Goal: Task Accomplishment & Management: Manage account settings

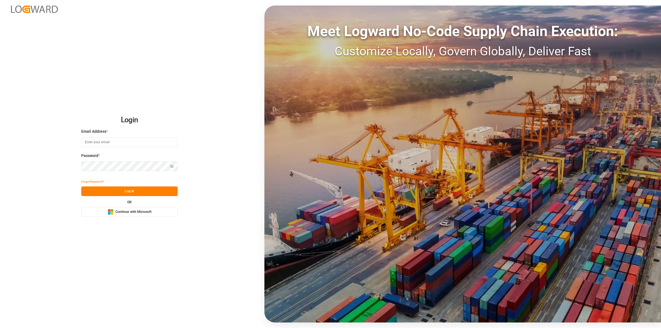
type input "[EMAIL_ADDRESS][DOMAIN_NAME]"
click at [110, 192] on button "Log In" at bounding box center [129, 192] width 96 height 10
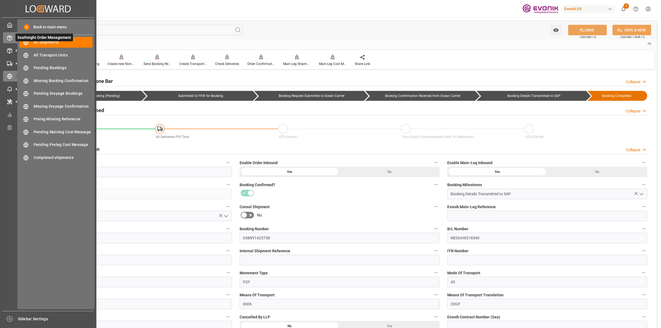
click at [11, 42] on div "Seafreight Order Management Seafreight Order Management" at bounding box center [48, 37] width 90 height 11
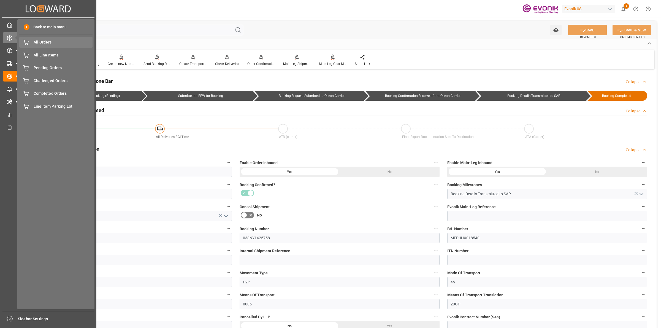
click at [48, 45] on span "All Orders" at bounding box center [63, 42] width 59 height 6
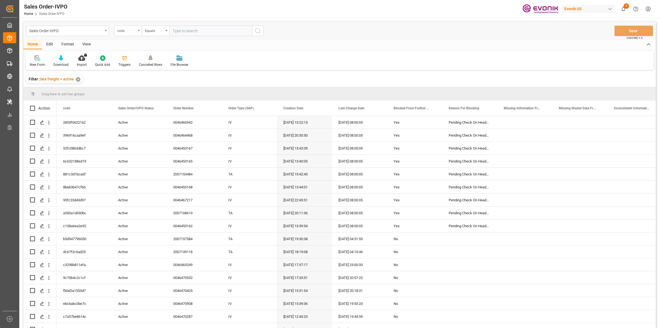
click at [129, 29] on div "code" at bounding box center [126, 30] width 19 height 6
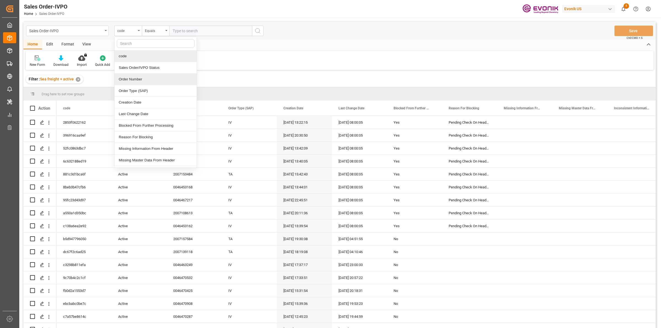
click at [134, 78] on div "Order Number" at bounding box center [156, 80] width 82 height 12
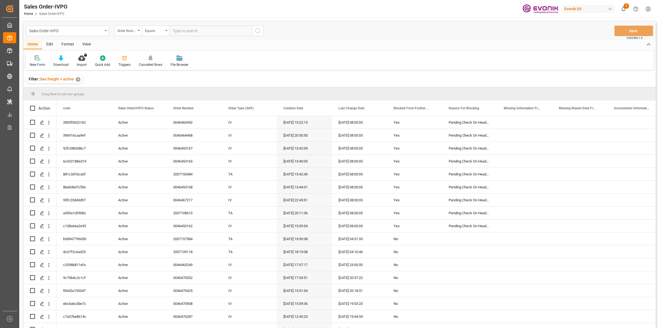
click at [185, 30] on input "text" at bounding box center [210, 31] width 83 height 10
paste input "0046467182"
type input "0046467182"
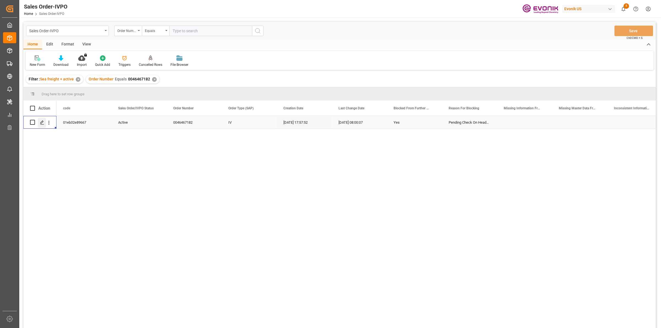
click at [42, 120] on icon "Press SPACE to select this row." at bounding box center [42, 122] width 4 height 4
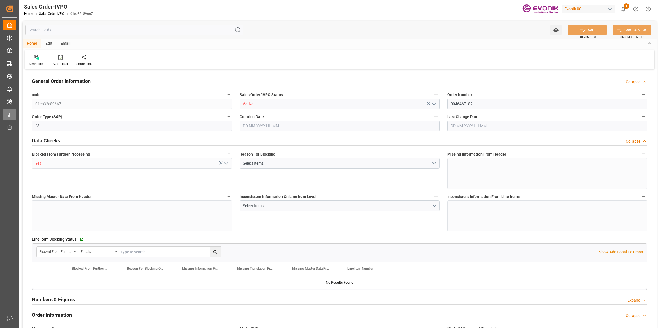
type input "NLRTM"
type input "0"
type input "1"
type input "2"
type input "17252"
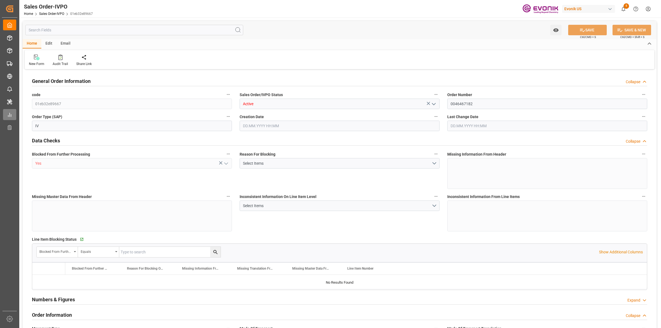
type input "0"
type input "17000"
type input "30"
type input "[DATE] 17:57"
type input "[DATE] 08:00"
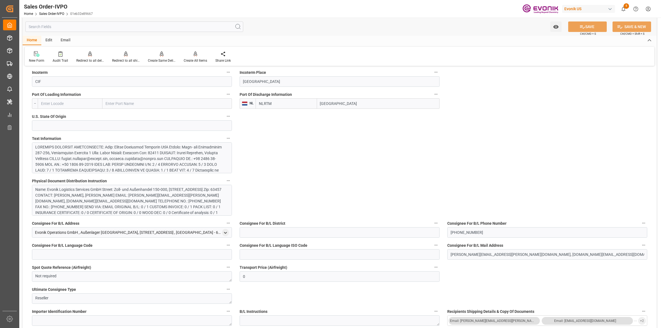
scroll to position [241, 0]
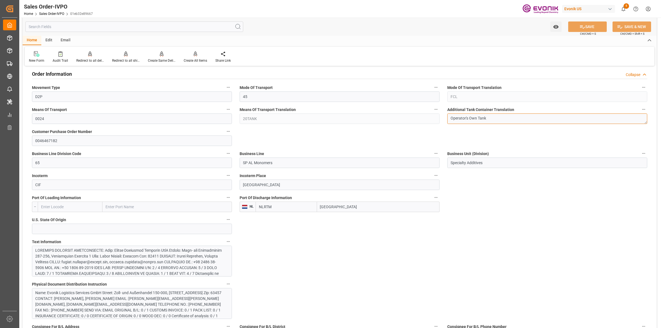
drag, startPoint x: 509, startPoint y: 115, endPoint x: 541, endPoint y: 117, distance: 31.8
drag, startPoint x: 345, startPoint y: 204, endPoint x: 298, endPoint y: 197, distance: 47.9
click at [295, 197] on div "Port Of Discharge Information NL NLRTM Rotterdam" at bounding box center [340, 203] width 208 height 22
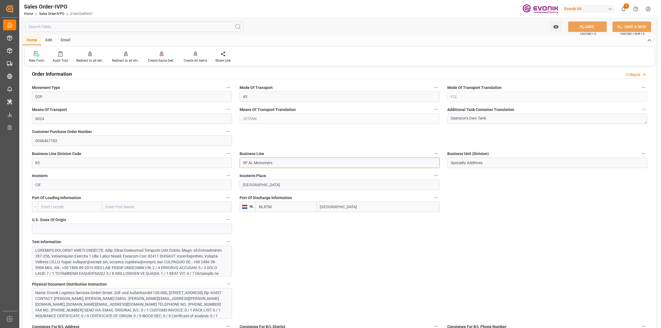
drag, startPoint x: 276, startPoint y: 160, endPoint x: 268, endPoint y: 155, distance: 9.9
click at [190, 268] on div at bounding box center [129, 288] width 188 height 81
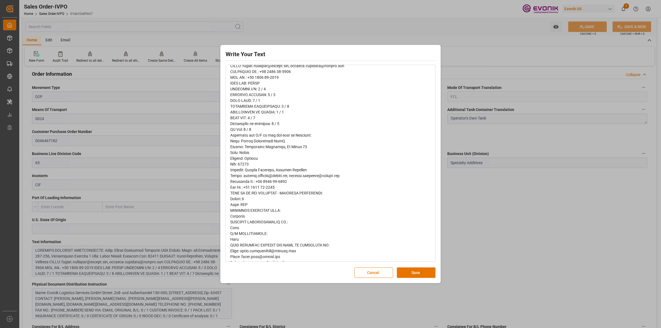
scroll to position [106, 0]
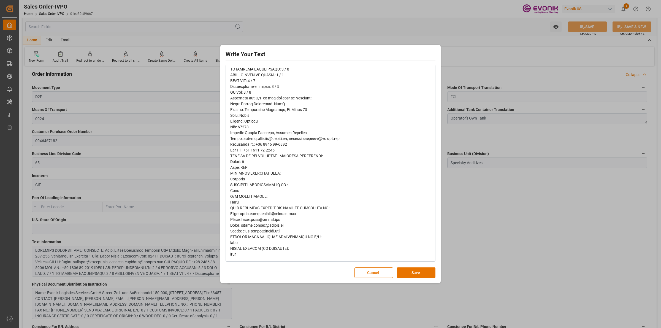
click at [420, 276] on button "Save" at bounding box center [416, 273] width 39 height 10
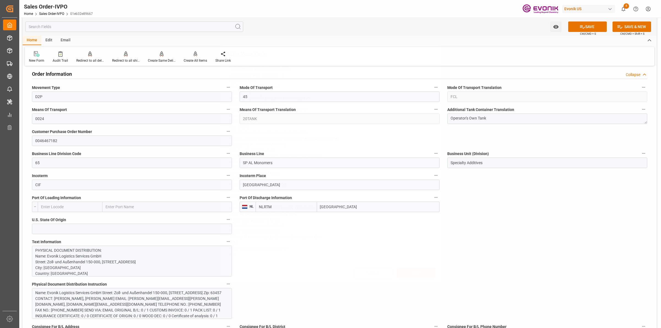
scroll to position [0, 0]
click at [546, 245] on div "Write Your Text Normal 14 Font Cancel Save" at bounding box center [330, 164] width 661 height 328
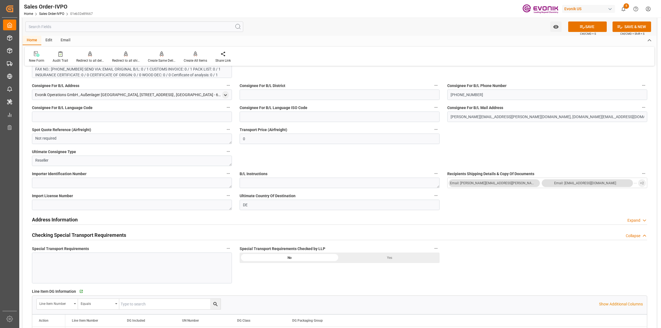
scroll to position [551, 0]
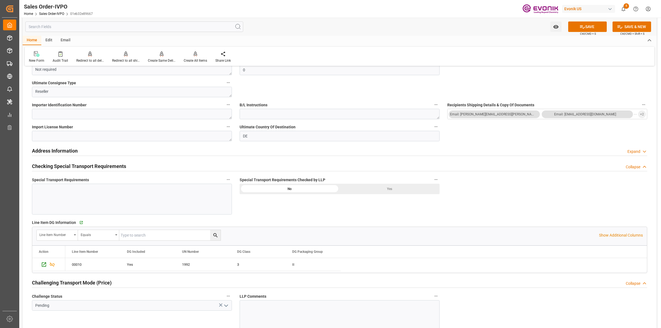
click at [392, 187] on div "Yes" at bounding box center [390, 189] width 100 height 10
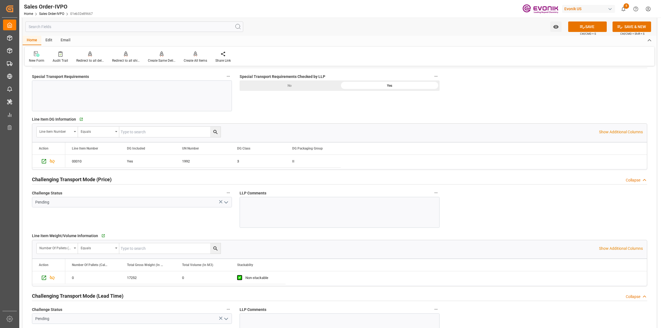
click at [225, 206] on icon "open menu" at bounding box center [226, 202] width 7 height 7
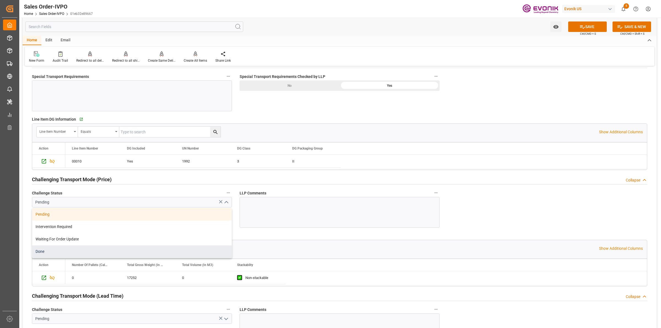
click at [47, 251] on div "Done" at bounding box center [132, 252] width 200 height 12
type input "Done"
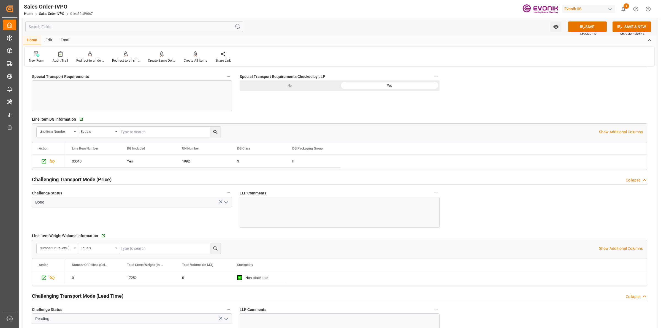
scroll to position [792, 0]
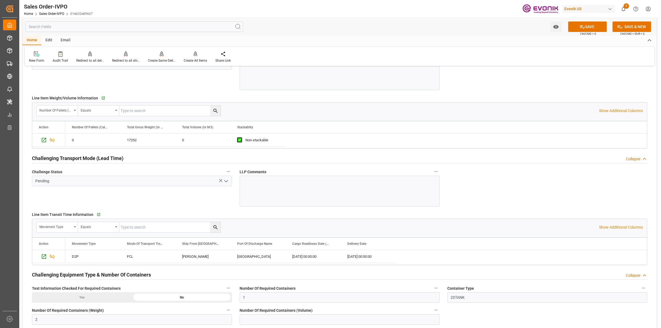
click at [229, 181] on icon "open menu" at bounding box center [226, 181] width 7 height 7
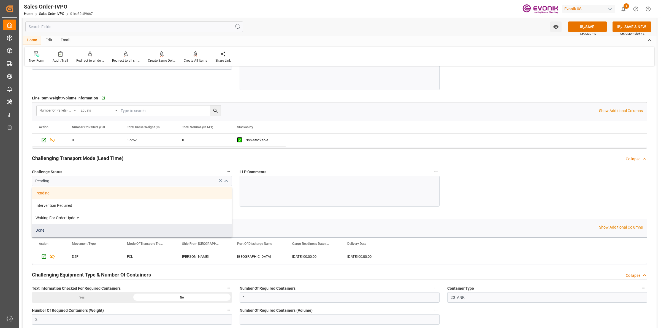
click at [58, 232] on div "Done" at bounding box center [132, 230] width 200 height 12
type input "Done"
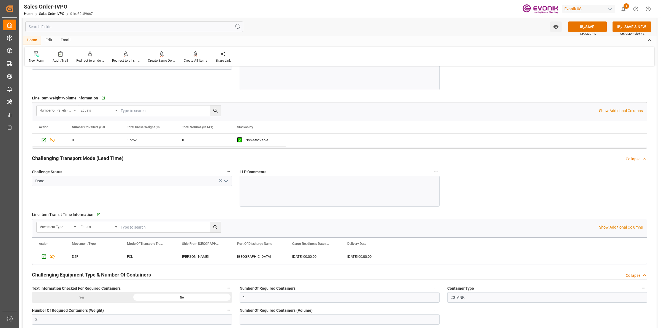
scroll to position [930, 0]
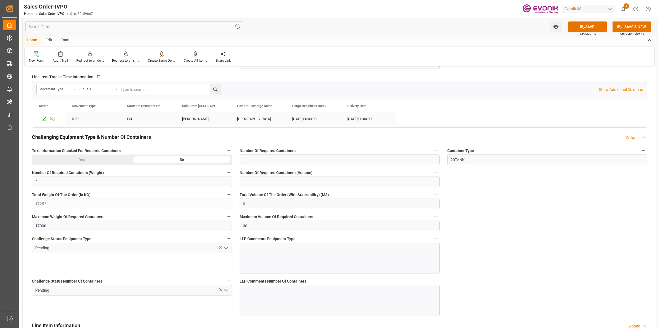
click at [199, 119] on div "Theodore" at bounding box center [203, 118] width 55 height 13
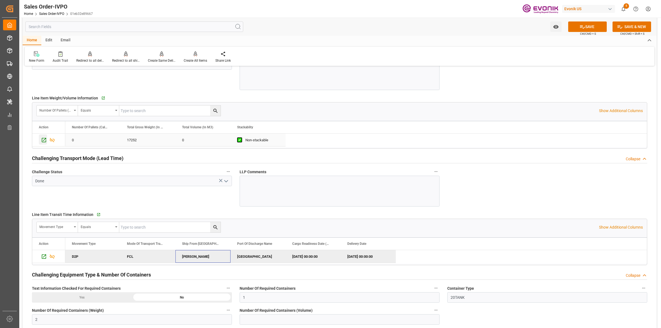
click at [44, 141] on icon "Press SPACE to select this row." at bounding box center [44, 140] width 6 height 6
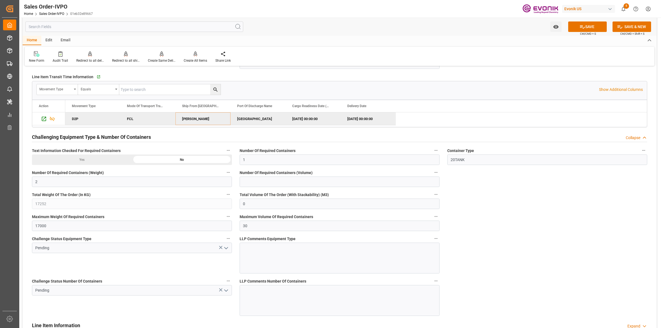
scroll to position [999, 0]
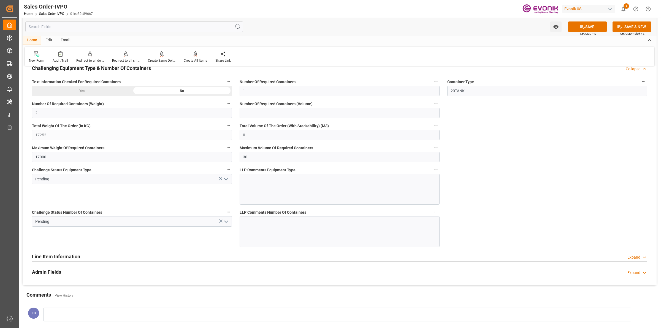
click at [224, 179] on icon "open menu" at bounding box center [226, 179] width 7 height 7
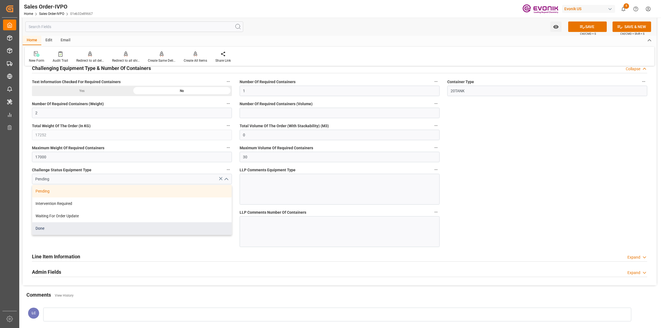
click at [47, 229] on div "Done" at bounding box center [132, 228] width 200 height 12
type input "Done"
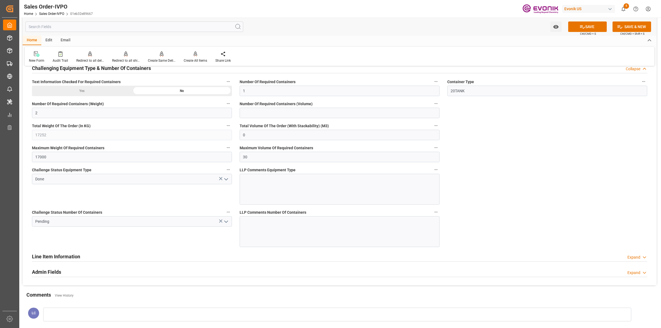
click at [214, 253] on div "Line Item Information Expand" at bounding box center [340, 256] width 616 height 10
click at [227, 223] on polyline "open menu" at bounding box center [226, 222] width 3 height 2
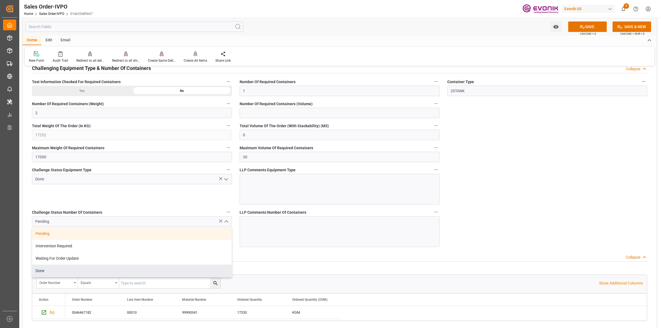
click at [51, 272] on div "Done" at bounding box center [132, 271] width 200 height 12
type input "Done"
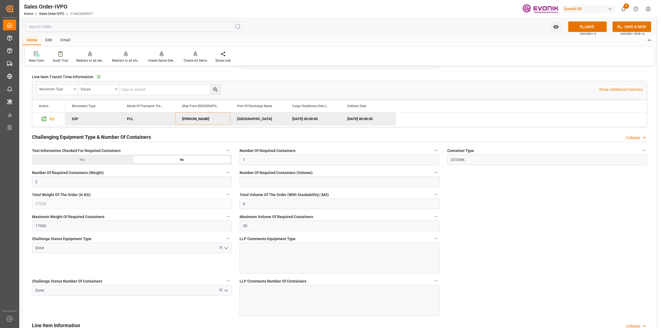
scroll to position [827, 0]
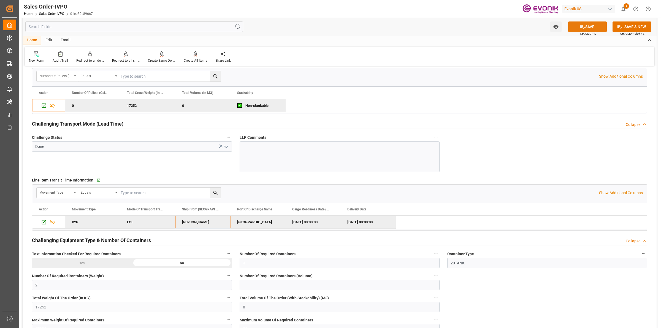
click at [583, 29] on icon at bounding box center [583, 27] width 6 height 6
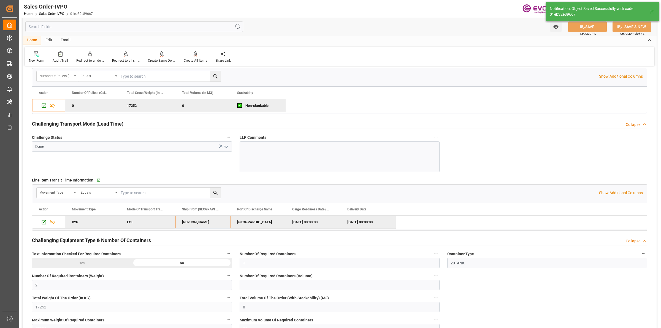
type input "No"
type input "01.09.2025 10:19"
click at [190, 56] on div at bounding box center [195, 54] width 23 height 6
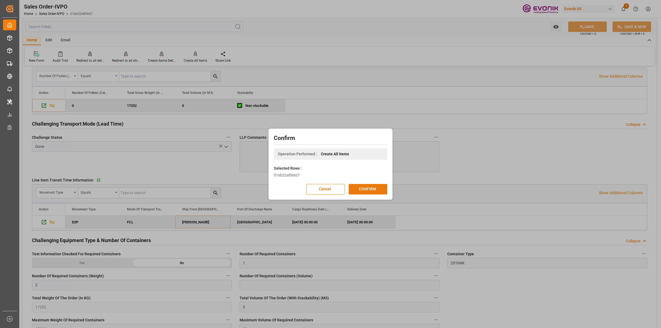
click at [373, 188] on button "CONFIRM" at bounding box center [368, 189] width 39 height 10
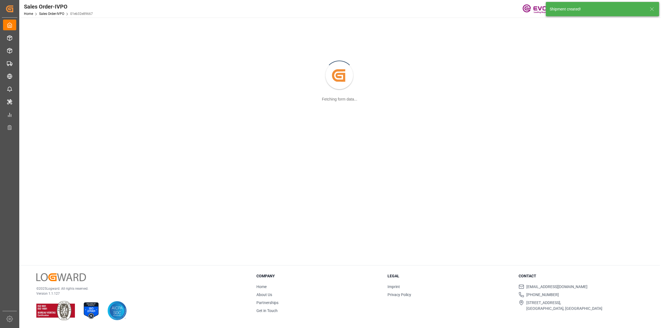
scroll to position [60, 0]
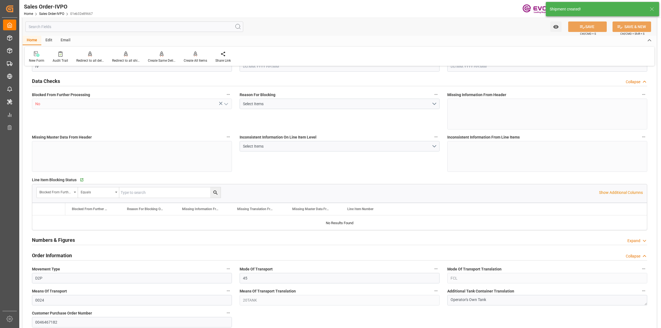
type input "NLRTM"
type input "0"
type input "1"
type input "2"
type input "17252"
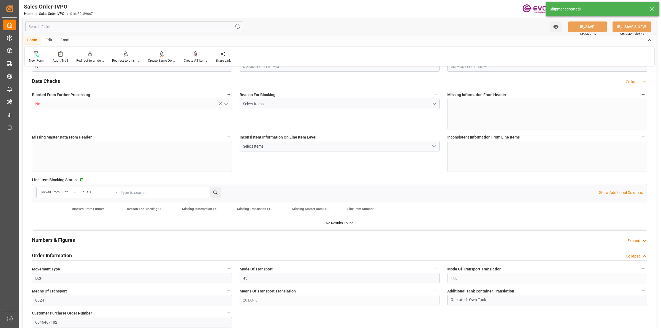
type input "0"
type input "17000"
type input "30"
type input "06.08.2025 17:57"
type input "01.09.2025 10:20"
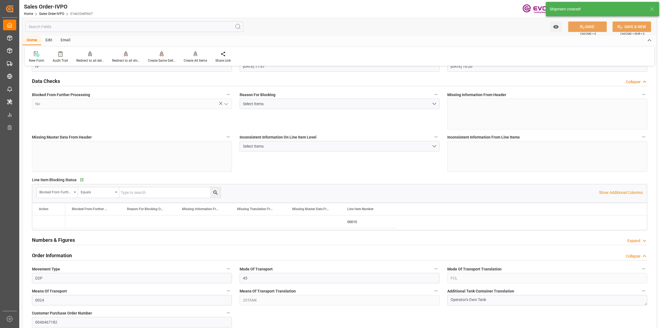
scroll to position [827, 0]
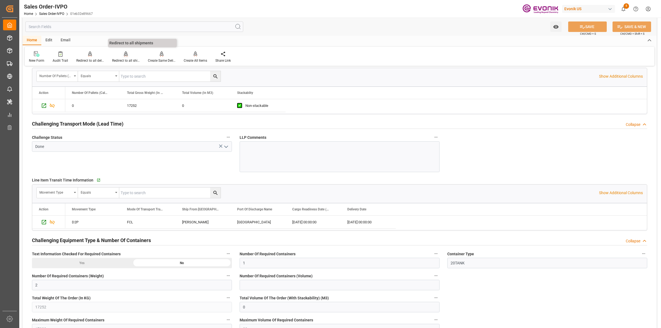
click at [118, 58] on div "Redirect to all shipments" at bounding box center [126, 60] width 28 height 5
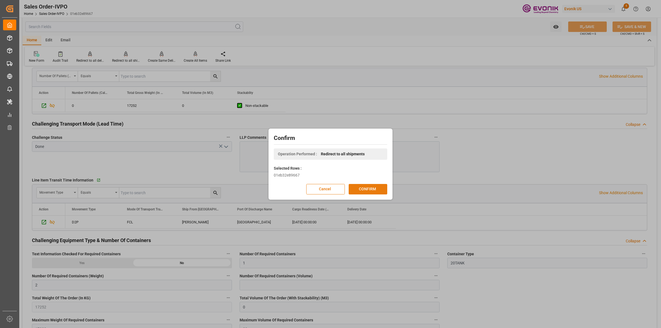
click at [372, 188] on button "CONFIRM" at bounding box center [368, 189] width 39 height 10
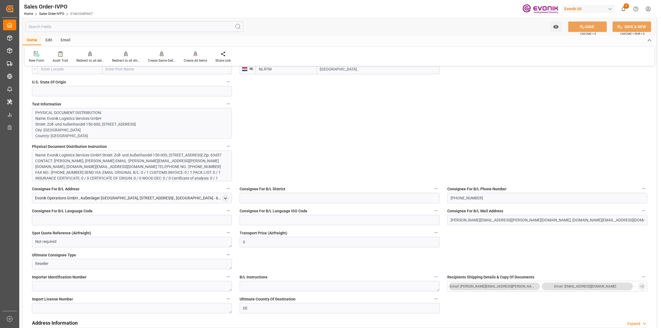
scroll to position [172, 0]
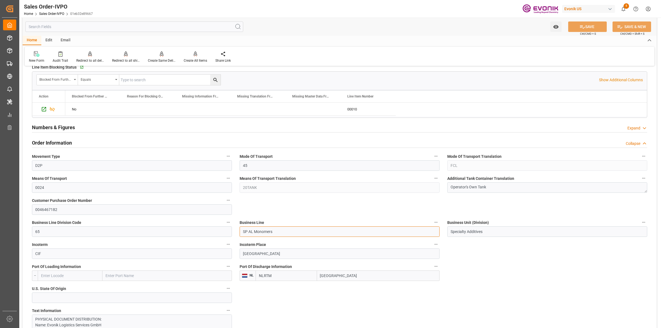
drag, startPoint x: 286, startPoint y: 232, endPoint x: 330, endPoint y: 225, distance: 44.6
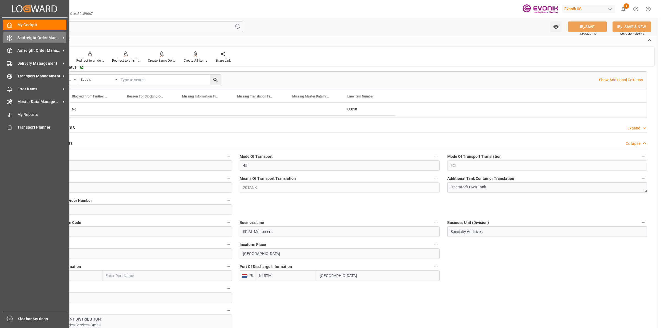
click at [8, 40] on icon at bounding box center [10, 38] width 6 height 6
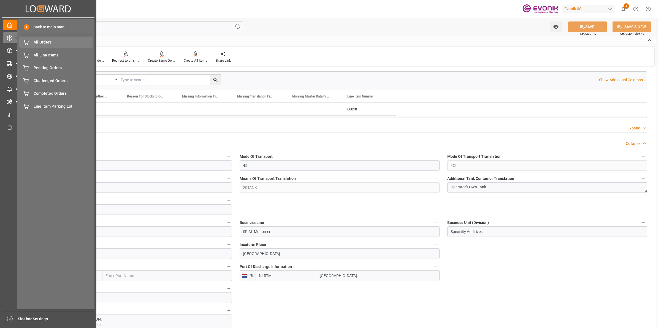
click at [34, 44] on span "All Orders" at bounding box center [63, 42] width 59 height 6
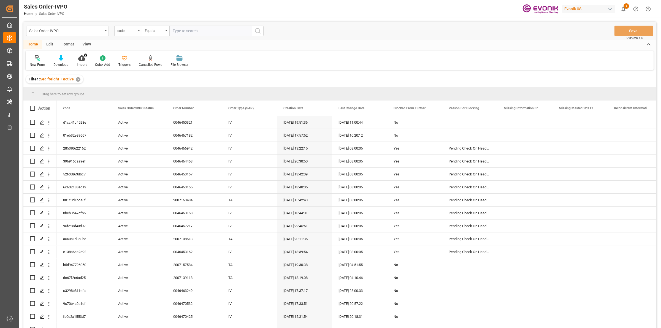
click at [121, 27] on div "code" at bounding box center [126, 30] width 19 height 6
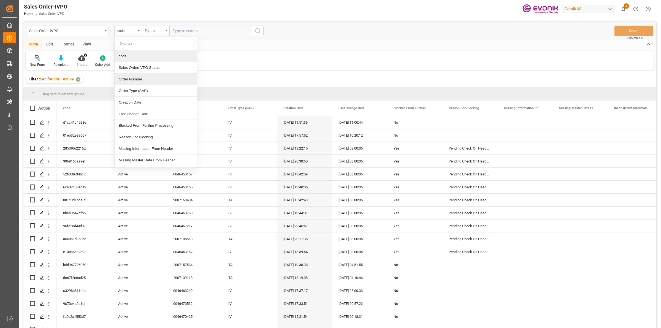
click at [125, 81] on div "Order Number" at bounding box center [156, 80] width 82 height 12
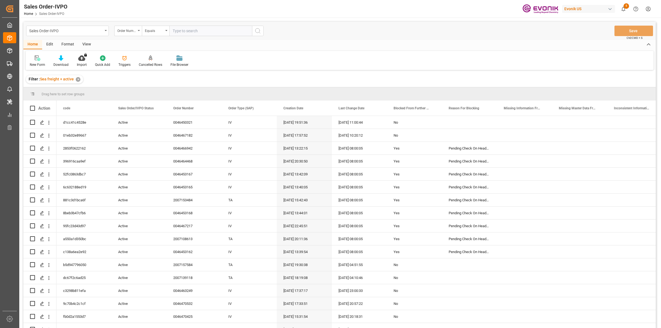
click at [173, 27] on input "text" at bounding box center [210, 31] width 83 height 10
paste input "0046437597"
type input "0046437597"
click at [255, 30] on icon "search button" at bounding box center [258, 31] width 7 height 7
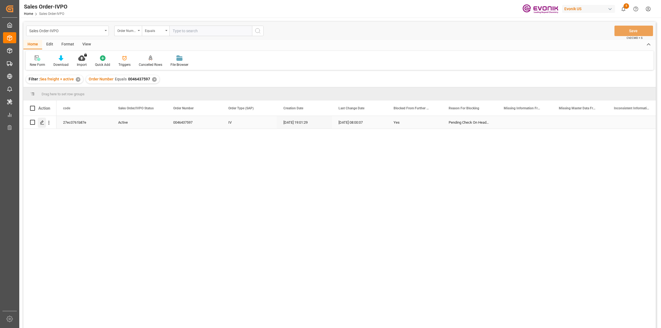
click at [43, 121] on polygon "Press SPACE to select this row." at bounding box center [42, 122] width 3 height 3
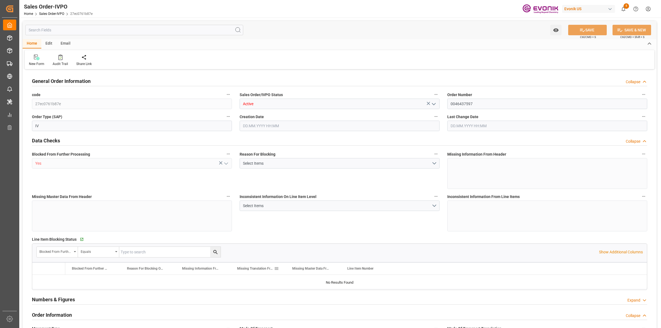
type input "BEANR"
type input "nadine.weissaag@evonik.comTelephone No..: +49 2365 49 4326"
type input "0"
type input "1"
type input "2"
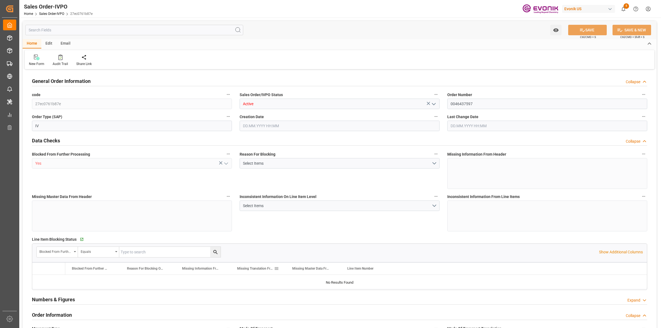
type input "20000"
type input "0"
type input "17000"
type input "30"
type input "15.08.2025 19:01"
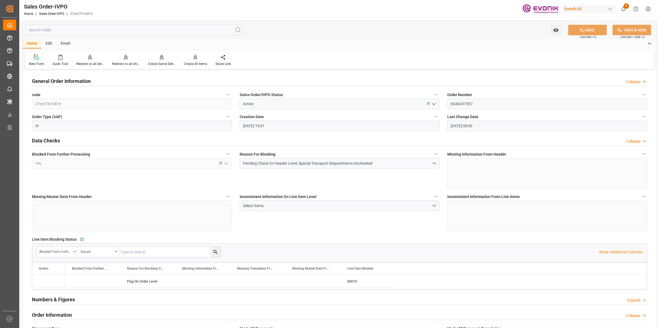
type input "29.08.2025 08:00"
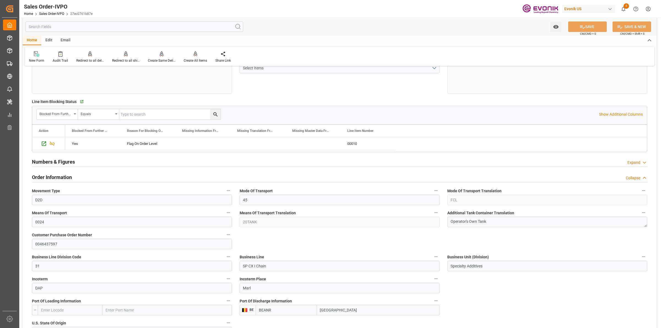
scroll to position [241, 0]
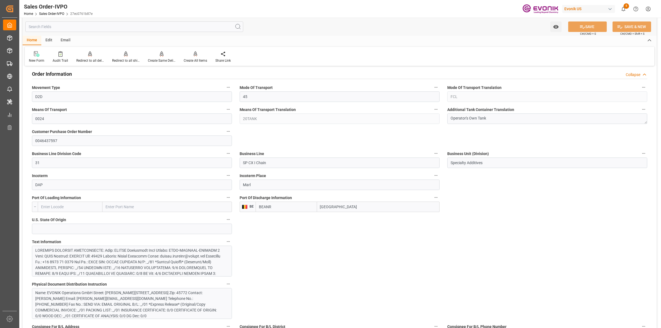
drag, startPoint x: 348, startPoint y: 206, endPoint x: 301, endPoint y: 197, distance: 47.9
click at [300, 197] on div "Port Of Discharge Information BE BEANR Antwerp" at bounding box center [340, 203] width 208 height 22
drag, startPoint x: 226, startPoint y: 154, endPoint x: 258, endPoint y: 155, distance: 31.7
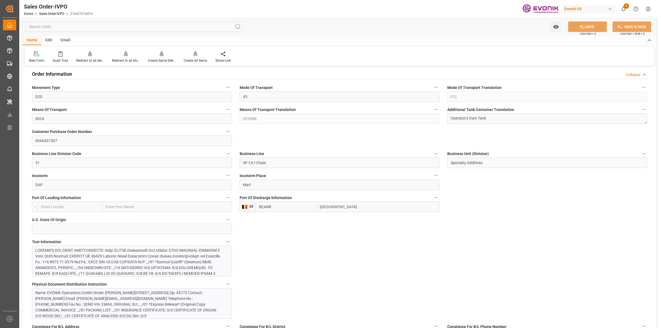
type input "nadine.weissaag@evonik.comTelephone No..: +49 2365 49 4326"
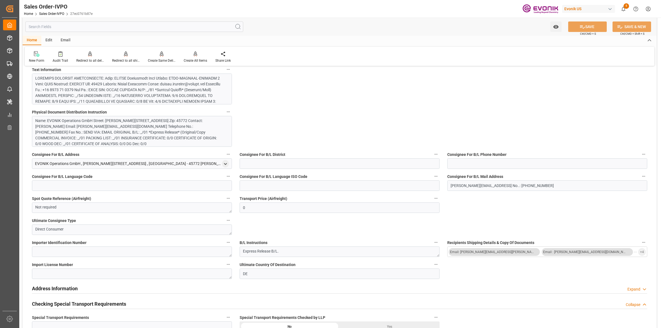
click at [154, 91] on div at bounding box center [129, 122] width 188 height 93
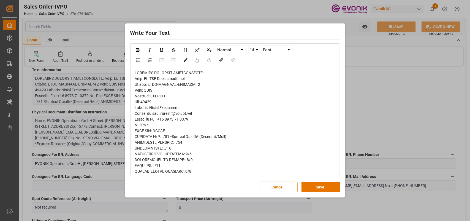
drag, startPoint x: 328, startPoint y: 189, endPoint x: 358, endPoint y: 4, distance: 186.8
click at [331, 176] on div "Write Your Text Normal 14 Font Cancel Save" at bounding box center [235, 110] width 218 height 171
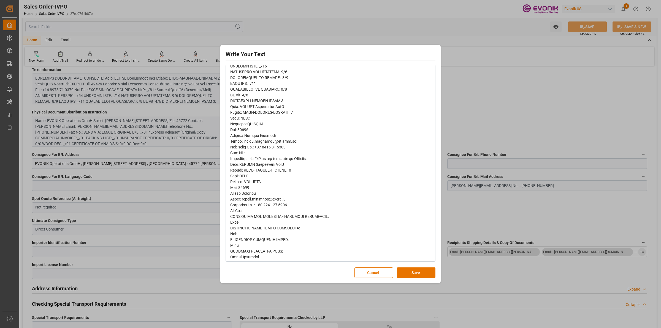
scroll to position [193, 0]
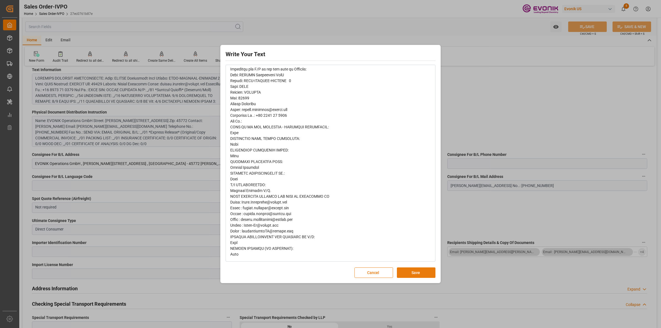
click at [426, 272] on button "Save" at bounding box center [416, 273] width 39 height 10
type input "16.08.2025 07:01"
type input "29.08.2025 20:00"
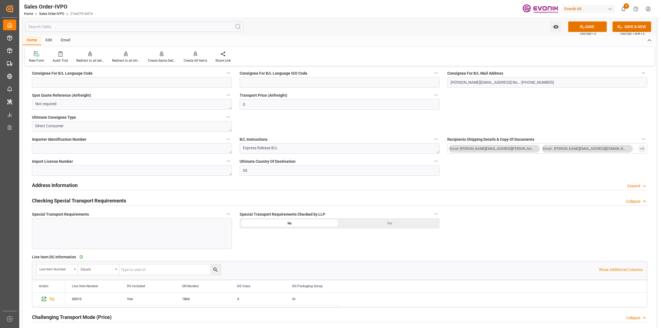
scroll to position [620, 0]
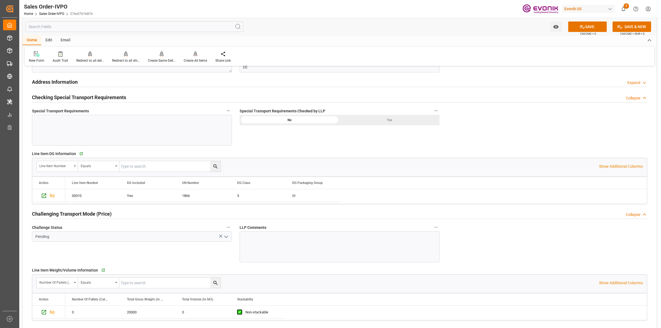
click at [377, 119] on div "Yes" at bounding box center [390, 120] width 100 height 10
click at [228, 237] on icon "open menu" at bounding box center [226, 237] width 7 height 7
type input "nadine.weissaag@evonik.comTelephone No..: +49 2365 49 4326"
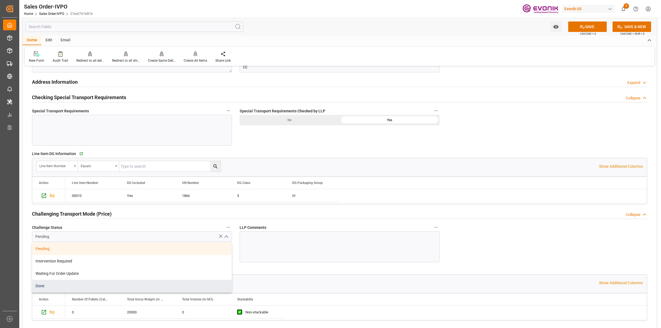
click at [73, 286] on div "Done" at bounding box center [132, 286] width 200 height 12
type input "Done"
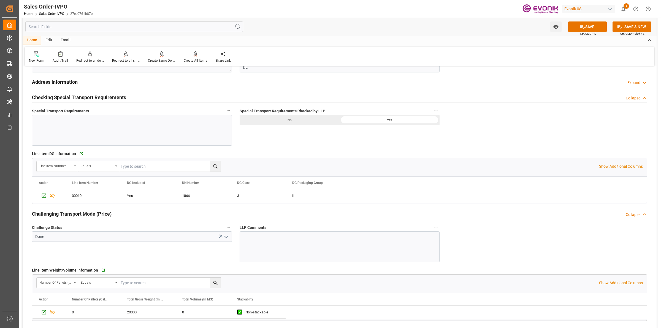
scroll to position [758, 0]
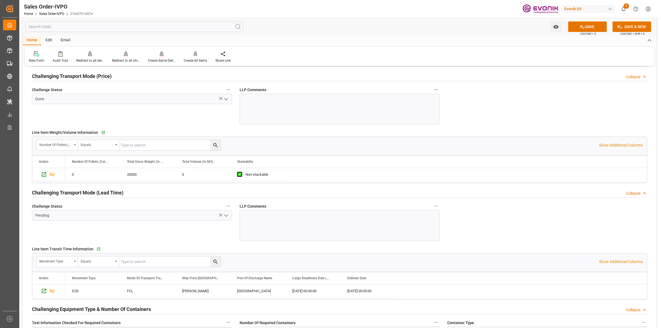
click at [226, 216] on icon "open menu" at bounding box center [226, 215] width 7 height 7
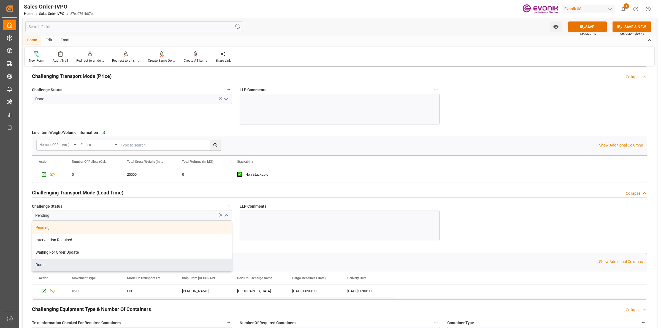
click at [58, 264] on div "Done" at bounding box center [132, 265] width 200 height 12
type input "Done"
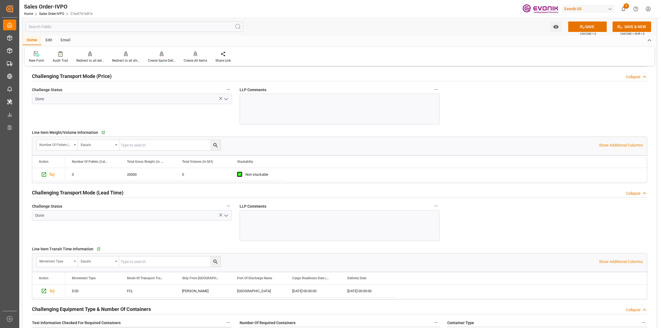
scroll to position [896, 0]
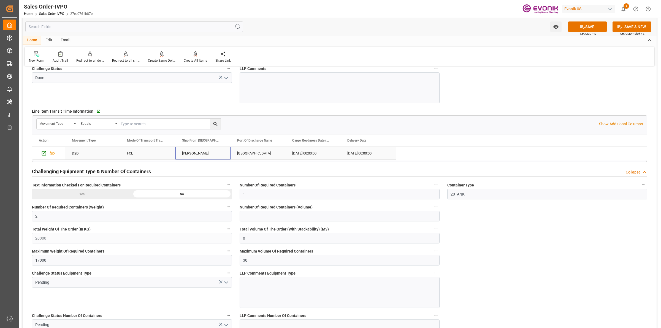
click at [208, 157] on div "Theodore" at bounding box center [203, 153] width 55 height 13
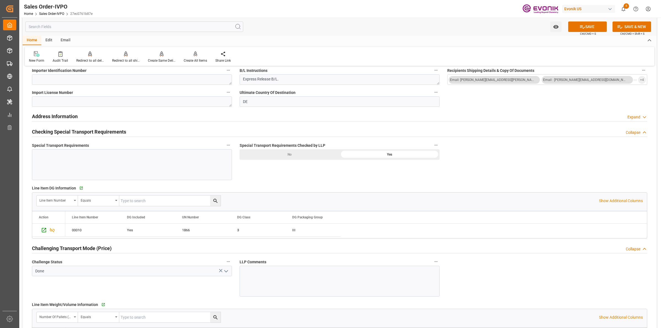
scroll to position [655, 0]
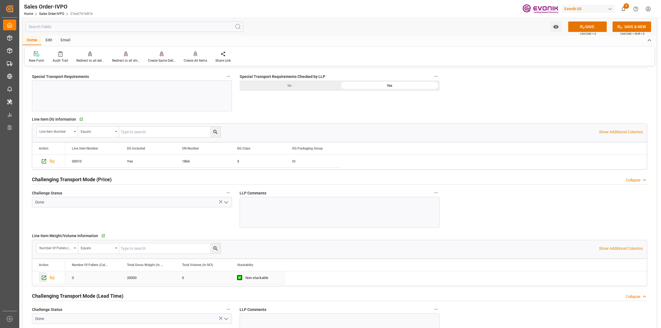
click at [43, 276] on icon "Press SPACE to select this row." at bounding box center [44, 278] width 6 height 6
click at [291, 113] on div "Special Transport Requirements Checked by LLP No Yes" at bounding box center [340, 92] width 208 height 42
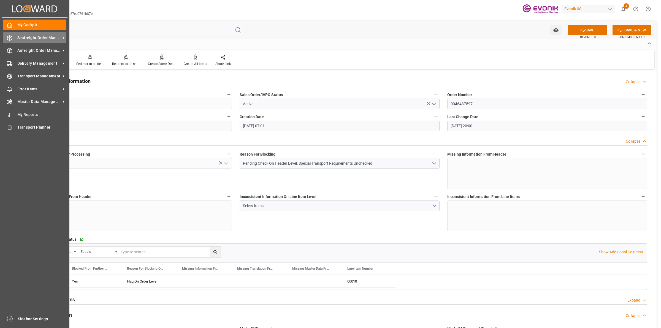
click at [14, 39] on div "Seafreight Order Management Seafreight Order Management" at bounding box center [34, 37] width 63 height 11
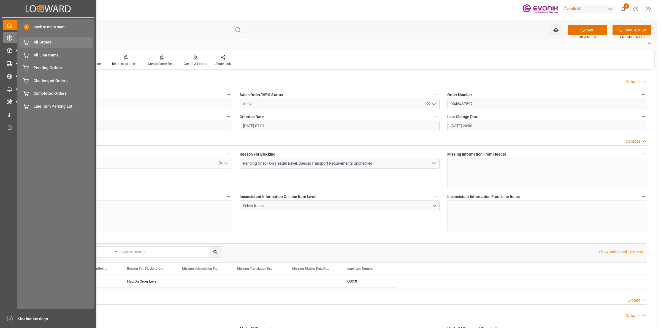
click at [50, 43] on span "All Orders" at bounding box center [63, 42] width 59 height 6
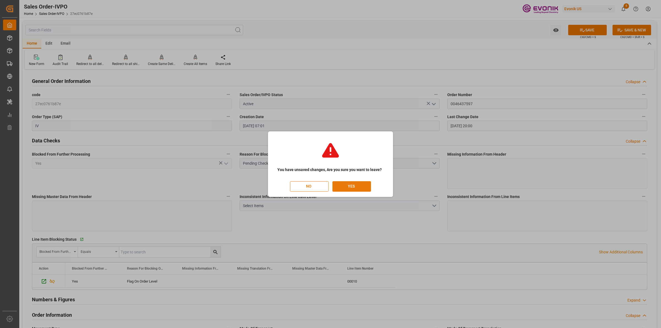
click at [348, 185] on button "YES" at bounding box center [352, 186] width 39 height 10
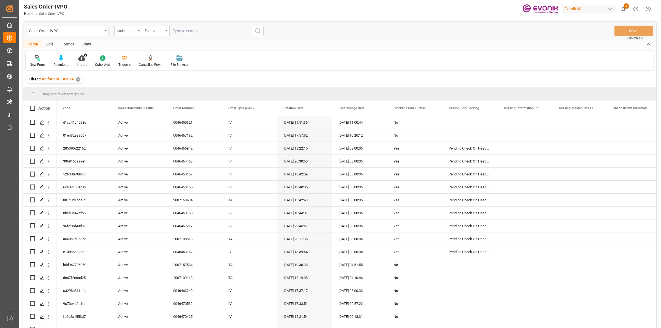
click at [129, 32] on div "code" at bounding box center [126, 30] width 19 height 6
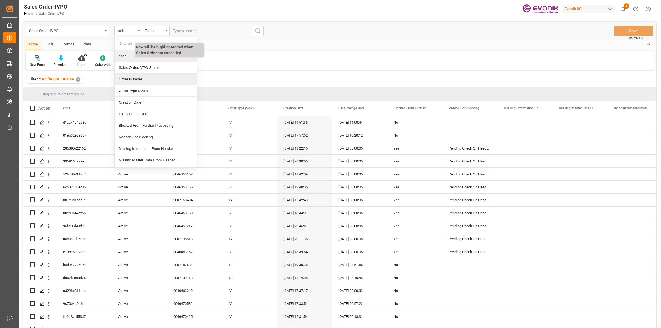
drag, startPoint x: 128, startPoint y: 77, endPoint x: 155, endPoint y: 60, distance: 31.9
click at [129, 77] on div "Order Number" at bounding box center [156, 80] width 82 height 12
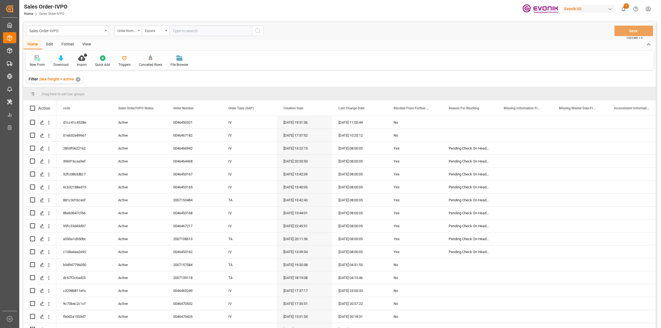
click at [196, 29] on input "text" at bounding box center [210, 31] width 83 height 10
click at [182, 32] on input "text" at bounding box center [210, 31] width 83 height 10
paste input "0046467181"
type input "0046467181"
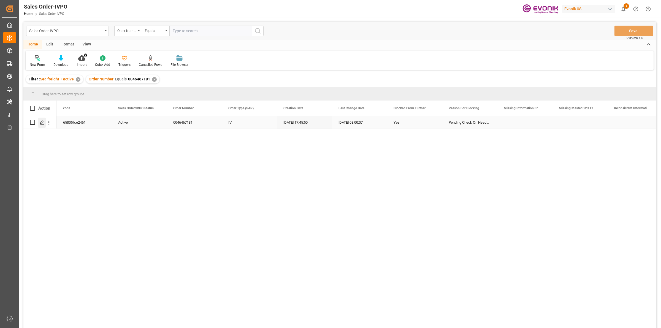
click at [41, 123] on icon "Press SPACE to select this row." at bounding box center [42, 122] width 4 height 4
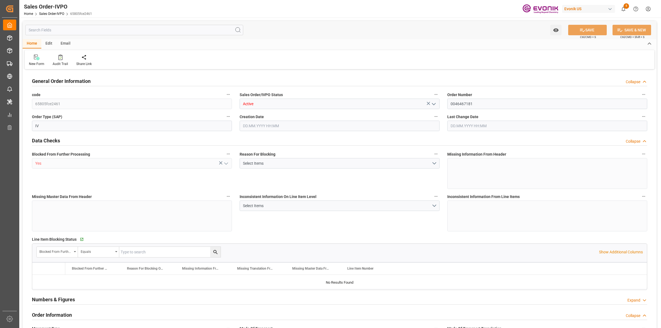
type input "NLRTM"
type input "0"
type input "1"
type input "2"
type input "17252"
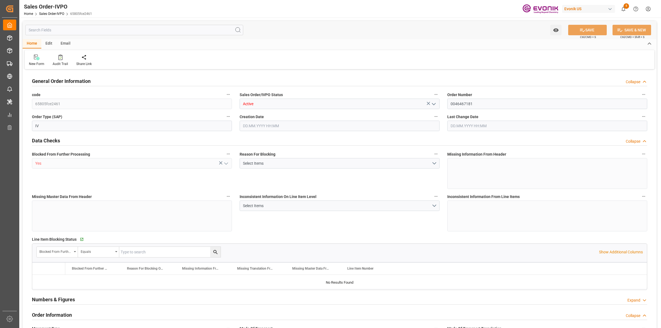
type input "0"
type input "17000"
type input "30"
type input "06.08.2025 17:45"
type input "29.08.2025 08:00"
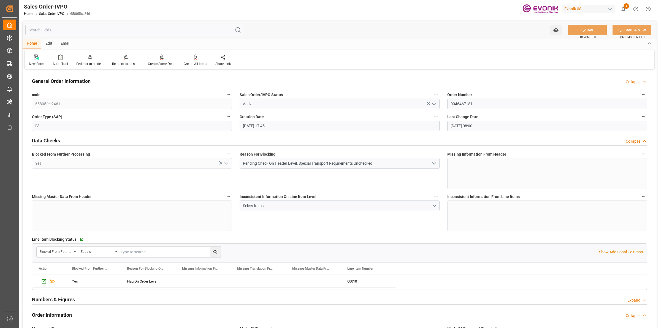
scroll to position [172, 0]
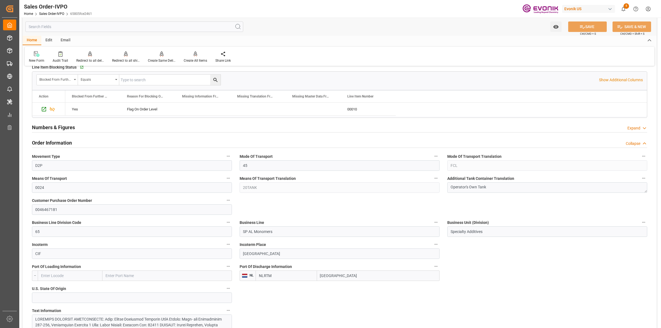
drag, startPoint x: 347, startPoint y: 278, endPoint x: 328, endPoint y: 278, distance: 19.0
click at [334, 278] on input "Rotterdam" at bounding box center [378, 276] width 123 height 10
click at [321, 276] on input "Rotterdam" at bounding box center [378, 276] width 123 height 10
click at [326, 276] on input "Rotterdam" at bounding box center [378, 276] width 123 height 10
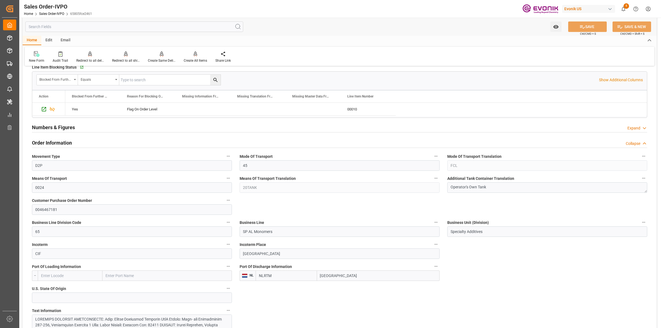
scroll to position [344, 0]
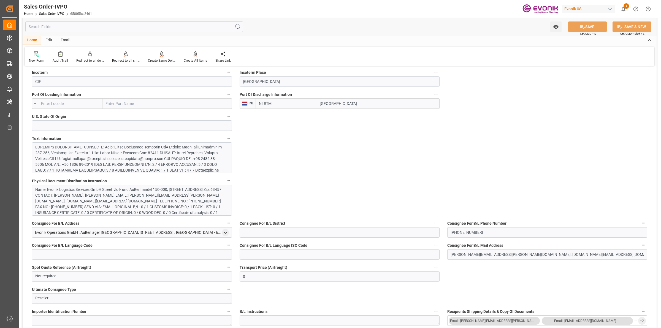
click at [179, 161] on div at bounding box center [129, 184] width 188 height 81
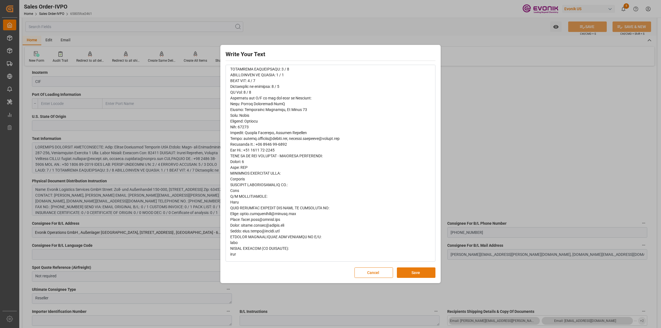
scroll to position [0, 0]
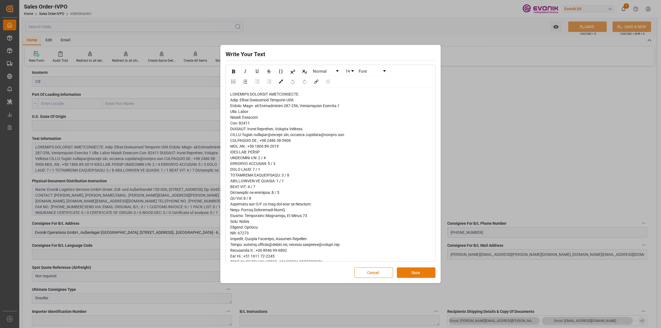
click at [419, 270] on button "Save" at bounding box center [416, 273] width 39 height 10
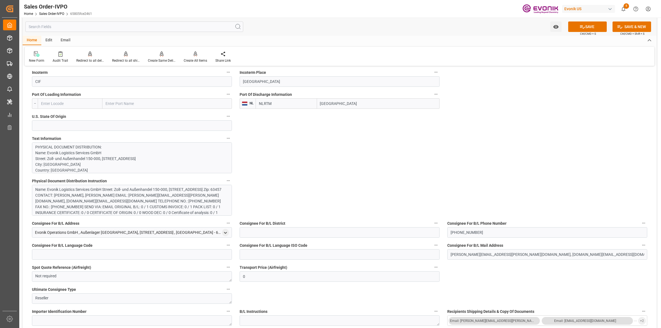
click at [327, 185] on div "General Order Information Collapse code 65805fce2461 Sales Order/IVPO Status Ac…" at bounding box center [340, 333] width 634 height 1214
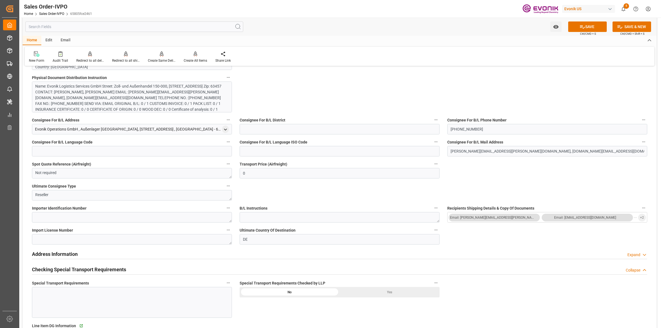
scroll to position [620, 0]
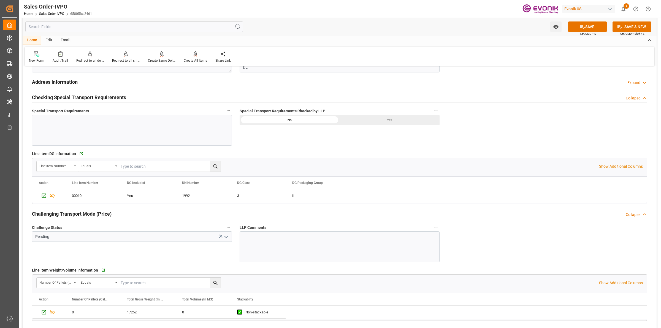
click at [383, 123] on div "Yes" at bounding box center [390, 120] width 100 height 10
click at [226, 236] on icon "open menu" at bounding box center [226, 237] width 7 height 7
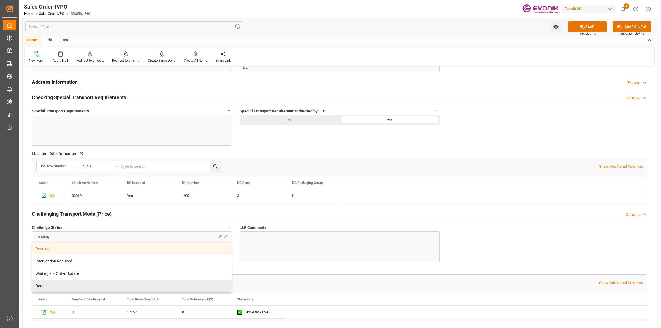
click at [49, 286] on div "Done" at bounding box center [132, 286] width 200 height 12
type input "Done"
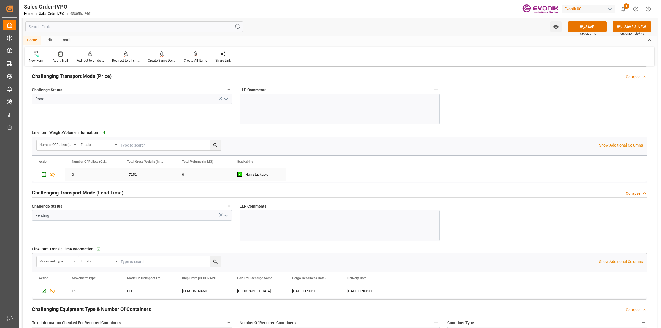
scroll to position [792, 0]
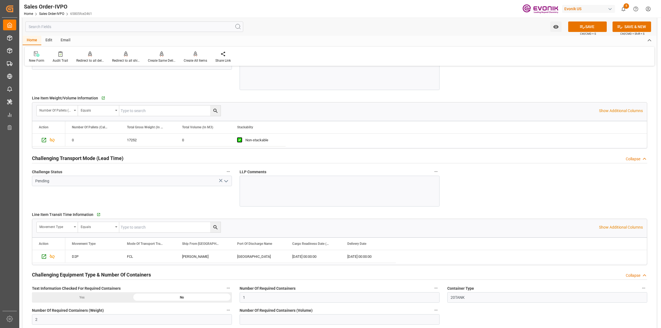
click at [225, 181] on icon "open menu" at bounding box center [226, 181] width 7 height 7
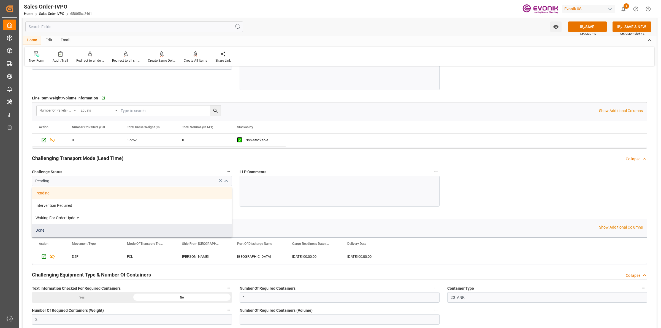
click at [50, 231] on div "Done" at bounding box center [132, 230] width 200 height 12
type input "Done"
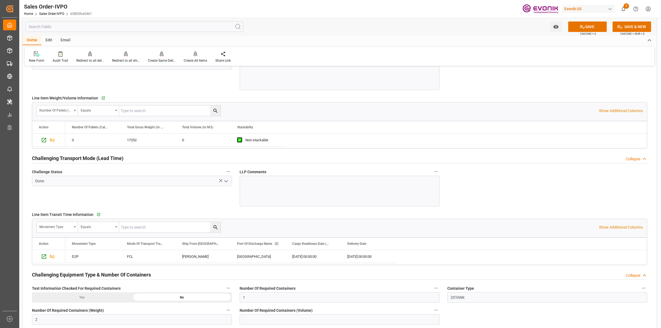
scroll to position [861, 0]
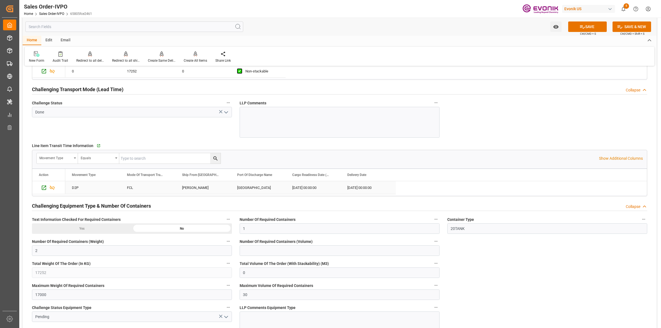
click at [192, 189] on div "Theodore" at bounding box center [203, 187] width 55 height 13
click at [67, 24] on input "text" at bounding box center [134, 26] width 218 height 10
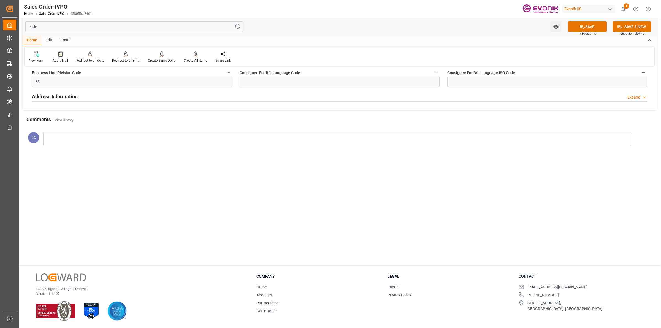
scroll to position [0, 0]
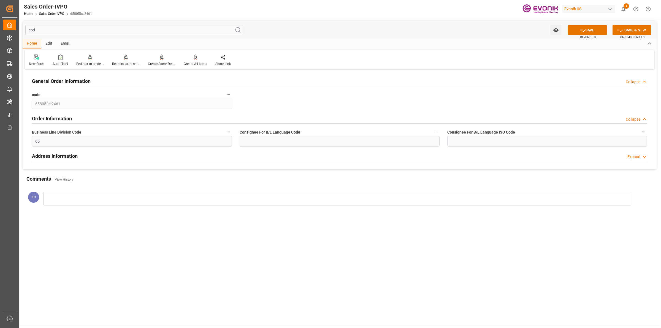
type input "co"
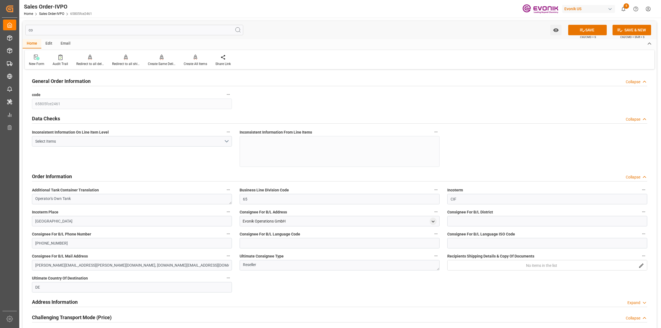
type input "1"
type input "2"
type input "17000"
type input "30"
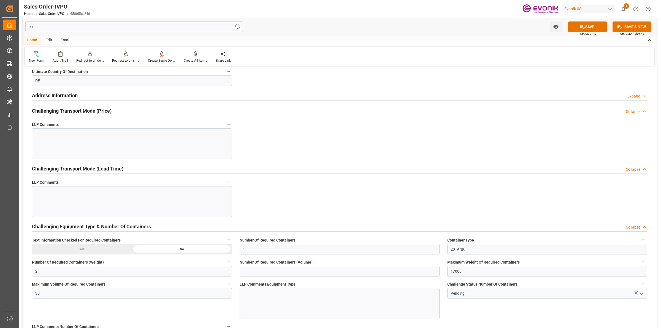
scroll to position [374, 0]
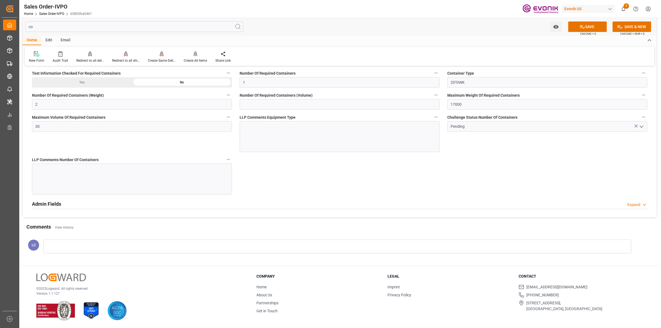
drag, startPoint x: 33, startPoint y: 25, endPoint x: 22, endPoint y: 28, distance: 11.0
click at [23, 28] on div "co Watch Option SAVE Ctrl/CMD + S SAVE & NEW Ctrl/CMD + Shift + S" at bounding box center [340, 27] width 634 height 18
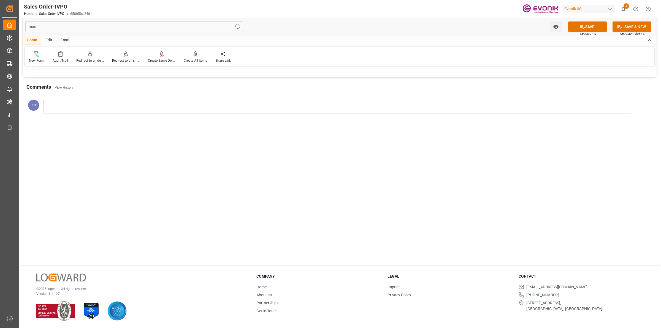
scroll to position [0, 0]
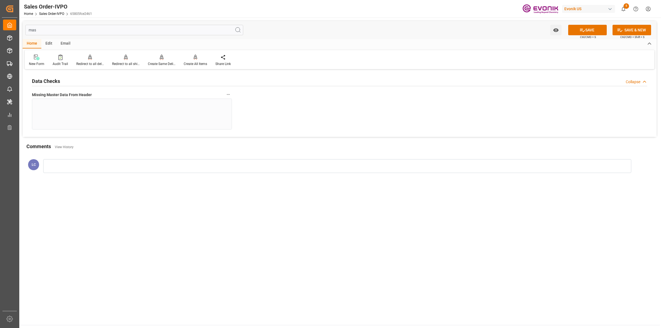
drag, startPoint x: 61, startPoint y: 31, endPoint x: 37, endPoint y: 31, distance: 24.0
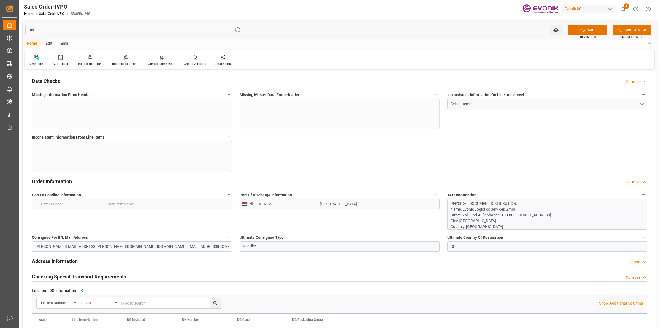
type input "m"
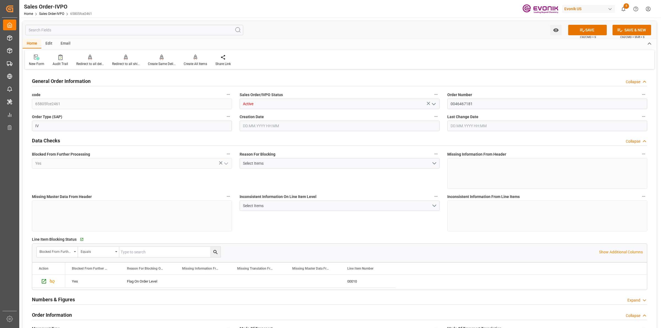
type input "0"
type input "17252"
type input "06.08.2025 17:45"
type input "29.08.2025 08:00"
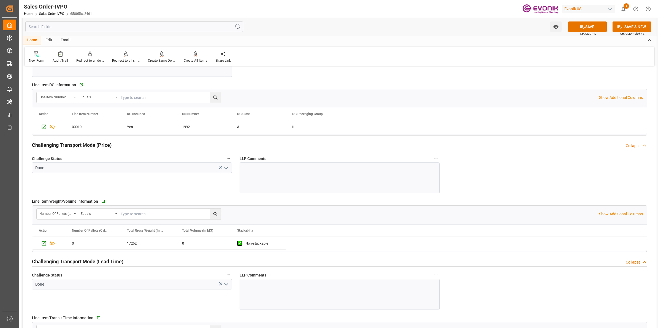
scroll to position [792, 0]
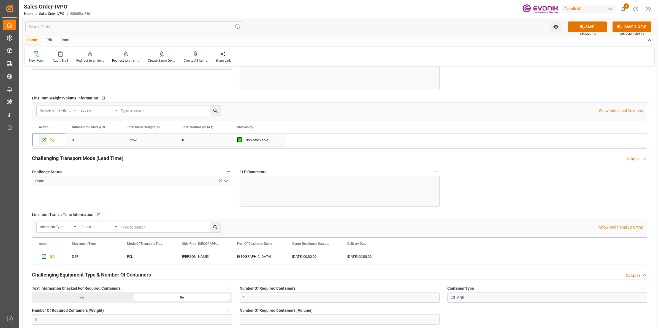
click at [43, 142] on icon "Press SPACE to select this row." at bounding box center [44, 140] width 6 height 6
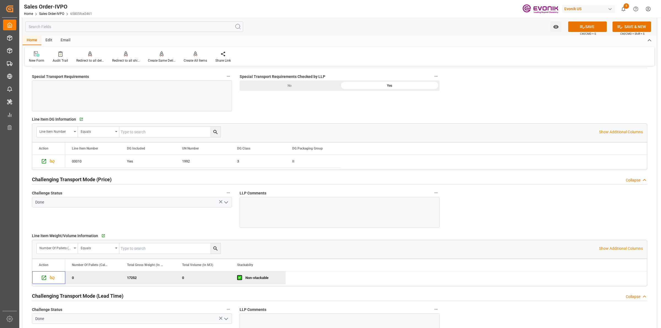
scroll to position [551, 0]
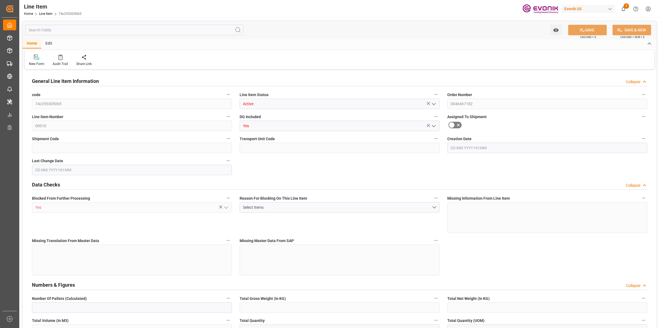
type input "0"
type input "17252"
type input "0"
type input "17233"
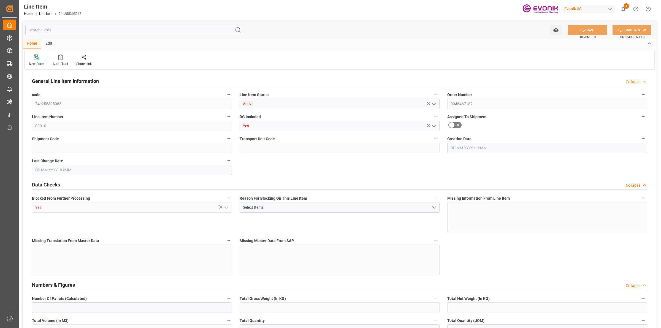
type input "4590.08"
type input "17233"
type input "38000"
type input "17252"
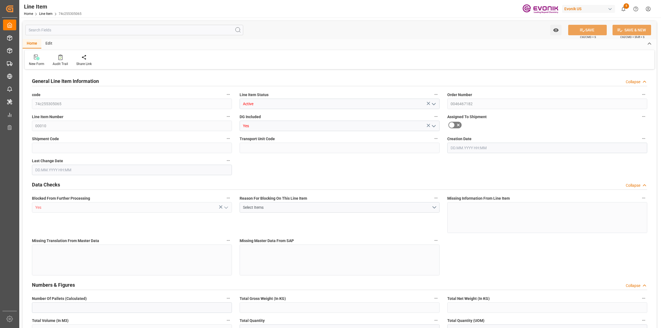
type input "17252"
type input "0"
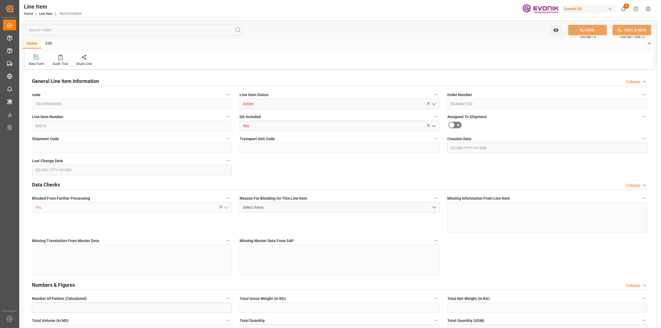
type input "0"
type input "[DATE] 17:57"
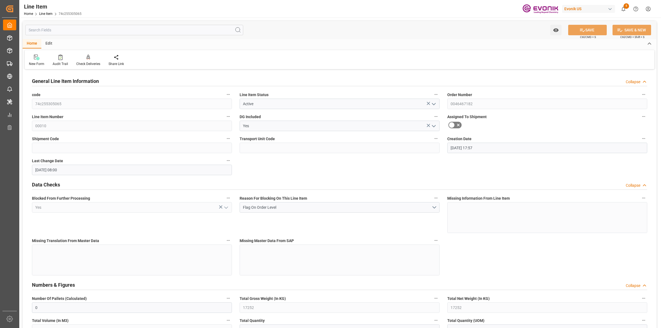
type input "[DATE] 08:00"
type input "17.11.2025"
type input "03.10.2025"
type input "28.09.2025"
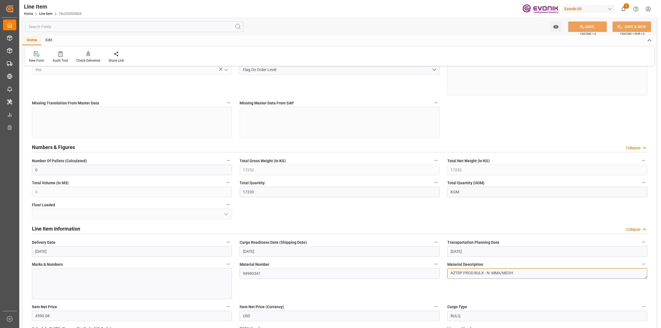
drag, startPoint x: 462, startPoint y: 272, endPoint x: 441, endPoint y: 272, distance: 21.5
drag, startPoint x: 483, startPoint y: 272, endPoint x: 414, endPoint y: 260, distance: 69.5
drag, startPoint x: 517, startPoint y: 276, endPoint x: 428, endPoint y: 268, distance: 89.6
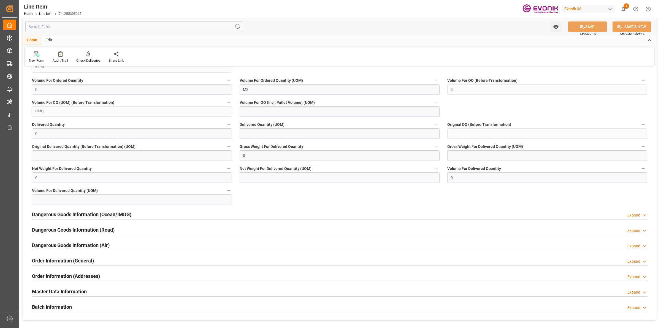
scroll to position [390, 0]
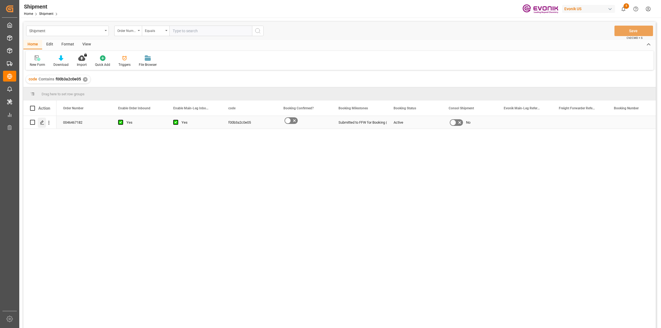
click at [41, 119] on div "Press SPACE to select this row." at bounding box center [42, 123] width 8 height 10
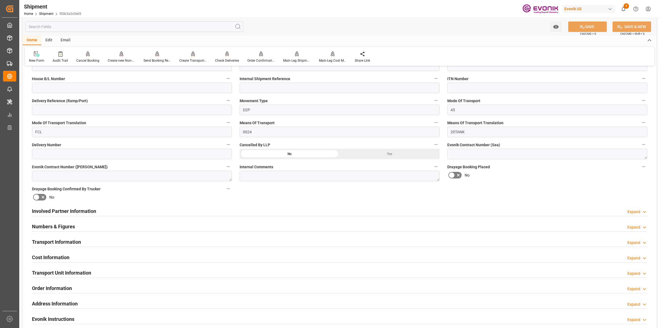
scroll to position [207, 0]
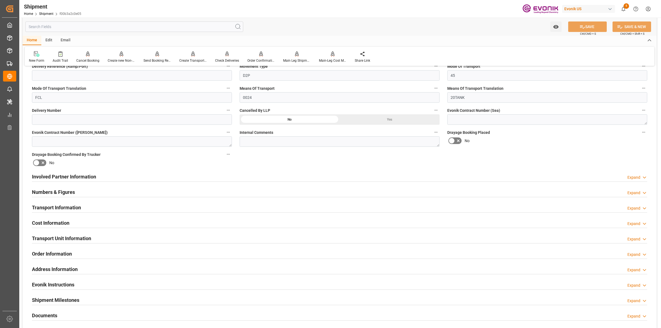
click at [288, 179] on div "Involved Partner Information Expand" at bounding box center [340, 176] width 616 height 10
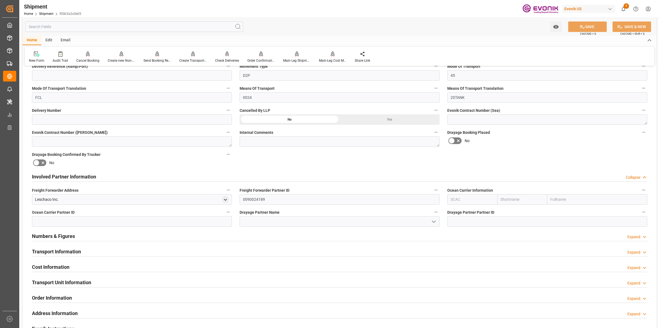
click at [481, 198] on input "text" at bounding box center [473, 199] width 50 height 10
type input "ALRB"
click at [454, 213] on b "ALRB" at bounding box center [456, 211] width 10 height 4
type input "AC Containerline"
type input "AC Containerline GmbH"
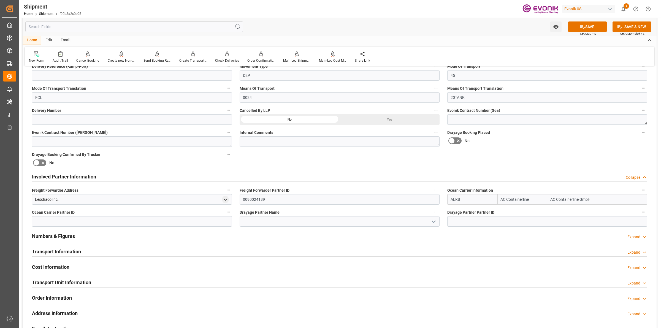
type input "ALRB"
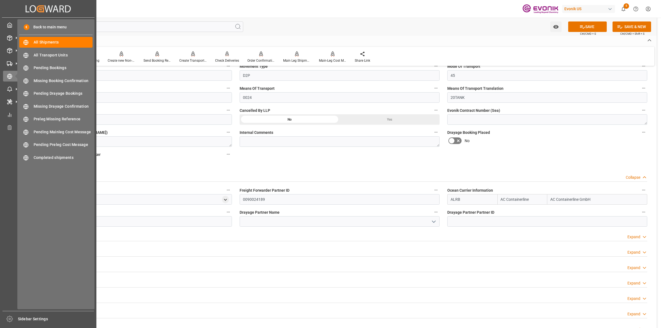
drag, startPoint x: 19, startPoint y: 200, endPoint x: 82, endPoint y: 203, distance: 62.9
click at [16, 200] on div "Created by potrace 1.15, written by Peter Selinger 2001-2017 Created by potrace…" at bounding box center [330, 164] width 661 height 328
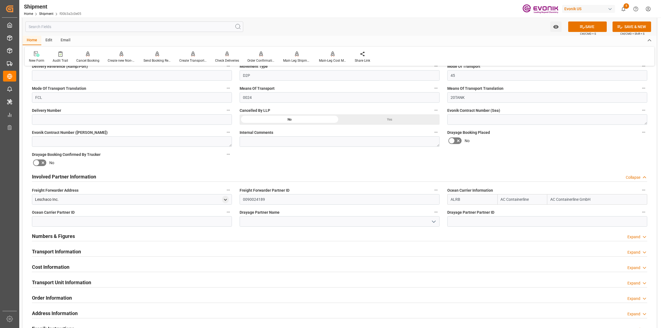
copy div "Sidebar Settings Back to main menu All Shipments All Shipments All Transport Un…"
click at [94, 205] on div "Freight Forwarder Address Leschaco Inc." at bounding box center [132, 196] width 208 height 22
click at [42, 198] on div "Leschaco Inc." at bounding box center [47, 200] width 24 height 6
copy div "Leschaco"
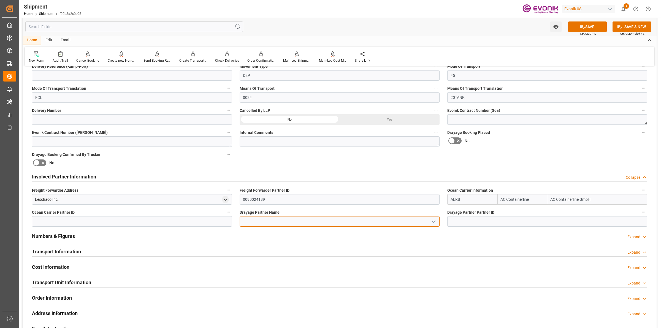
click at [274, 222] on input at bounding box center [340, 221] width 200 height 10
paste input "Leschaco"
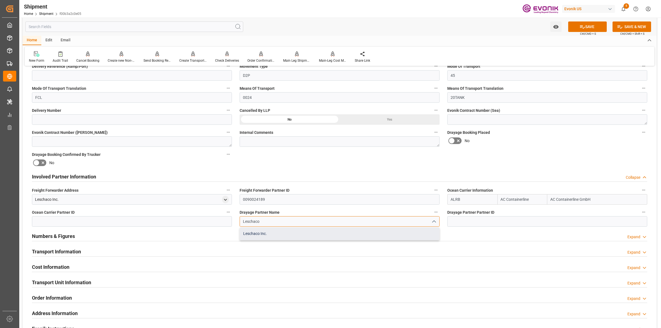
click at [276, 235] on div "Leschaco Inc." at bounding box center [340, 234] width 200 height 12
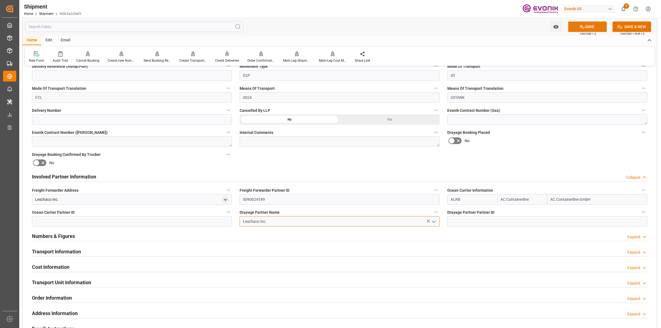
type input "Leschaco Inc."
click at [585, 27] on button "SAVE" at bounding box center [588, 26] width 39 height 10
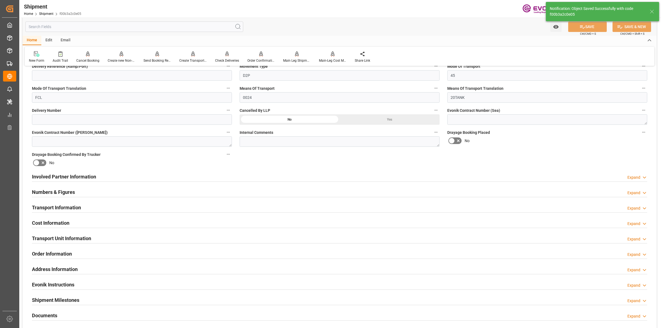
click at [260, 176] on div "Involved Partner Information Expand" at bounding box center [340, 176] width 616 height 10
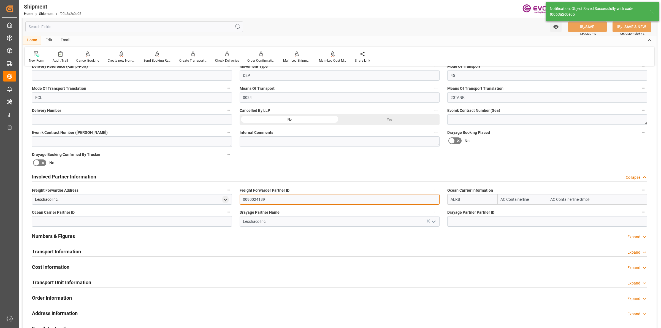
click at [254, 199] on input "0090024189" at bounding box center [340, 199] width 200 height 10
click at [200, 218] on input at bounding box center [132, 221] width 200 height 10
paste input "0090024189"
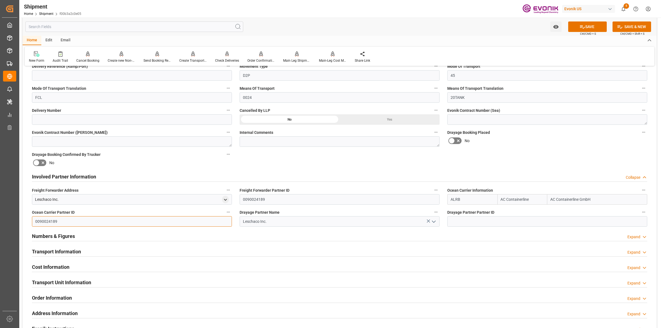
type input "0090024189"
click at [460, 219] on input at bounding box center [548, 221] width 200 height 10
paste input "0090024189"
type input "0090024189"
click at [587, 28] on button "SAVE" at bounding box center [588, 26] width 39 height 10
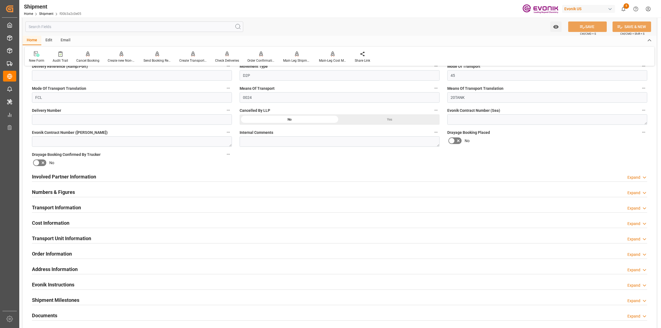
click at [122, 180] on div "Involved Partner Information Expand" at bounding box center [340, 176] width 616 height 10
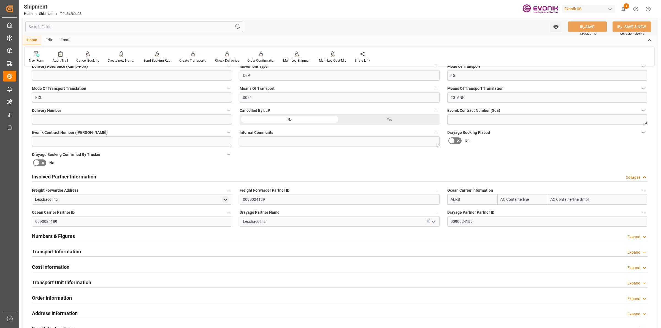
click at [122, 180] on div "Involved Partner Information Collapse" at bounding box center [340, 176] width 616 height 10
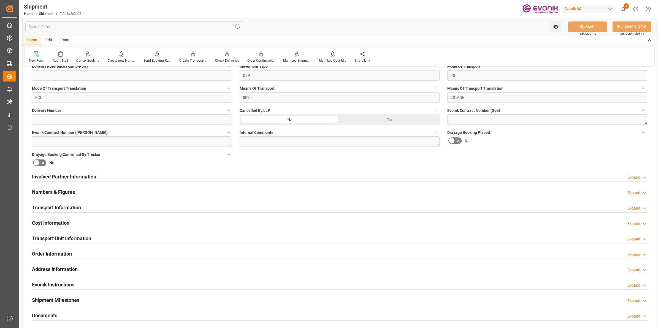
click at [87, 208] on div "Transport Information Expand" at bounding box center [340, 207] width 616 height 10
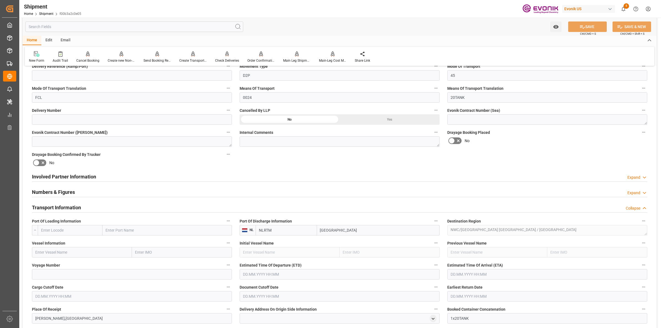
scroll to position [310, 0]
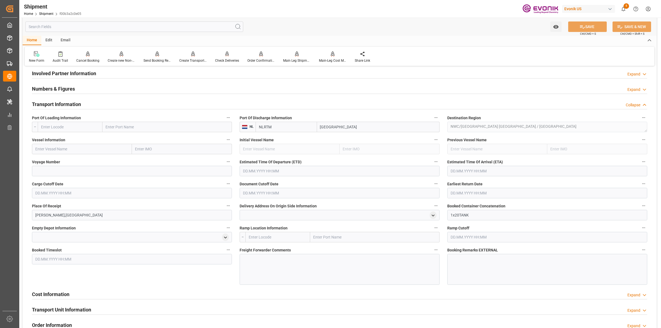
click at [86, 120] on label "Port Of Loading Information" at bounding box center [132, 118] width 200 height 8
click at [225, 120] on button "Port Of Loading Information" at bounding box center [228, 117] width 7 height 7
click at [83, 123] on div at bounding box center [330, 164] width 661 height 328
click at [81, 130] on input "text" at bounding box center [70, 127] width 65 height 10
paste input "USMSY"
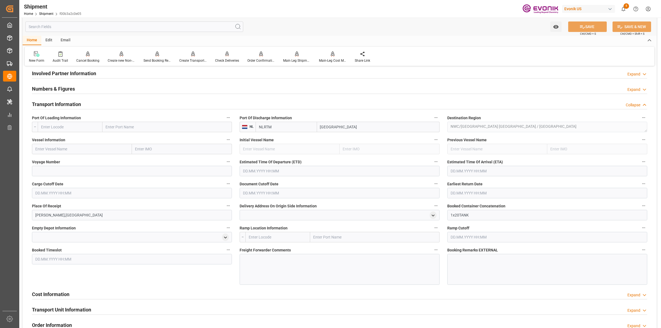
type input "USMSY"
click at [59, 139] on span "USMSY - New Orleans" at bounding box center [67, 139] width 52 height 4
type input "New Orleans"
type input "USMSY"
click at [61, 151] on input "text" at bounding box center [82, 149] width 100 height 10
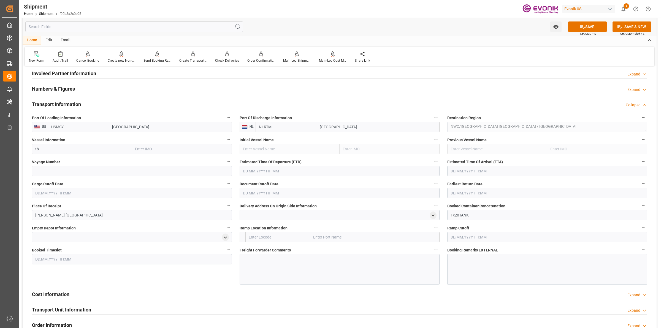
type input "t"
drag, startPoint x: 47, startPoint y: 146, endPoint x: 25, endPoint y: 144, distance: 22.4
click at [25, 144] on div "Booking Confirmation Milestone Bar Collapse Submitted to FFW for Booking (Pendi…" at bounding box center [340, 133] width 634 height 745
type input "TBN"
click at [85, 170] on input at bounding box center [132, 171] width 200 height 10
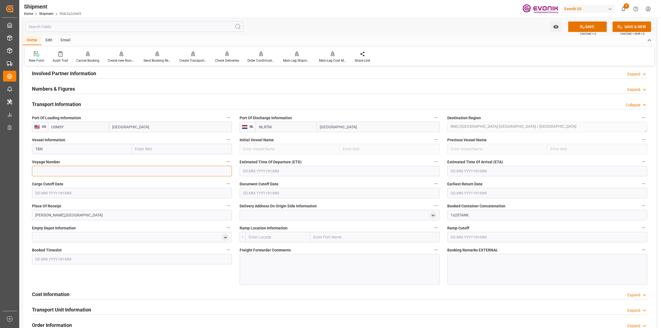
paste input "TBN"
type input "TBN"
click at [252, 169] on input "text" at bounding box center [340, 171] width 200 height 10
click at [259, 170] on input "text" at bounding box center [340, 171] width 200 height 10
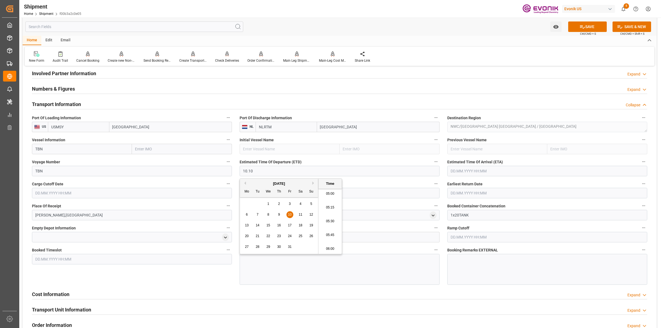
type input "10.10.2025 00:00"
click at [460, 171] on input "text" at bounding box center [548, 171] width 200 height 10
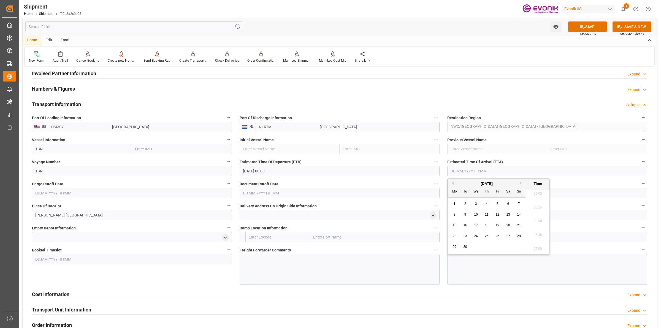
type input "7"
type input "17.11.2025 00:00"
click at [131, 196] on input "text" at bounding box center [132, 193] width 200 height 10
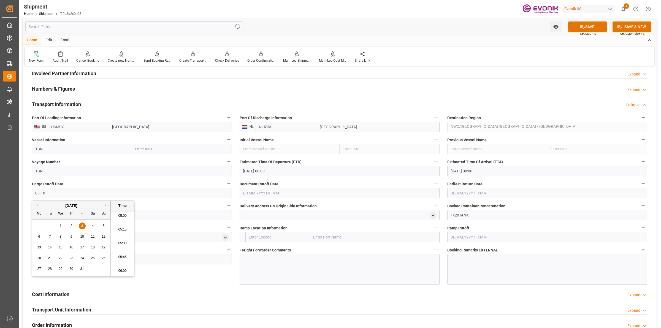
type input "03.10.2025 00:00"
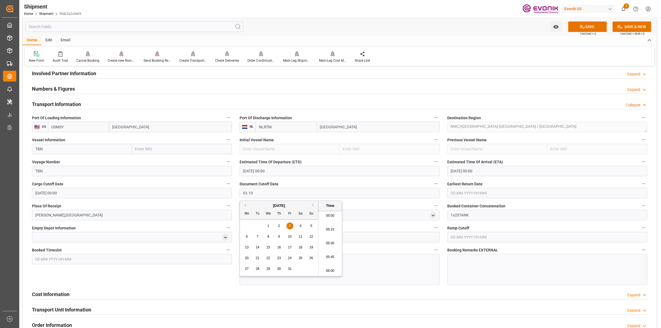
type input "03.10.2025 00:00"
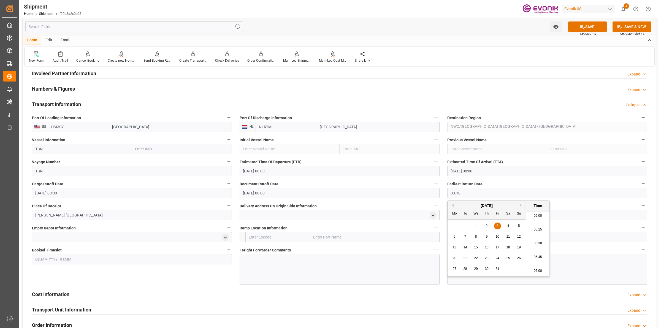
type input "03.10.2025 00:00"
click at [277, 269] on div at bounding box center [340, 269] width 200 height 31
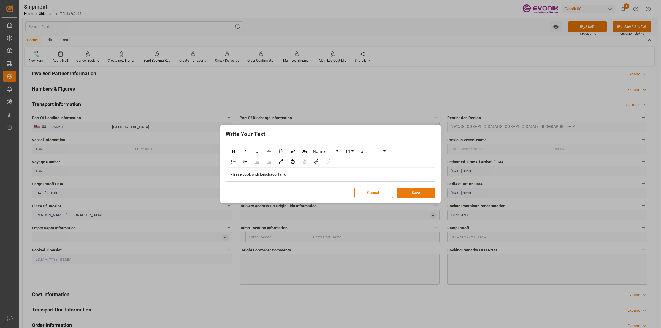
click at [400, 192] on button "Save" at bounding box center [416, 193] width 39 height 10
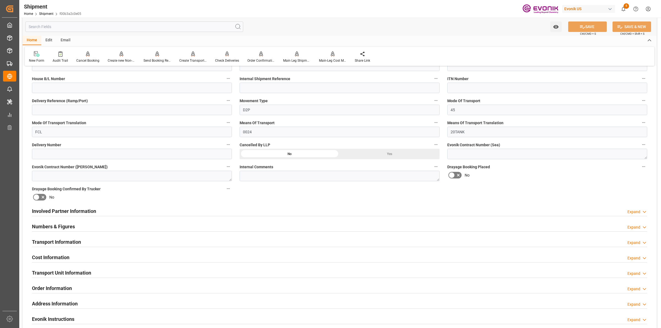
scroll to position [276, 0]
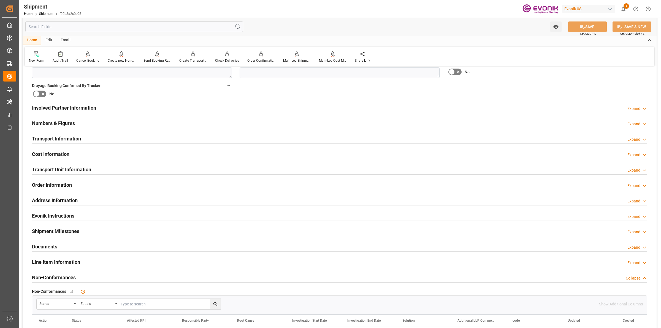
click at [69, 138] on h2 "Transport Information" at bounding box center [56, 138] width 49 height 7
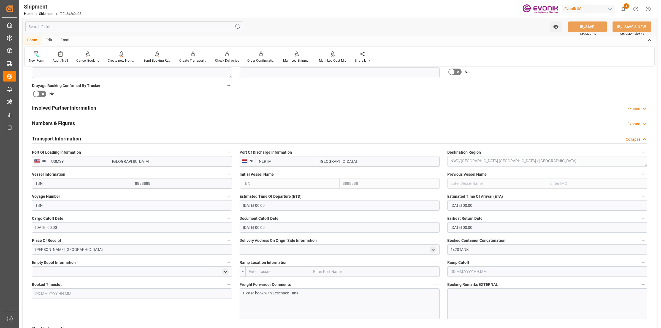
click at [69, 138] on h2 "Transport Information" at bounding box center [56, 138] width 49 height 7
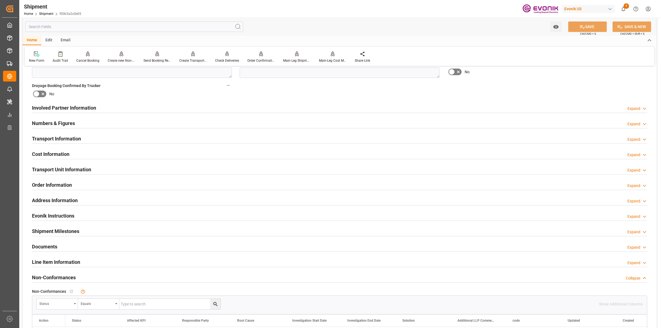
click at [66, 155] on h2 "Cost Information" at bounding box center [50, 153] width 37 height 7
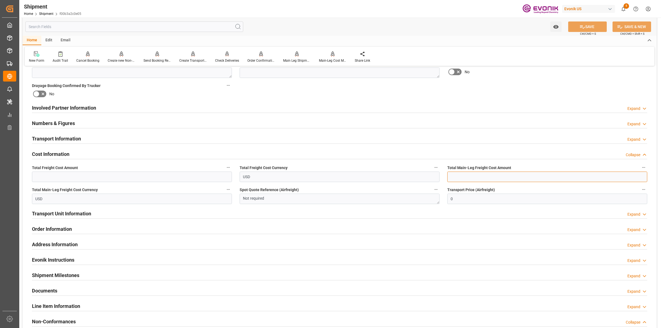
click at [469, 173] on input "text" at bounding box center [548, 177] width 200 height 10
click at [492, 177] on input "text" at bounding box center [548, 177] width 200 height 10
paste input "2980"
type input "2980"
click at [162, 177] on input "text" at bounding box center [132, 177] width 200 height 10
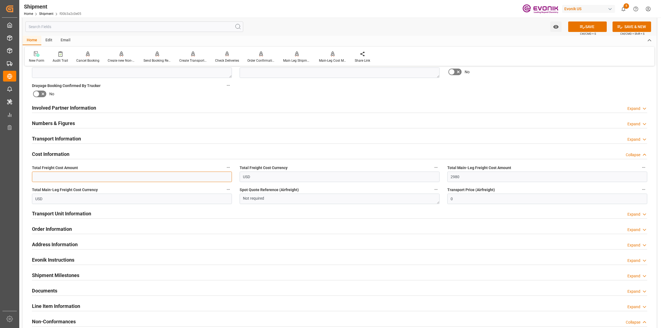
paste input "2980"
type input "2980"
click at [83, 141] on div "Transport Information Expand" at bounding box center [340, 138] width 616 height 10
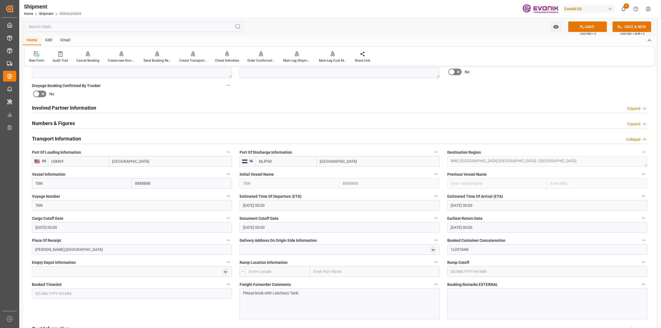
click at [83, 141] on div "Transport Information Collapse" at bounding box center [340, 138] width 616 height 10
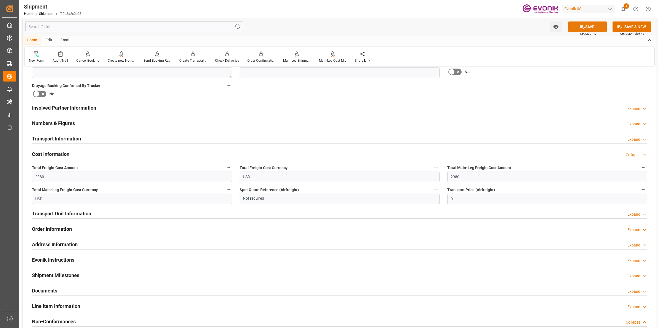
click at [578, 28] on button "SAVE" at bounding box center [588, 26] width 39 height 10
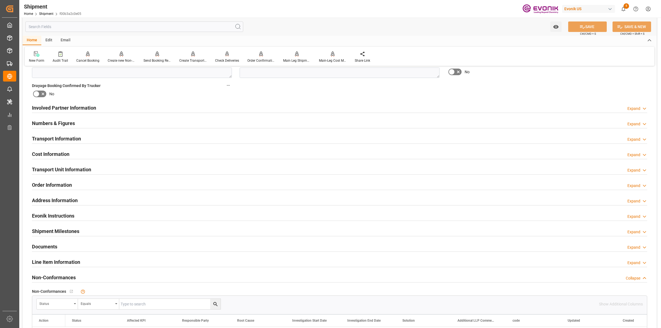
click at [66, 155] on h2 "Cost Information" at bounding box center [50, 153] width 37 height 7
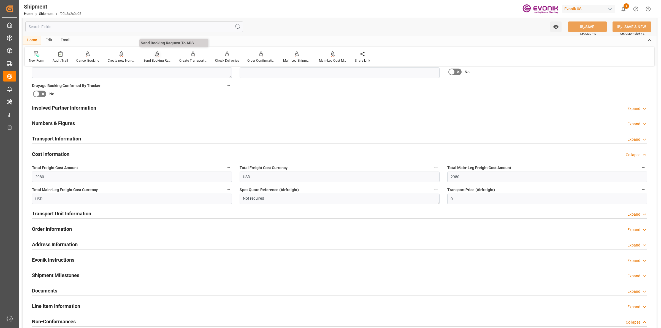
click at [155, 59] on div "Send Booking Request To ABS" at bounding box center [158, 60] width 28 height 5
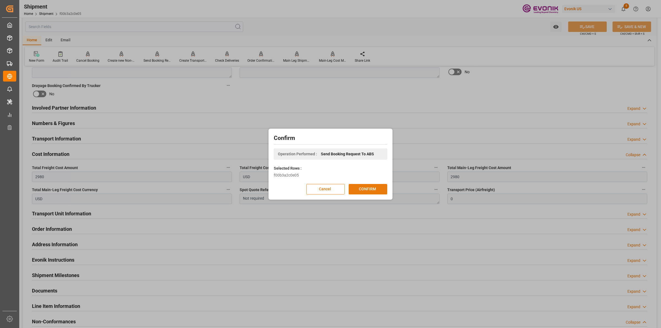
click at [370, 190] on button "CONFIRM" at bounding box center [368, 189] width 39 height 10
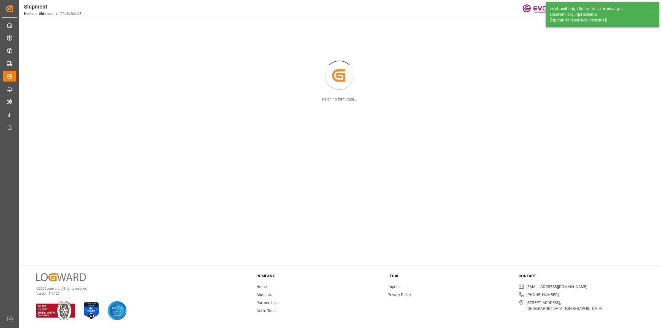
scroll to position [60, 0]
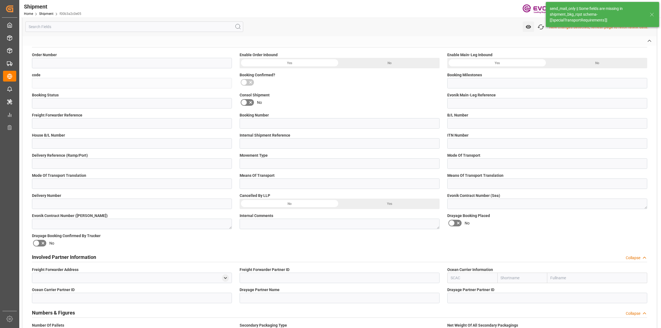
type input "0046467182"
type input "f00b3a2c0e05"
type input "Submitted to FFW for Booking (Pending)"
type input "Active"
type input "D2P"
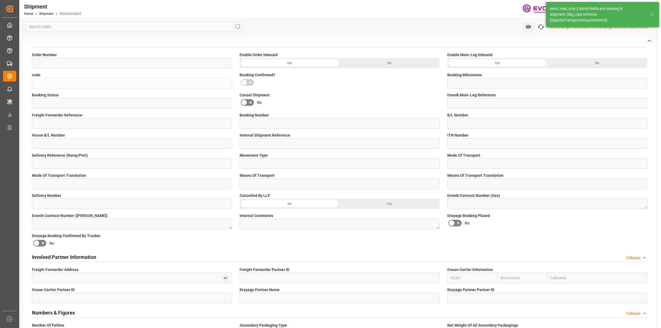
type input "45"
type input "FCL"
type input "0024"
type input "20TANK"
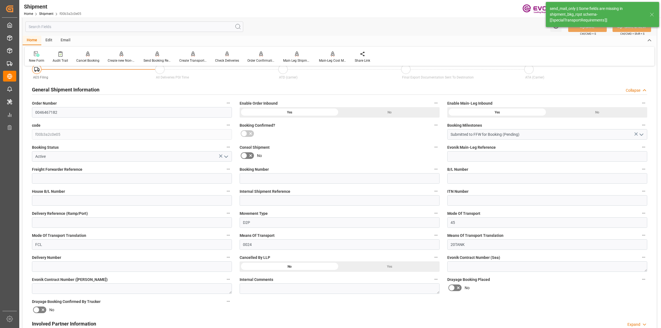
scroll to position [276, 0]
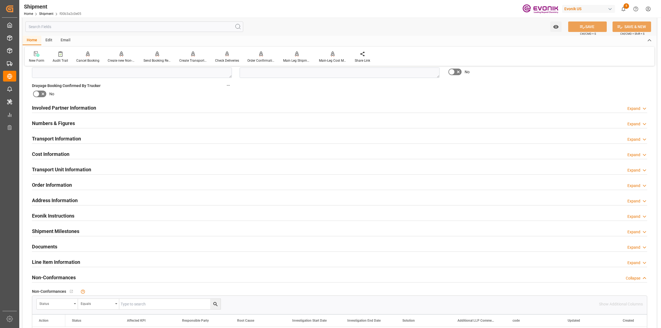
drag, startPoint x: 81, startPoint y: 28, endPoint x: 83, endPoint y: 24, distance: 4.8
click at [81, 28] on input "text" at bounding box center [134, 26] width 218 height 10
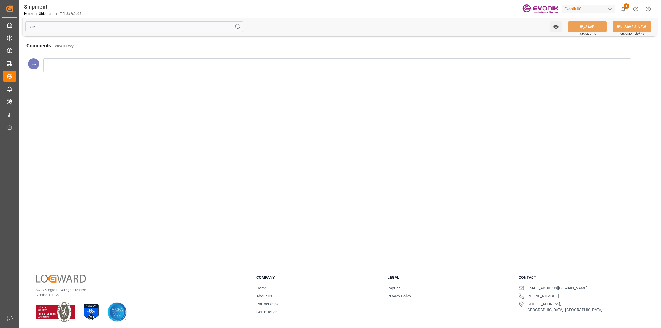
scroll to position [0, 0]
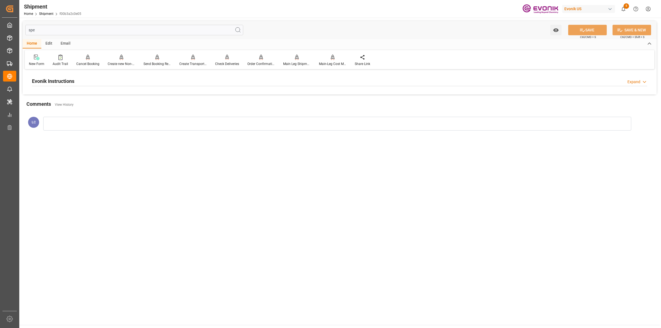
type input "spe"
click at [77, 81] on div "Evonik Instructions Expand" at bounding box center [340, 81] width 616 height 10
click at [88, 118] on div at bounding box center [132, 114] width 200 height 31
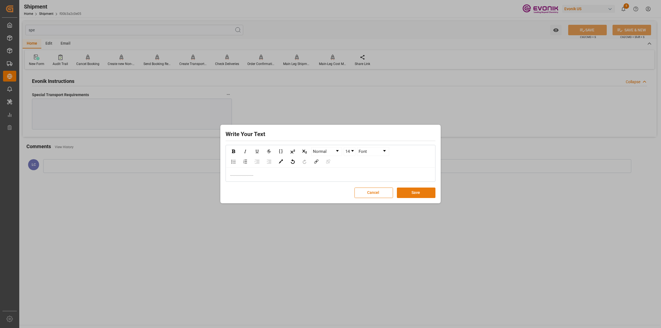
click at [411, 193] on button "Save" at bounding box center [416, 193] width 39 height 10
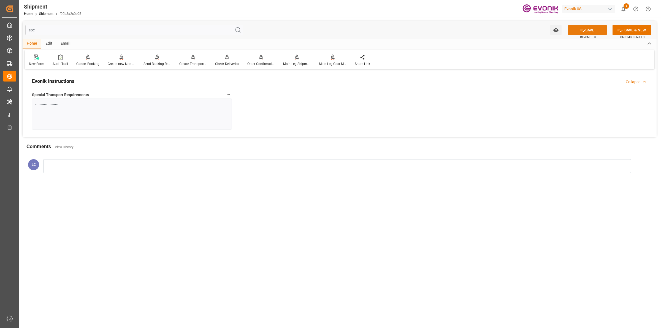
click at [576, 29] on button "SAVE" at bounding box center [588, 30] width 39 height 10
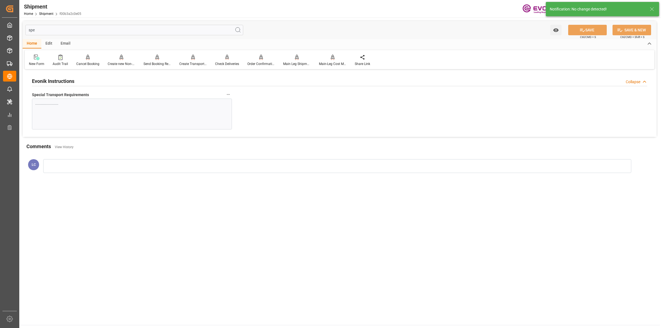
click at [74, 29] on input "spe" at bounding box center [134, 30] width 218 height 10
drag, startPoint x: 64, startPoint y: 29, endPoint x: 100, endPoint y: 29, distance: 36.1
click at [0, 17] on html "Created by potrace 1.15, written by Peter Selinger 2001-2017 Created by potrace…" at bounding box center [330, 164] width 661 height 328
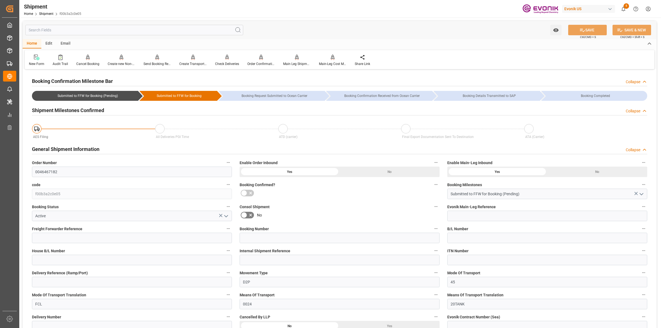
click at [109, 31] on input "text" at bounding box center [134, 30] width 218 height 10
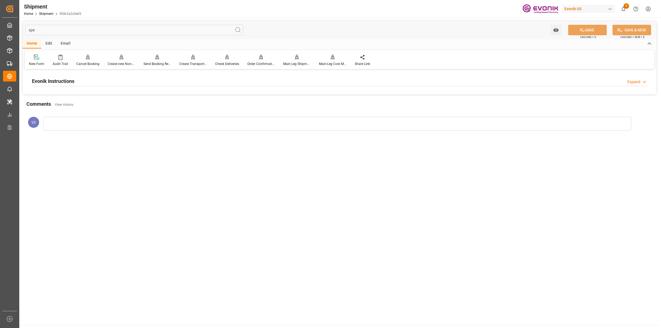
click at [92, 82] on div "Evonik Instructions Expand" at bounding box center [340, 81] width 616 height 10
drag, startPoint x: 94, startPoint y: 28, endPoint x: 90, endPoint y: 30, distance: 4.7
click at [90, 30] on input "spe" at bounding box center [134, 30] width 218 height 10
click at [2, 21] on div "Created by potrace 1.15, written by Peter Selinger 2001-2017 Created by potrace…" at bounding box center [330, 164] width 661 height 328
type input "line"
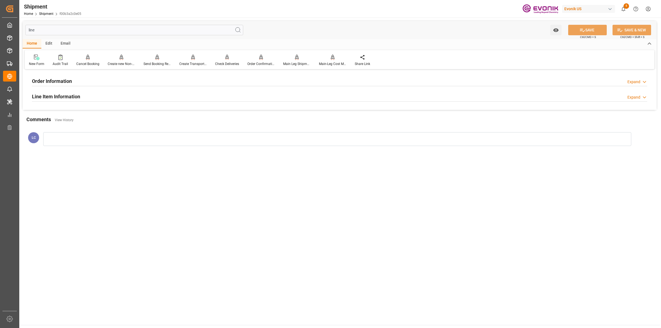
click at [66, 99] on h2 "Line Item Information" at bounding box center [56, 96] width 48 height 7
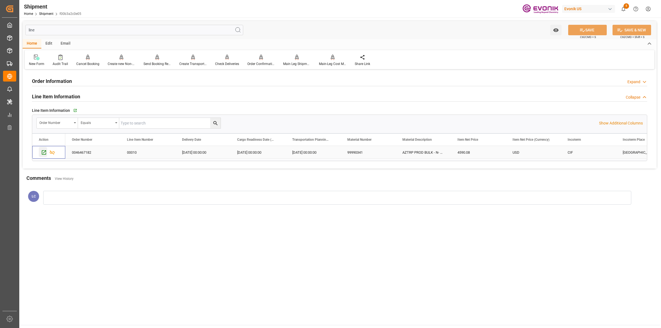
click at [42, 155] on icon "Press SPACE to select this row." at bounding box center [44, 153] width 6 height 6
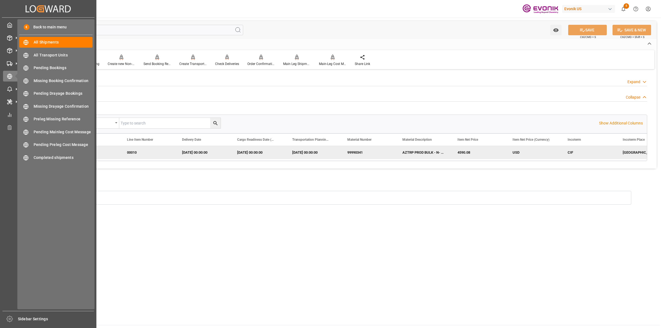
drag, startPoint x: 3, startPoint y: 32, endPoint x: 131, endPoint y: 32, distance: 128.1
click at [0, 32] on html "Created by potrace 1.15, written by Peter Selinger 2001-2017 Created by potrace…" at bounding box center [330, 164] width 661 height 328
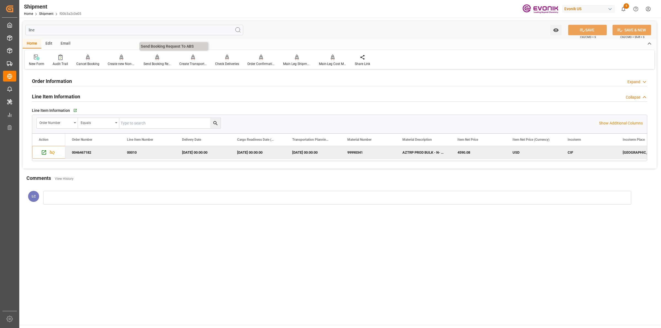
click at [159, 59] on div at bounding box center [158, 57] width 28 height 6
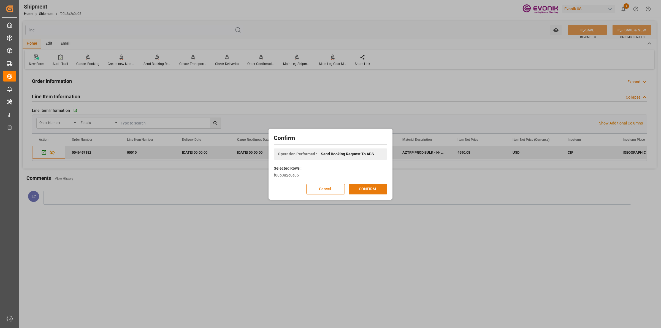
click at [373, 192] on button "CONFIRM" at bounding box center [368, 189] width 39 height 10
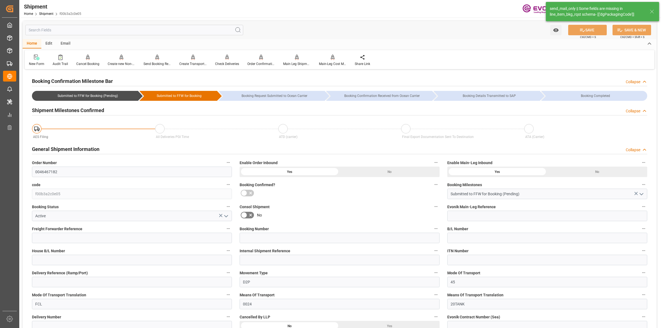
type input "AC Containerline"
type input "AC Containerline GmbH"
type input "0"
type input "17252"
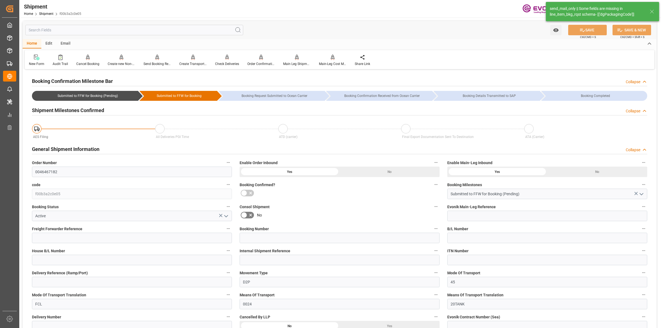
type input "0"
type input "USMSY"
type input "NLRTM"
type input "8888888"
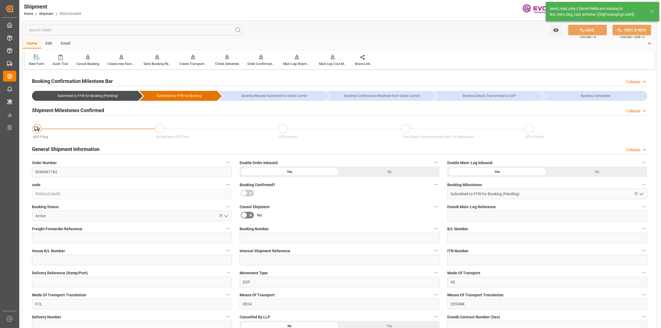
type input "2980"
type input "0"
type input "17233"
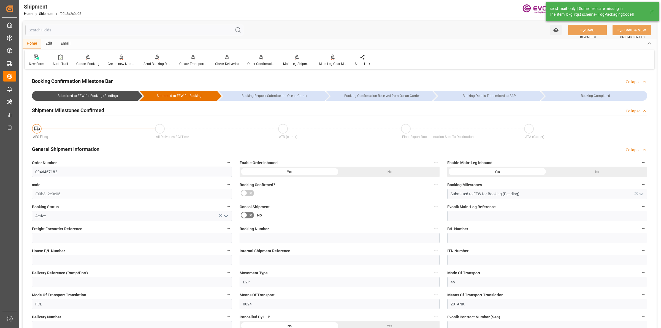
type input "KGM"
type input "0"
type input "AC Containerline"
type input "AC Containerline GmbH"
type input "10.10.2025 00:00"
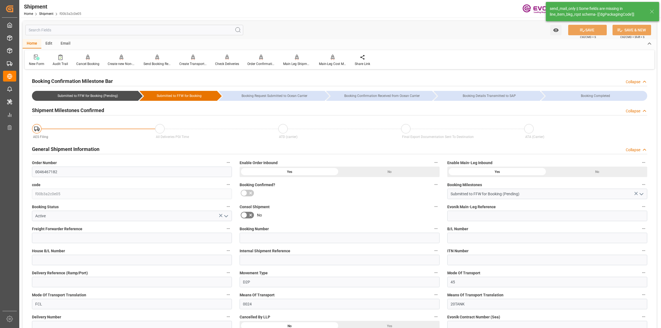
type input "17.11.2025 00:00"
type input "03.10.2025 00:00"
type input "17.11.2025"
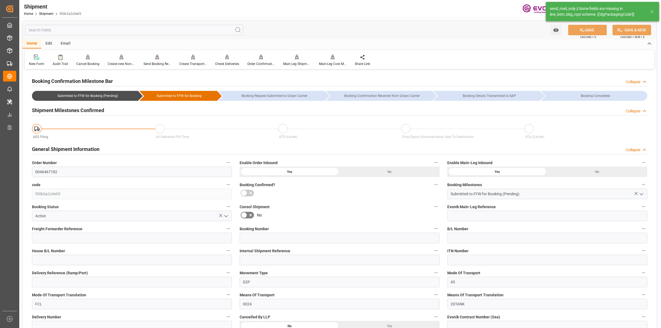
type input "01.09.2025 10:20"
type input "01.09.2025 10:44"
drag, startPoint x: 595, startPoint y: 9, endPoint x: 638, endPoint y: 14, distance: 43.0
click at [638, 14] on div "send_mail_only || Some fields are missing in line_item_bkg_rqst schema- [['dgPa…" at bounding box center [597, 12] width 95 height 12
click at [73, 29] on input "text" at bounding box center [134, 30] width 218 height 10
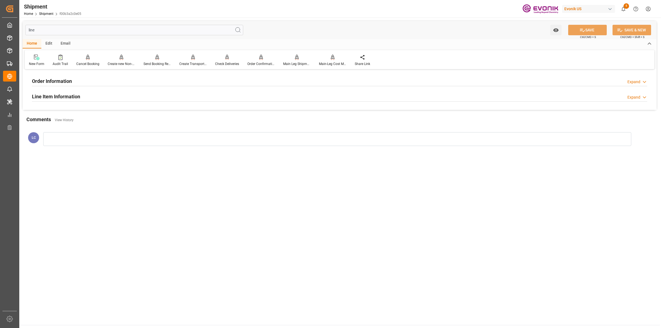
type input "line"
click at [70, 94] on h2 "Line Item Information" at bounding box center [56, 96] width 48 height 7
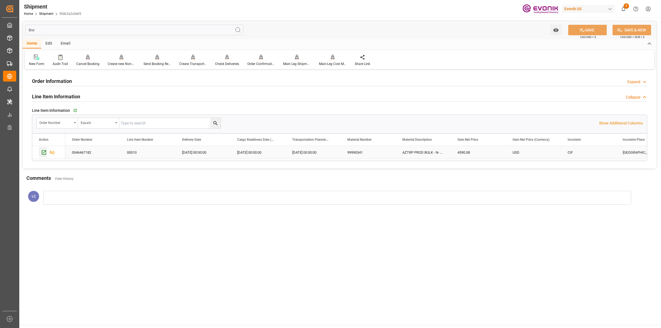
click at [43, 156] on div "Press SPACE to select this row." at bounding box center [43, 152] width 8 height 10
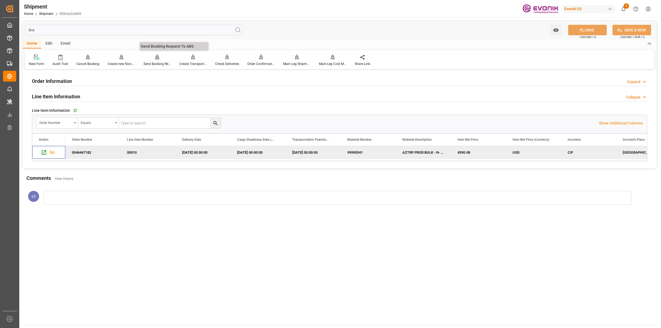
click at [164, 60] on div at bounding box center [158, 57] width 28 height 6
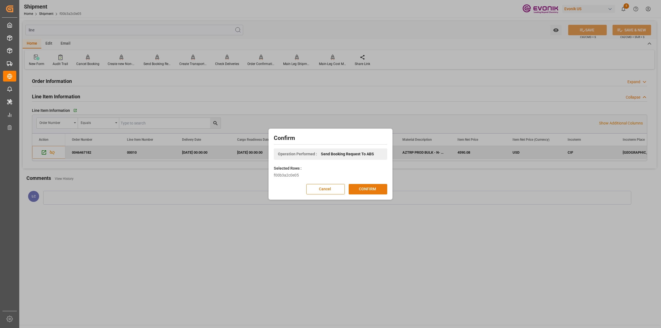
click at [371, 187] on button "CONFIRM" at bounding box center [368, 189] width 39 height 10
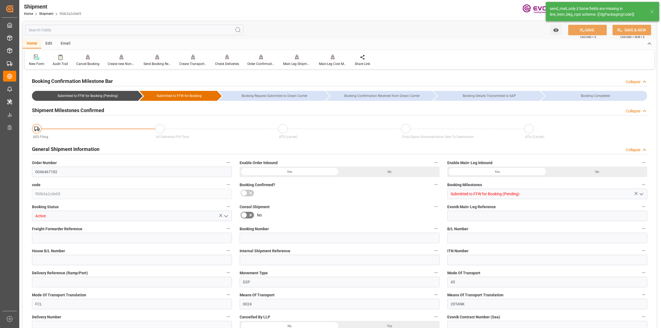
type input "AC Containerline"
type input "AC Containerline GmbH"
type input "0"
type input "17252"
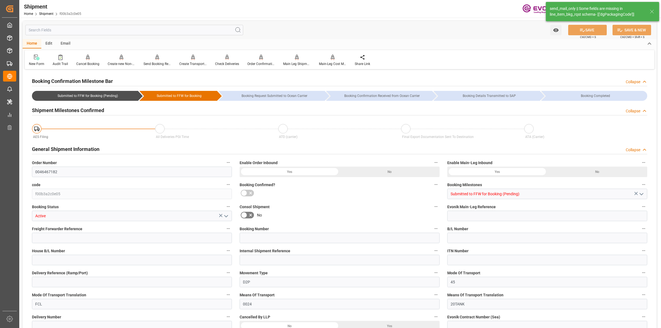
type input "0"
type input "USMSY"
type input "NLRTM"
type input "8888888"
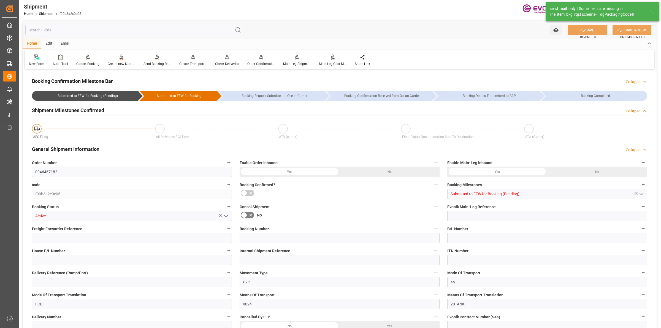
type input "2980"
type input "0"
type input "17233"
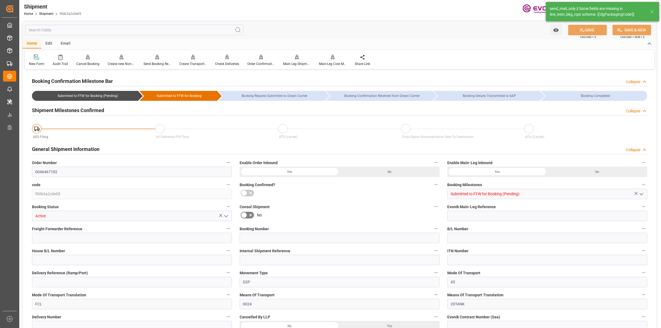
type input "KGM"
type input "0"
type input "AC Containerline"
type input "AC Containerline GmbH"
type input "10.10.2025 00:00"
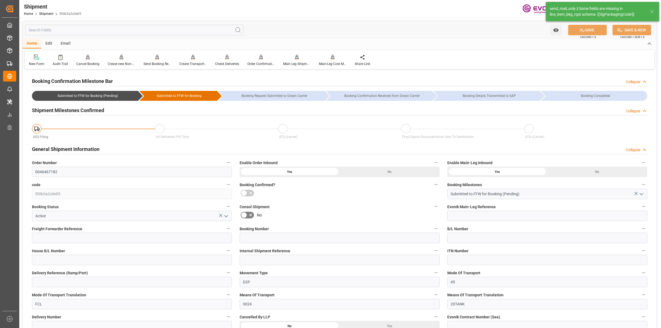
type input "17.11.2025 00:00"
type input "03.10.2025 00:00"
type input "17.11.2025"
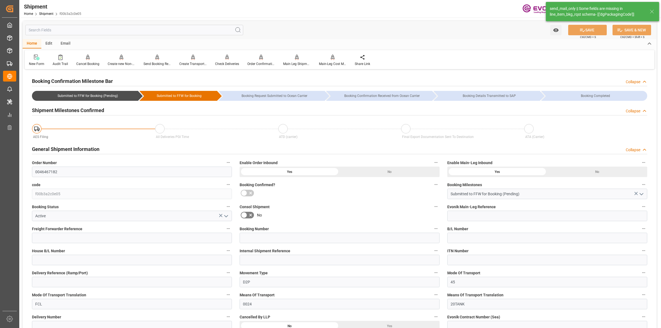
type input "01.09.2025 10:20"
type input "01.09.2025 10:44"
drag, startPoint x: 629, startPoint y: 15, endPoint x: 553, endPoint y: 15, distance: 76.1
click at [553, 15] on div "send_mail_only || Some fields are missing in line_item_bkg_rqst schema- [['dgPa…" at bounding box center [597, 12] width 95 height 12
click at [126, 29] on input "text" at bounding box center [134, 30] width 218 height 10
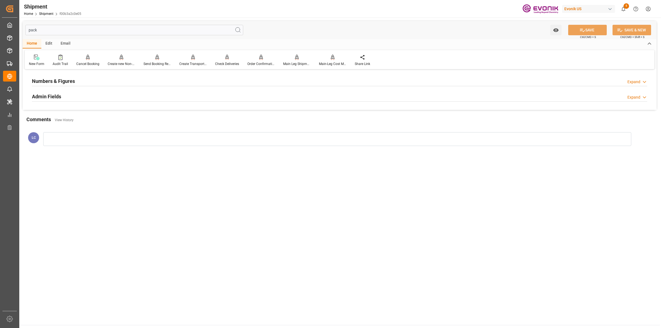
type input "pack"
click at [72, 80] on h2 "Numbers & Figures" at bounding box center [53, 80] width 43 height 7
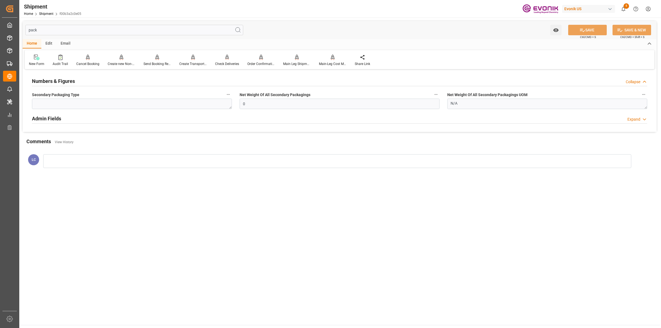
drag, startPoint x: 42, startPoint y: 29, endPoint x: 19, endPoint y: 28, distance: 23.2
click at [19, 28] on div "Created by potrace 1.15, written by Peter Selinger 2001-2017 Created by potrace…" at bounding box center [330, 164] width 661 height 328
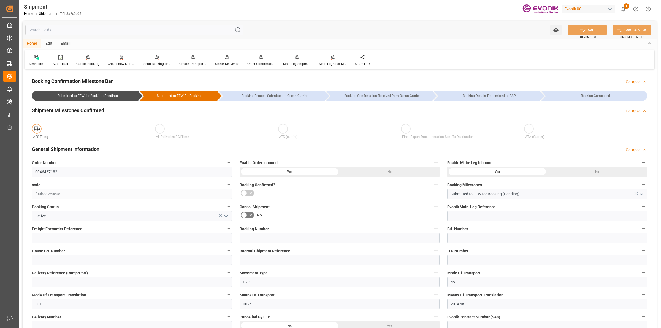
drag, startPoint x: 64, startPoint y: 165, endPoint x: 43, endPoint y: 167, distance: 20.8
click at [43, 167] on div "Order Number 0046467182" at bounding box center [132, 168] width 208 height 22
drag, startPoint x: 63, startPoint y: 174, endPoint x: 2, endPoint y: 166, distance: 61.4
click at [2, 166] on div "Created by potrace 1.15, written by Peter Selinger 2001-2017 Created by potrace…" at bounding box center [330, 164] width 661 height 328
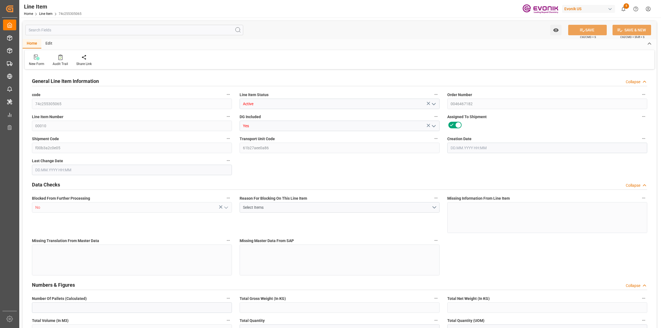
type input "0"
type input "17252"
type input "0"
type input "17233"
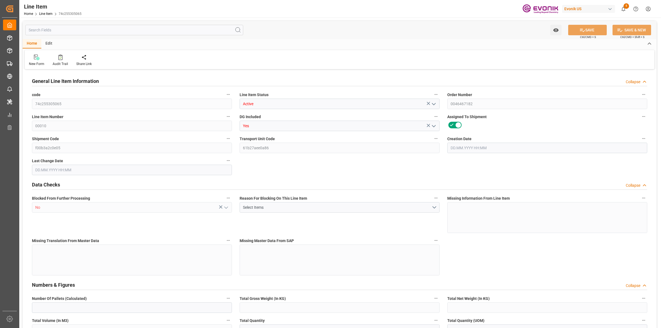
type input "4590.08"
type input "17233"
type input "38000"
type input "17252"
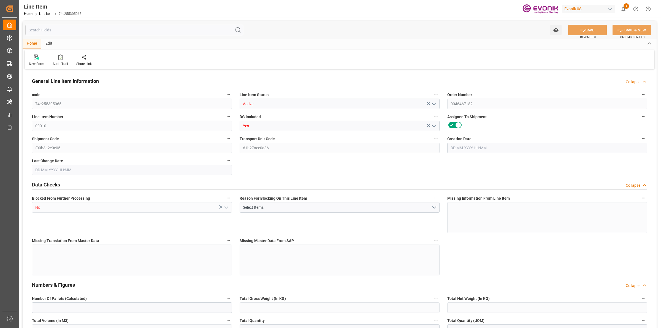
type input "17252"
type input "0"
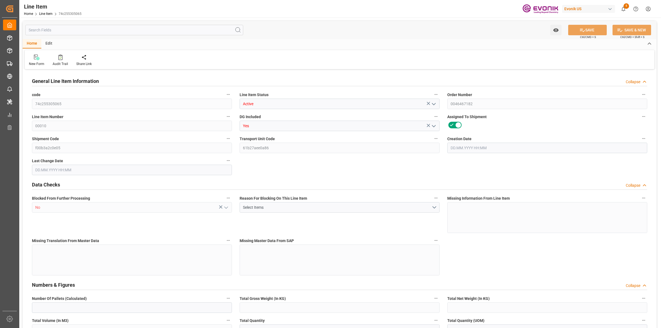
type input "0"
type input "[DATE] 17:57"
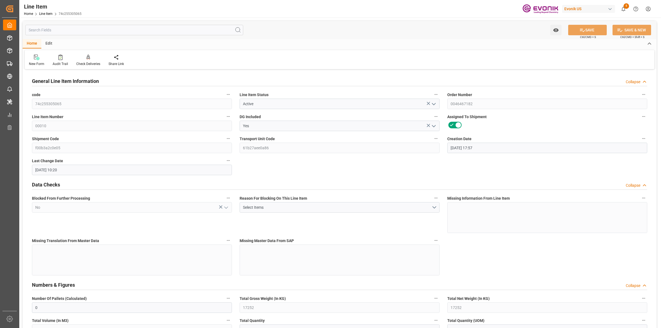
type input "[DATE] 10:20"
type input "17.11.2025"
type input "03.10.2025"
type input "28.09.2025"
click at [158, 24] on div "Watch Option SAVE Ctrl/CMD + S SAVE & NEW Ctrl/CMD + Shift + S" at bounding box center [340, 30] width 634 height 18
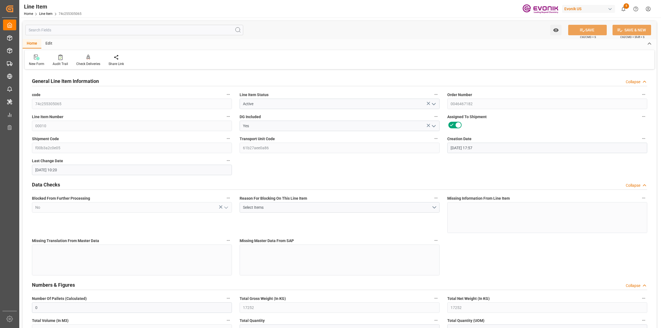
click at [157, 25] on input "text" at bounding box center [134, 30] width 218 height 10
click at [154, 30] on input "text" at bounding box center [134, 30] width 218 height 10
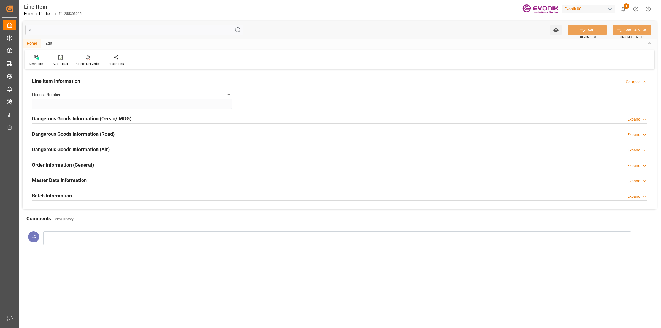
type input "sp"
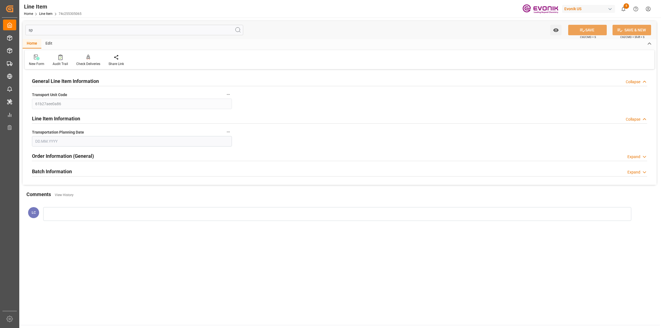
type input "[DATE]"
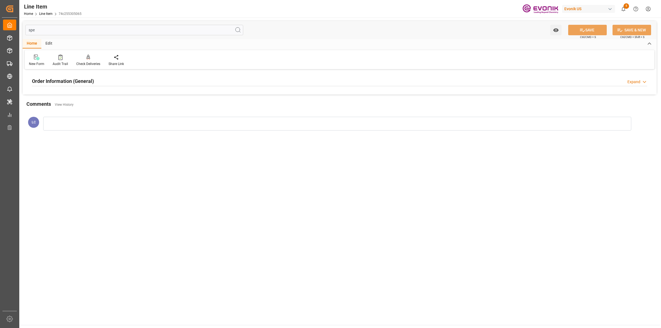
type input "spe"
click at [138, 83] on div "Order Information (General) Expand" at bounding box center [340, 81] width 616 height 10
click at [143, 115] on div at bounding box center [132, 114] width 200 height 31
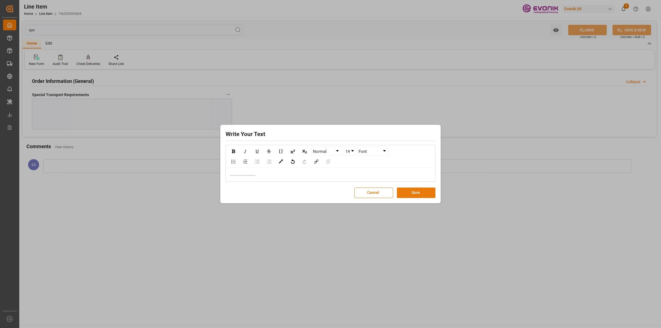
click at [415, 193] on button "Save" at bounding box center [416, 193] width 39 height 10
drag, startPoint x: 415, startPoint y: 193, endPoint x: 585, endPoint y: 26, distance: 238.1
click at [415, 193] on button "Save" at bounding box center [416, 193] width 39 height 10
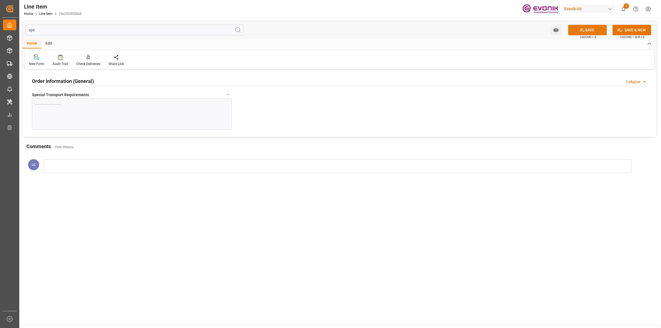
click at [576, 31] on button "SAVE" at bounding box center [588, 30] width 39 height 10
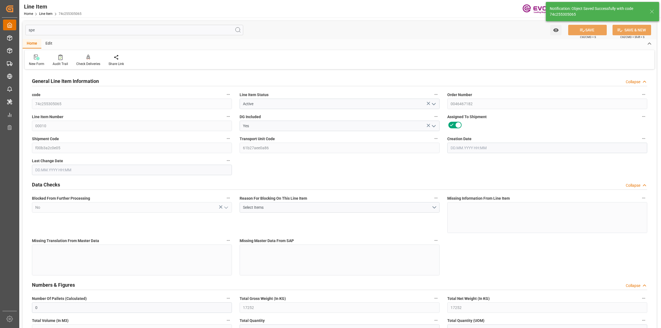
type input "0"
type input "17252"
type input "0"
type input "17233"
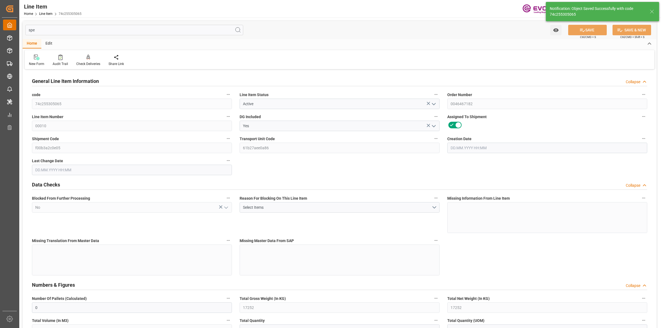
type input "4590.08"
type input "17233"
type input "38000"
type input "17252"
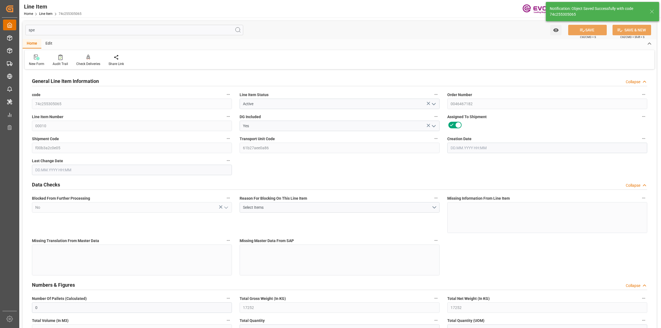
type input "17252"
type input "0"
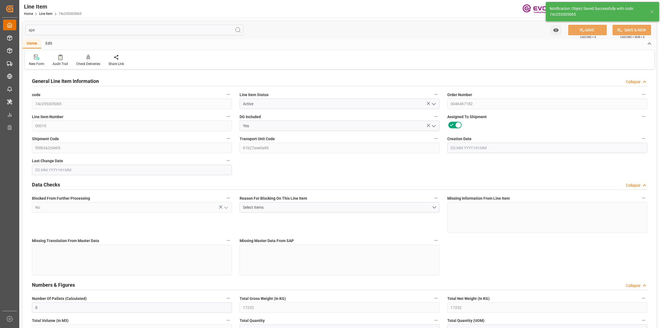
type input "0"
type input "[DATE] 17:57"
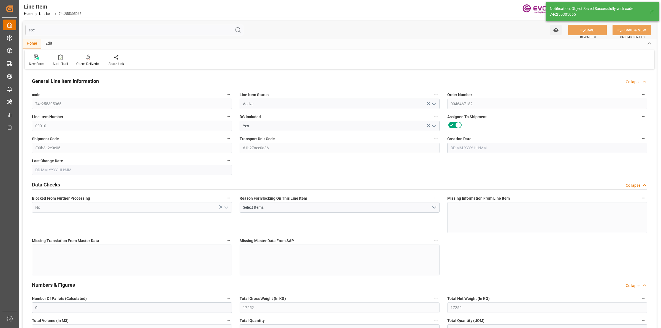
type input "[DATE] 10:44"
type input "[DATE]"
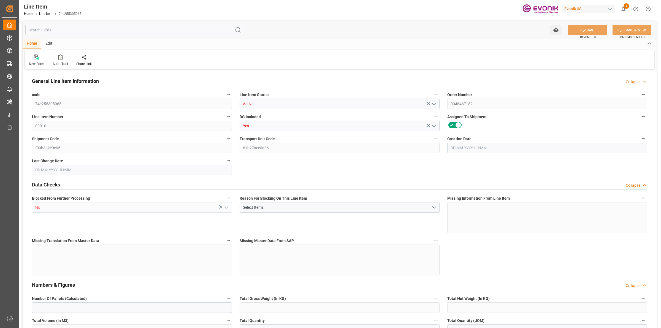
type input "0"
type input "17252"
type input "0"
type input "17233"
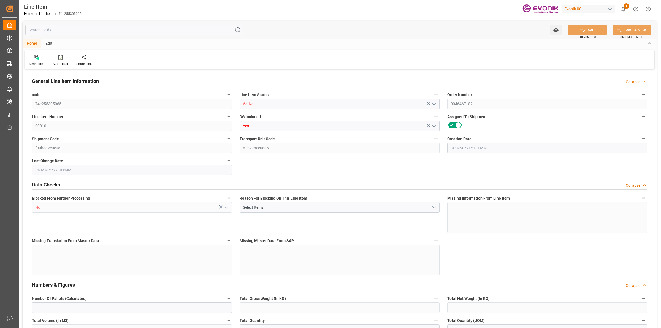
type input "4590.08"
type input "17233"
type input "38000"
type input "17252"
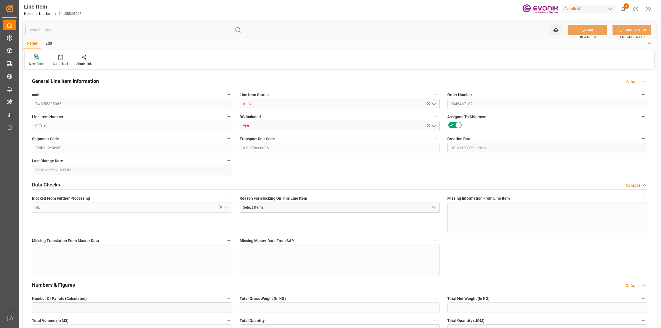
type input "17252"
type input "0"
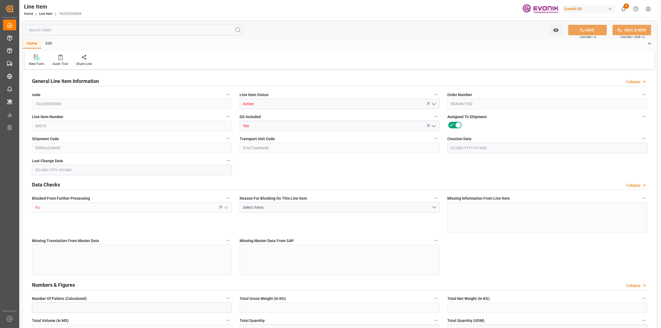
type input "0"
type input "[DATE] 17:57"
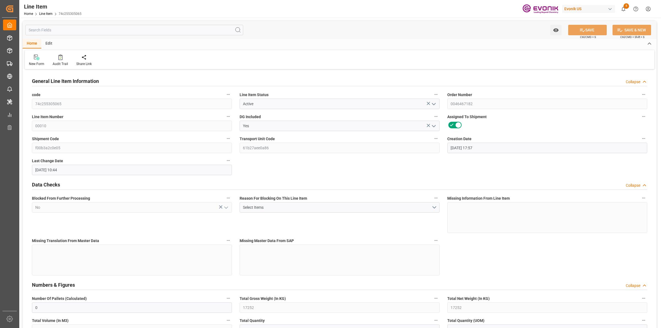
type input "[DATE] 10:44"
type input "[DATE]"
click at [123, 32] on input "text" at bounding box center [134, 30] width 218 height 10
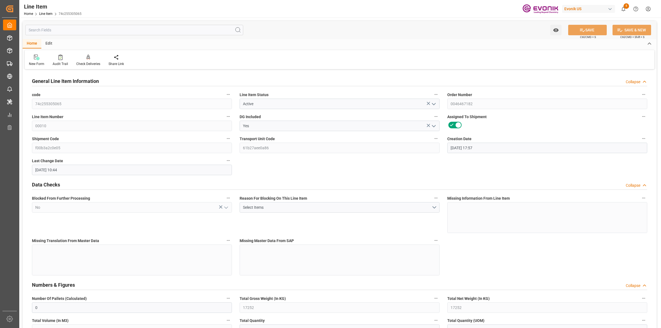
click at [123, 32] on input "text" at bounding box center [134, 30] width 218 height 10
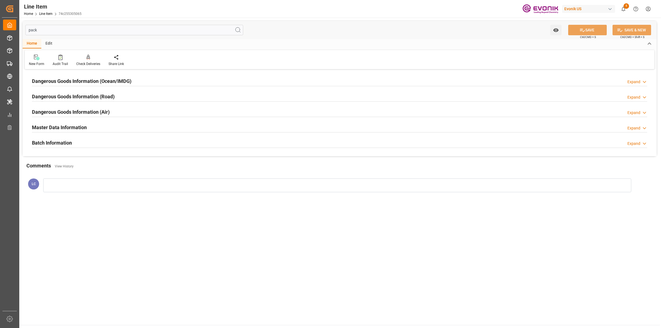
type input "pack"
click at [116, 80] on h2 "Dangerous Goods Information (Ocean/IMDG)" at bounding box center [81, 80] width 99 height 7
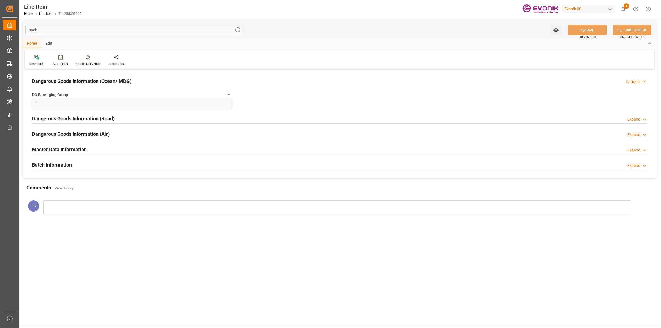
click at [115, 79] on h2 "Dangerous Goods Information (Ocean/IMDG)" at bounding box center [81, 80] width 99 height 7
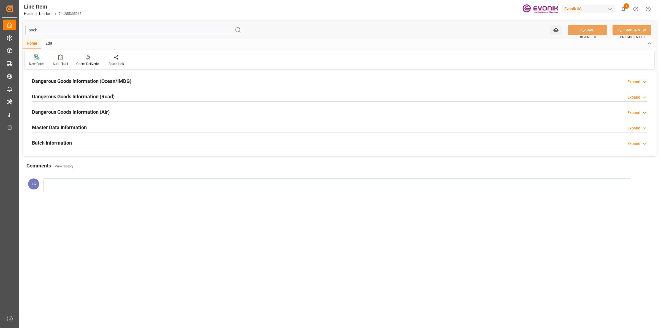
click at [68, 125] on h2 "Master Data Information" at bounding box center [59, 127] width 55 height 7
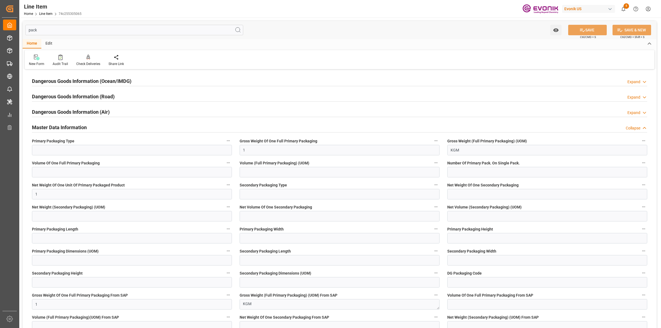
click at [68, 125] on h2 "Master Data Information" at bounding box center [59, 127] width 55 height 7
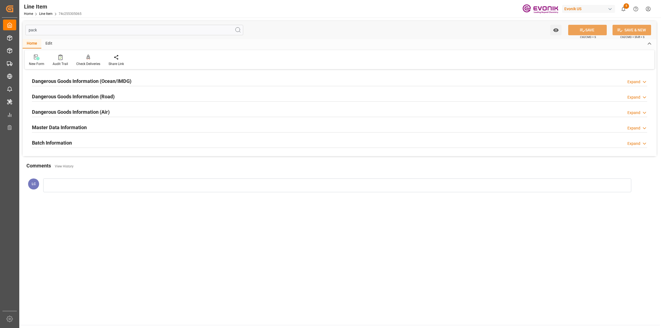
click at [109, 95] on h2 "Dangerous Goods Information (Road)" at bounding box center [73, 96] width 83 height 7
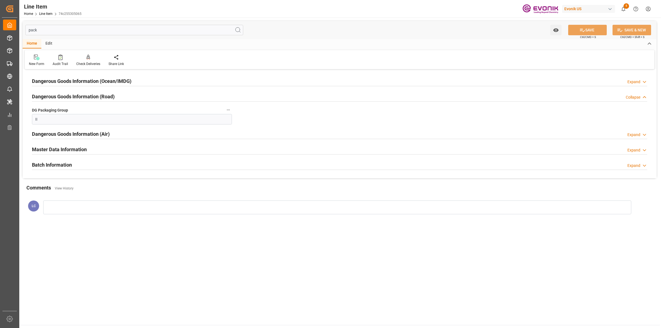
click at [93, 97] on h2 "Dangerous Goods Information (Road)" at bounding box center [73, 96] width 83 height 7
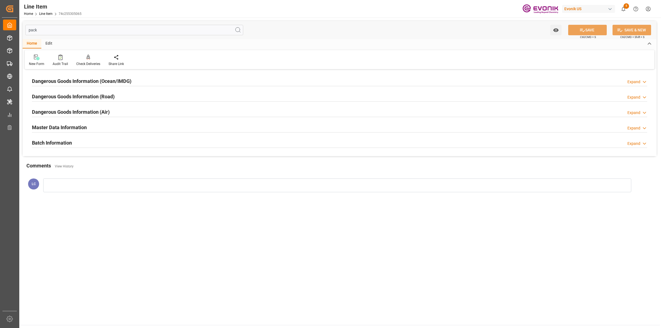
click at [93, 97] on h2 "Dangerous Goods Information (Road)" at bounding box center [73, 96] width 83 height 7
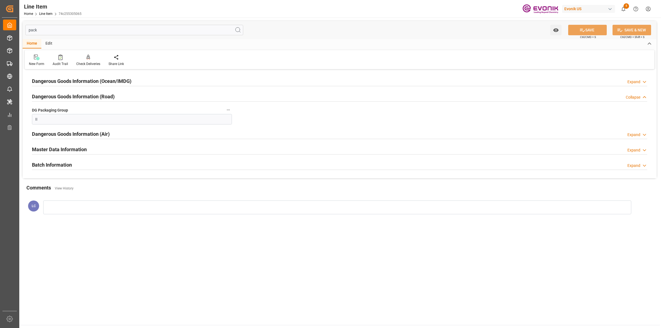
click at [105, 84] on h2 "Dangerous Goods Information (Ocean/IMDG)" at bounding box center [81, 80] width 99 height 7
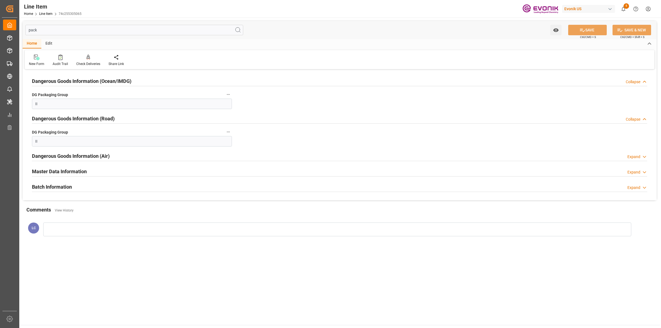
click at [85, 172] on h2 "Master Data Information" at bounding box center [59, 171] width 55 height 7
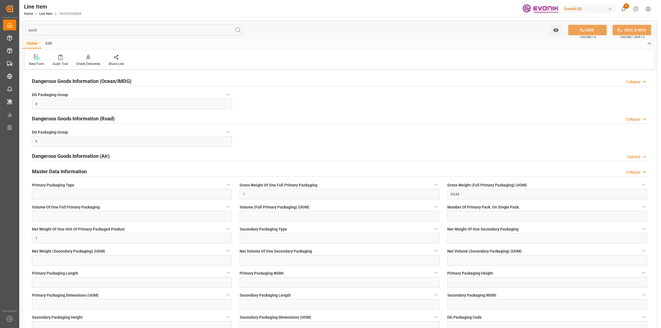
click at [364, 32] on div "pack Watch Option SAVE Ctrl/CMD + S SAVE & NEW Ctrl/CMD + Shift + S" at bounding box center [340, 30] width 634 height 18
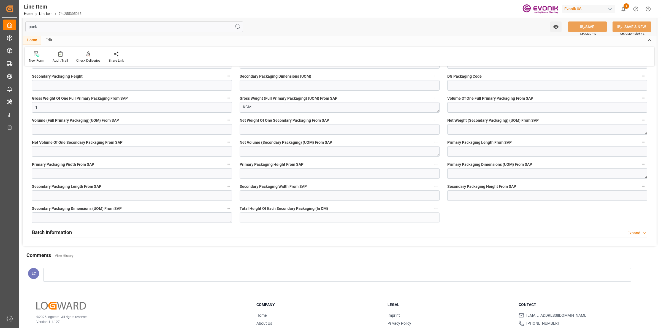
scroll to position [270, 0]
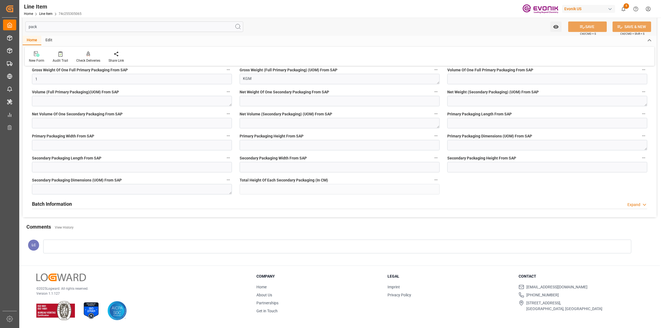
click at [61, 203] on h2 "Batch Information" at bounding box center [52, 203] width 40 height 7
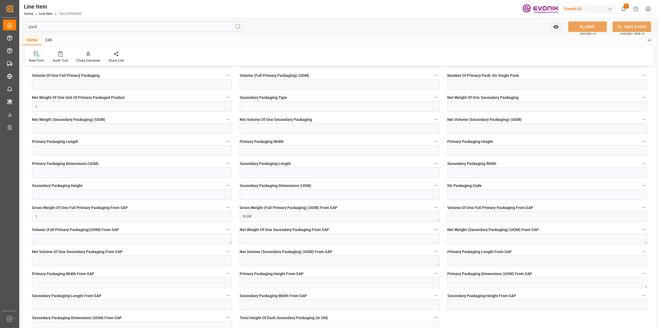
scroll to position [0, 0]
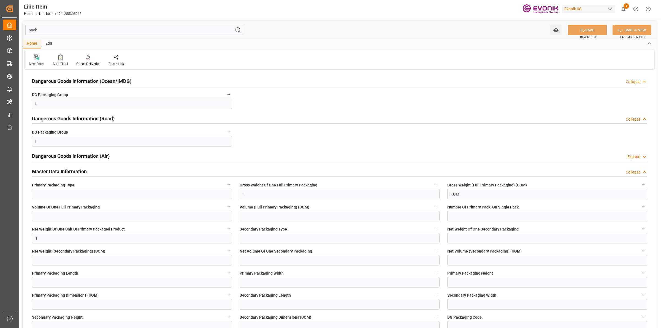
drag, startPoint x: 58, startPoint y: 28, endPoint x: 63, endPoint y: 30, distance: 5.1
click at [9, 25] on div "Created by potrace 1.15, written by [PERSON_NAME] [DATE]-[DATE] Created by potr…" at bounding box center [330, 164] width 661 height 328
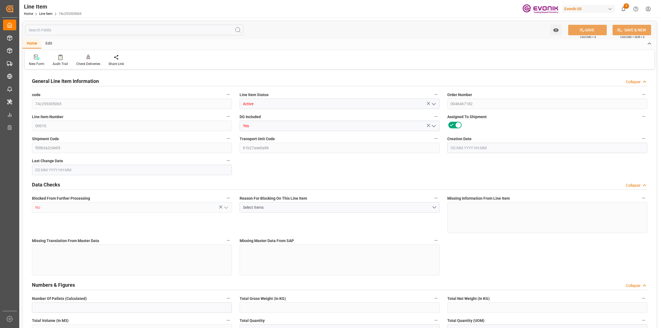
type input "0"
type input "17252"
type input "0"
type input "17233"
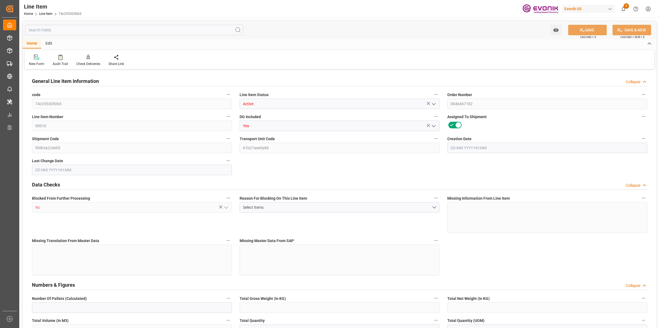
type input "4590.08"
type input "17233"
type input "38000"
type input "17252"
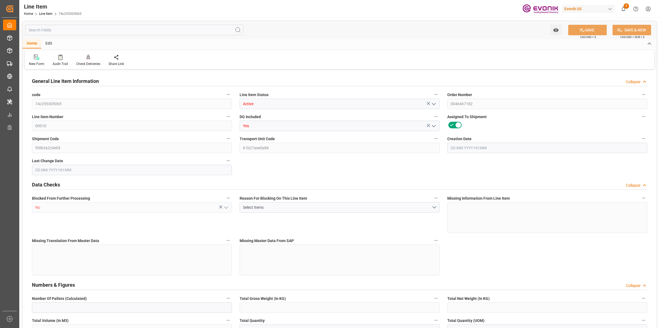
type input "17252"
type input "0"
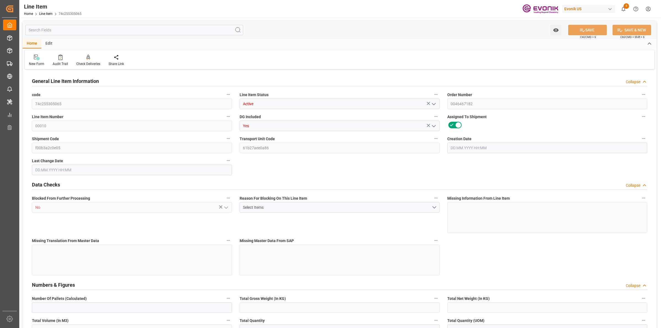
type input "0"
type input "06.08.2025 17:57"
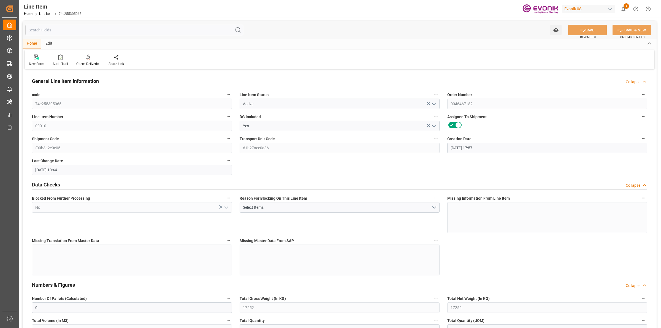
type input "01.09.2025 10:44"
type input "17.11.2025"
type input "[DATE]"
type input "28.09.2025"
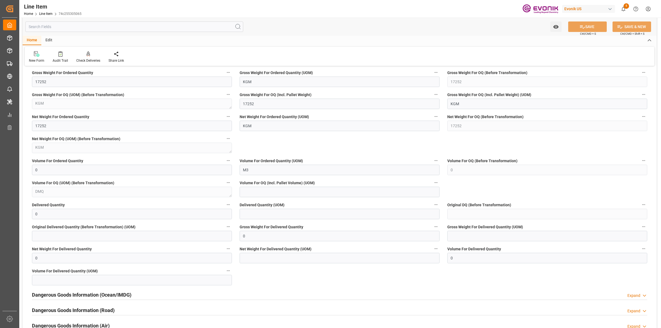
scroll to position [517, 0]
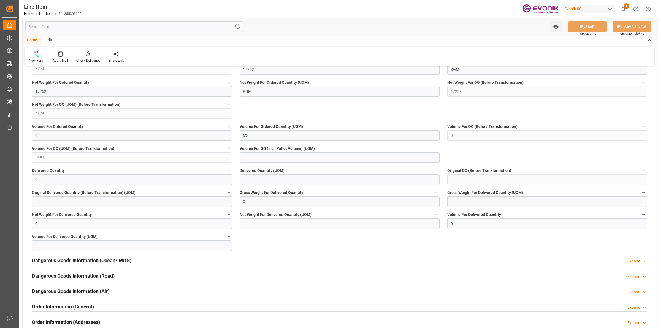
click at [75, 26] on input "text" at bounding box center [134, 26] width 218 height 10
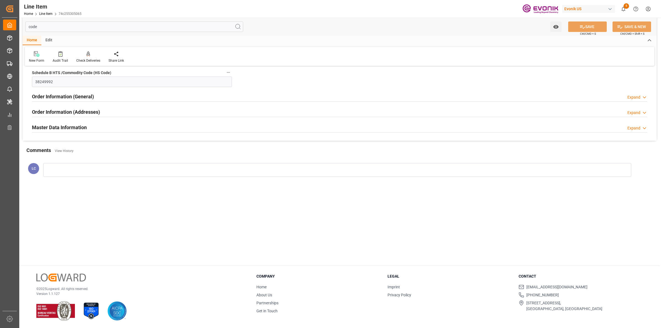
scroll to position [0, 0]
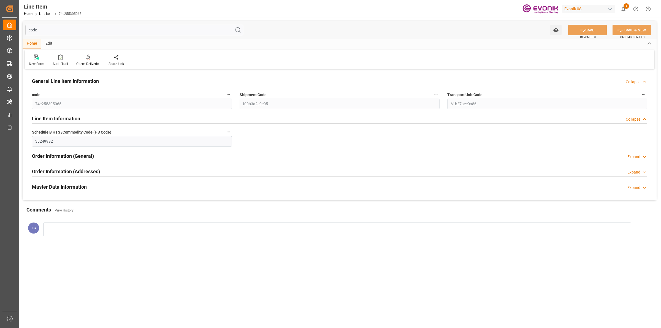
type input "code"
click at [88, 158] on h2 "Order Information (General)" at bounding box center [63, 155] width 62 height 7
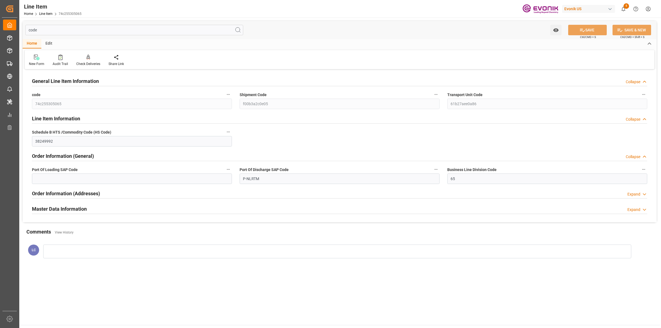
click at [88, 158] on h2 "Order Information (General)" at bounding box center [63, 155] width 62 height 7
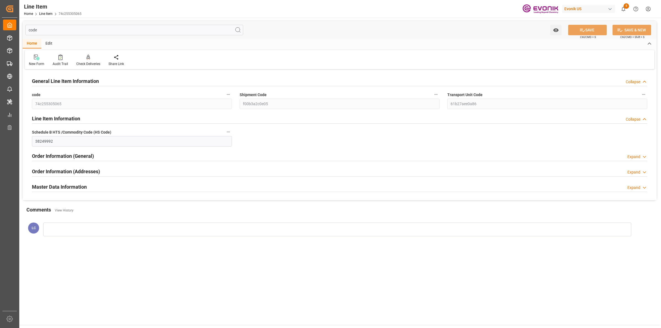
click at [80, 170] on h2 "Order Information (Addresses)" at bounding box center [66, 171] width 68 height 7
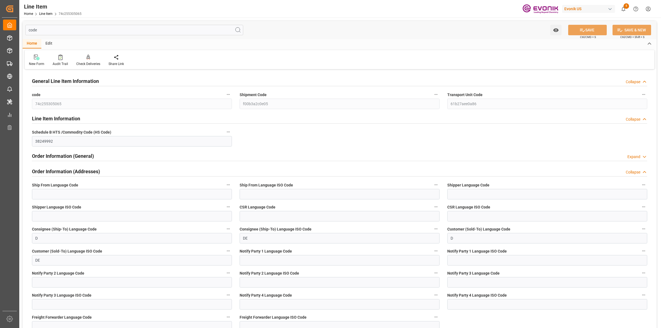
click at [80, 170] on h2 "Order Information (Addresses)" at bounding box center [66, 171] width 68 height 7
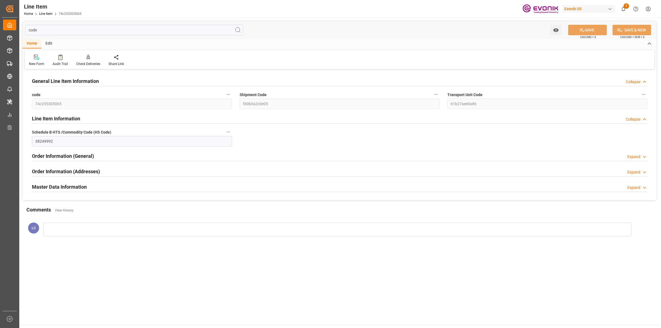
click at [85, 185] on h2 "Master Data Information" at bounding box center [59, 186] width 55 height 7
click at [64, 117] on h2 "Line Item Information" at bounding box center [56, 118] width 48 height 7
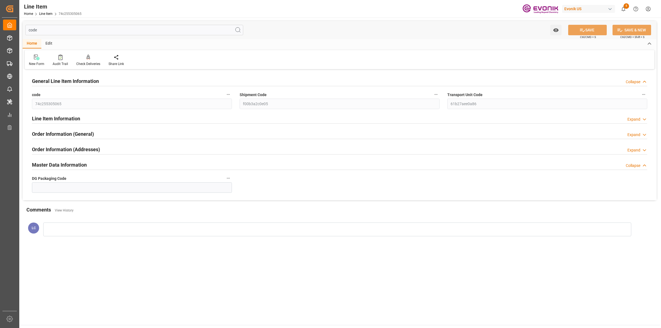
click at [70, 82] on h2 "General Line Item Information" at bounding box center [65, 80] width 67 height 7
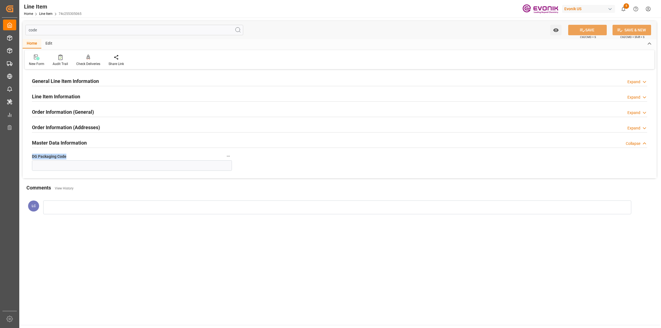
drag, startPoint x: 68, startPoint y: 159, endPoint x: 32, endPoint y: 158, distance: 36.7
click at [32, 158] on label "DG Packaging Code" at bounding box center [132, 157] width 200 height 8
copy span "DG Packaging Code"
click at [83, 155] on label "DG Packaging Code" at bounding box center [132, 157] width 200 height 8
click at [225, 155] on button "DG Packaging Code" at bounding box center [228, 156] width 7 height 7
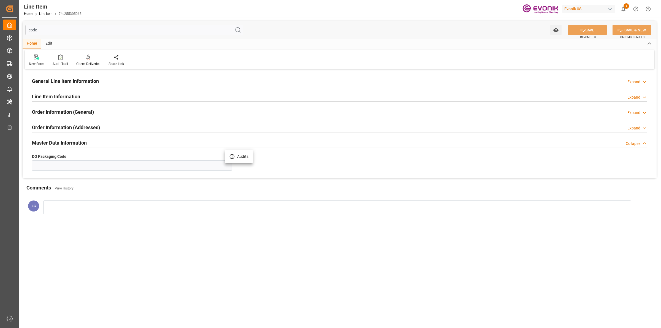
click at [75, 167] on div at bounding box center [330, 164] width 661 height 328
click at [90, 27] on input "code" at bounding box center [134, 30] width 218 height 10
drag, startPoint x: 74, startPoint y: 33, endPoint x: 135, endPoint y: 21, distance: 62.2
click at [26, 23] on div "code Watch Option SAVE Ctrl/CMD + S SAVE & NEW Ctrl/CMD + Shift + S" at bounding box center [340, 30] width 634 height 18
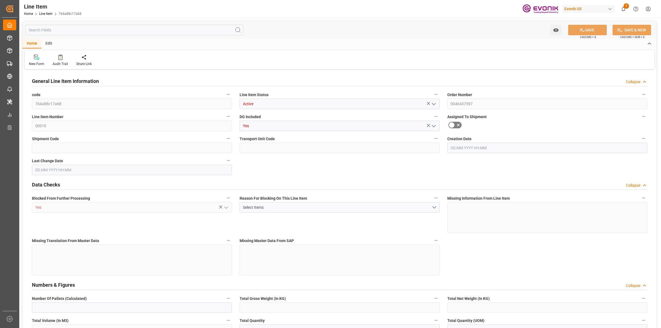
type input "0"
type input "20000"
type input "0"
type input "20000"
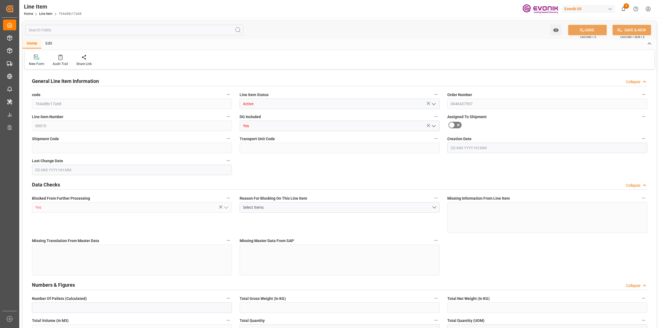
type input "90545.4"
type input "20000"
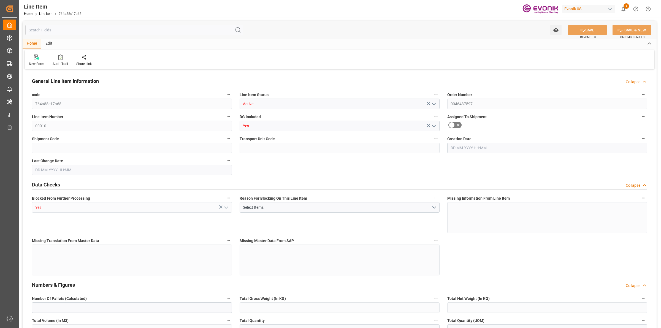
type input "20000"
type input "0"
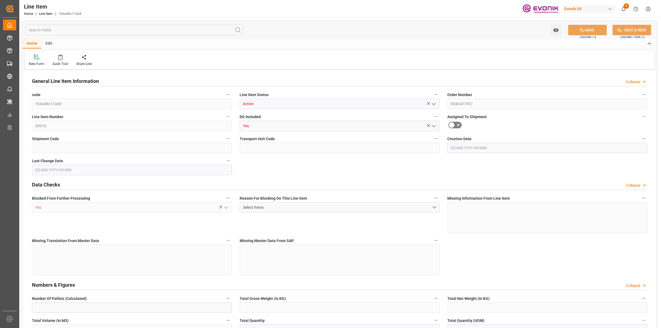
type input "0"
type input "[DATE] 19:01"
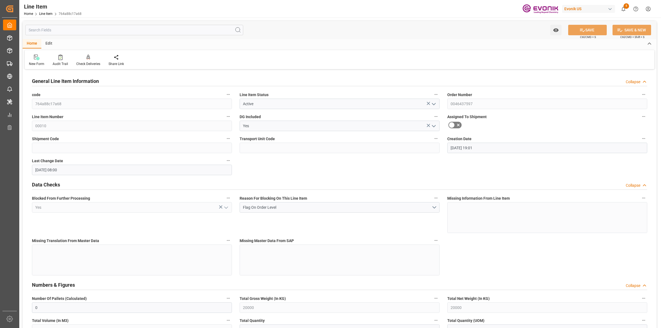
type input "[DATE] 08:00"
type input "[DATE]"
click at [111, 28] on input "text" at bounding box center [134, 30] width 218 height 10
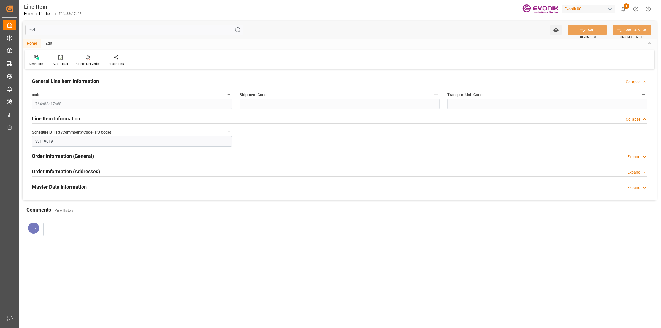
type input "cod"
click at [75, 184] on h2 "Master Data Information" at bounding box center [59, 186] width 55 height 7
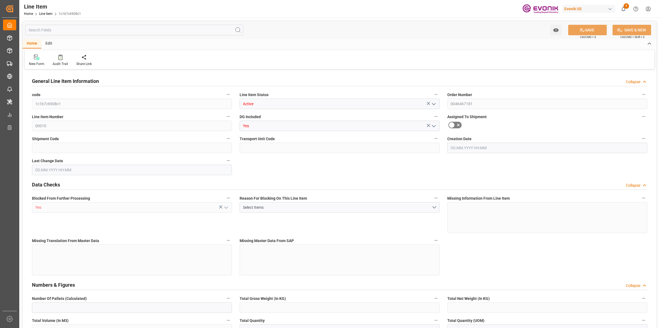
type input "0"
type input "17252"
type input "0"
type input "17233"
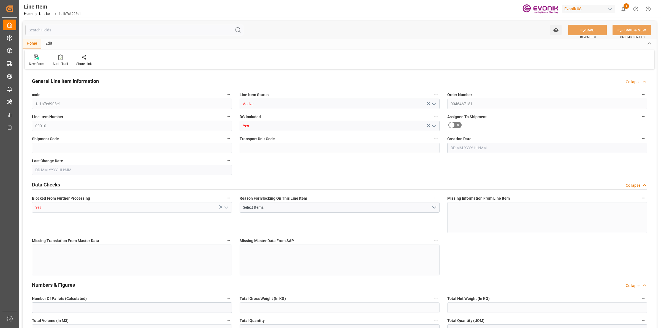
type input "3964.39"
type input "17233"
type input "38000"
type input "17252"
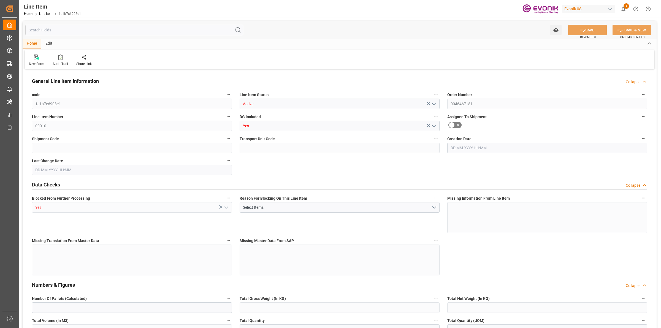
type input "17252"
type input "0"
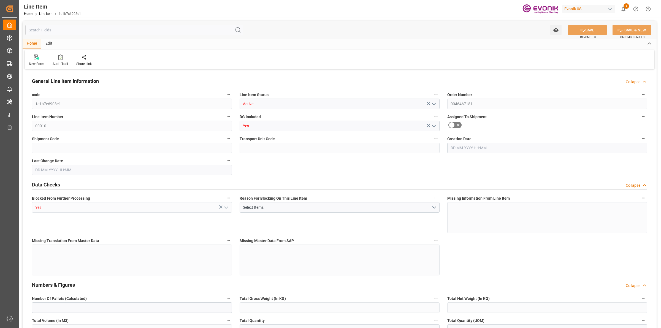
type input "0"
type input "06.08.2025 17:45"
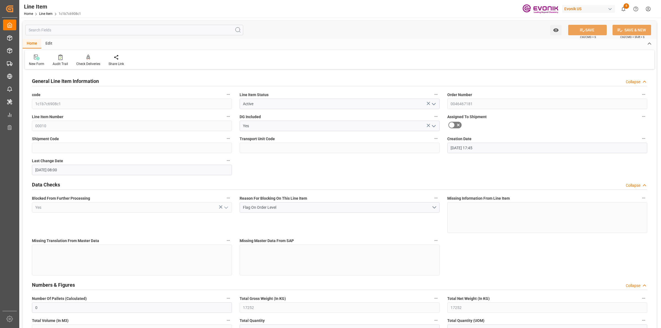
type input "29.08.2025 08:00"
type input "17.11.2025"
type input "03.10.2025"
type input "28.09.2025"
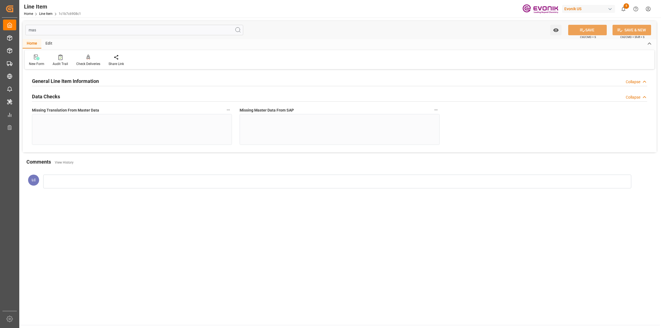
type input "ma"
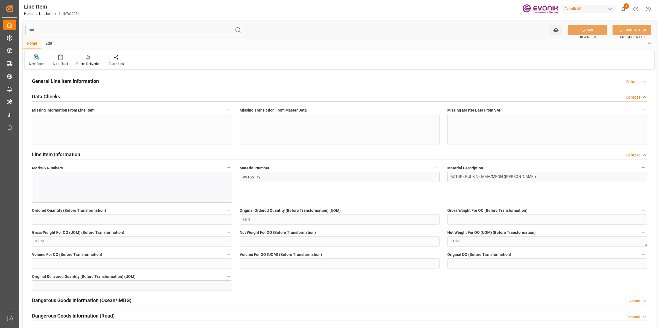
type input "38000"
type input "17252"
type input "0"
type input "m"
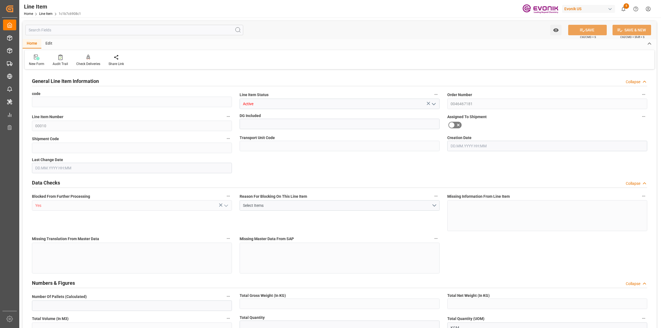
type input "1c1b7c6908c1"
type input "Yes"
type input "0"
type input "3964.39"
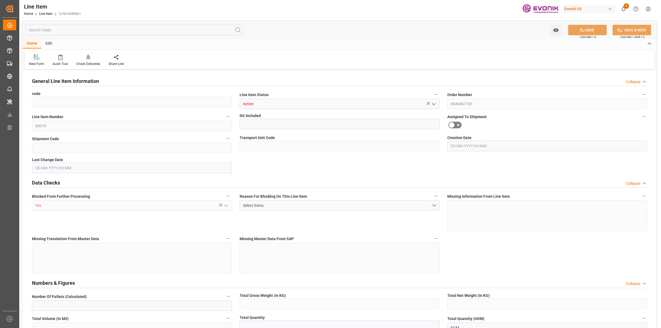
type input "BULQ"
type input "US"
type input "0"
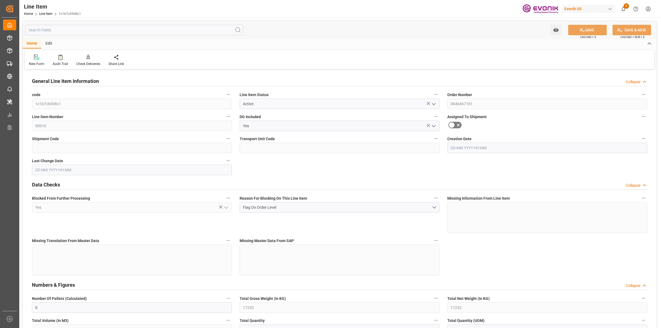
type input "17252"
type input "17233"
type input "17252"
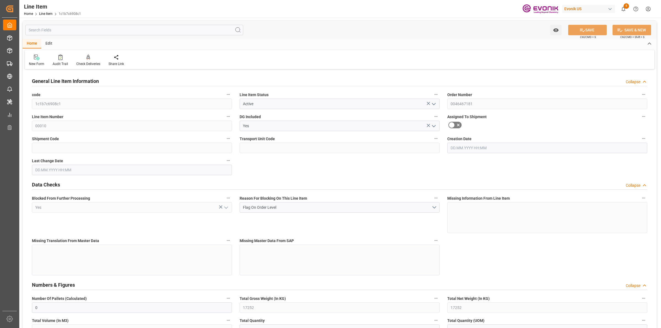
type input "17252"
type input "0"
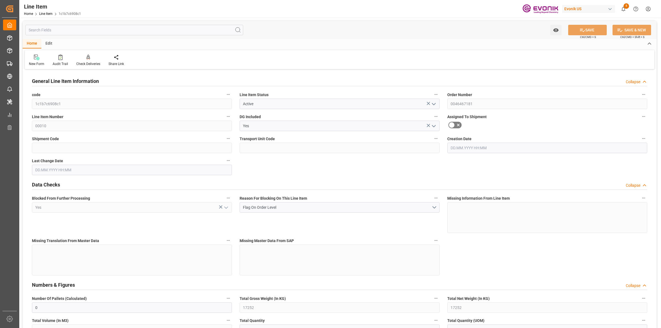
type input "06.08.2025 17:45"
type input "29.08.2025 08:00"
type input "17.11.2025"
type input "03.10.2025"
type input "28.09.2025"
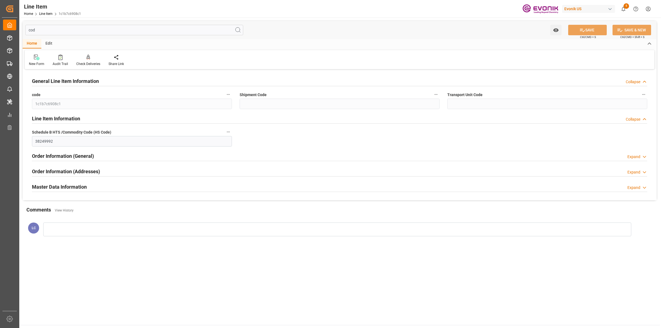
type input "cod"
click at [68, 187] on h2 "Master Data Information" at bounding box center [59, 186] width 55 height 7
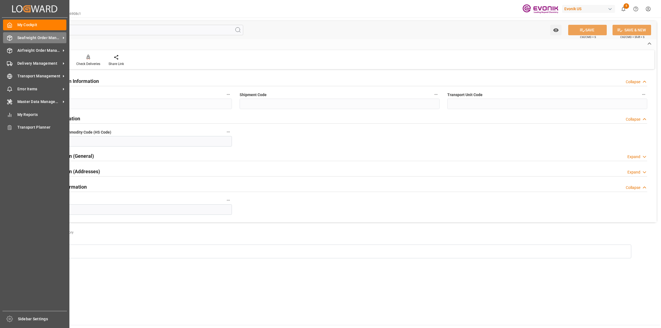
drag, startPoint x: 13, startPoint y: 39, endPoint x: 35, endPoint y: 39, distance: 21.5
click at [13, 39] on div "Seafreight Order Management Seafreight Order Management" at bounding box center [34, 37] width 63 height 11
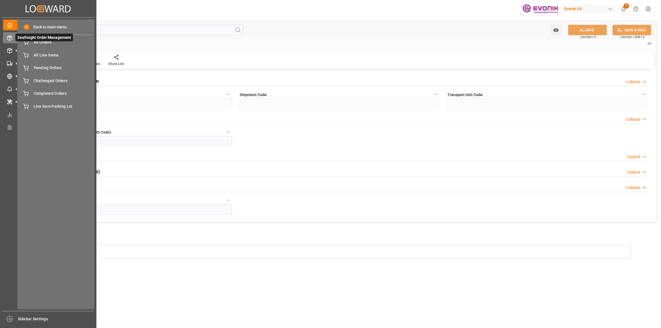
click at [43, 41] on span "Seafreight Order Management" at bounding box center [44, 38] width 58 height 8
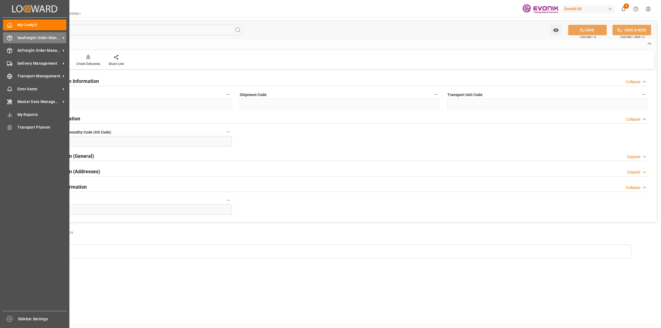
click at [28, 41] on div "Seafreight Order Management Seafreight Order Management" at bounding box center [34, 37] width 63 height 11
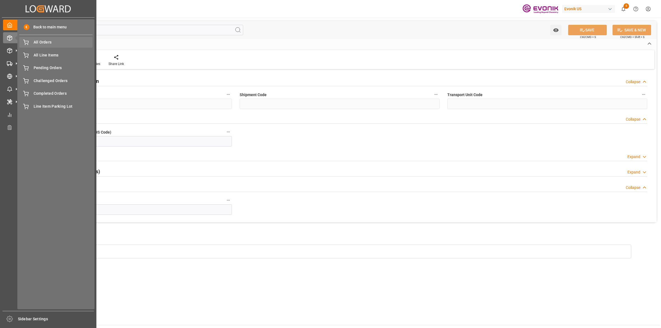
click at [50, 42] on span "All Orders" at bounding box center [63, 42] width 59 height 6
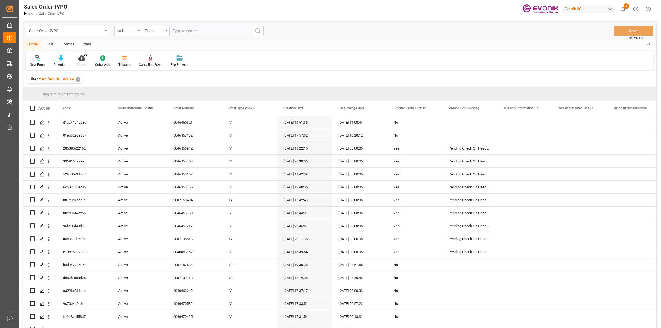
click at [120, 28] on div "code" at bounding box center [126, 30] width 19 height 6
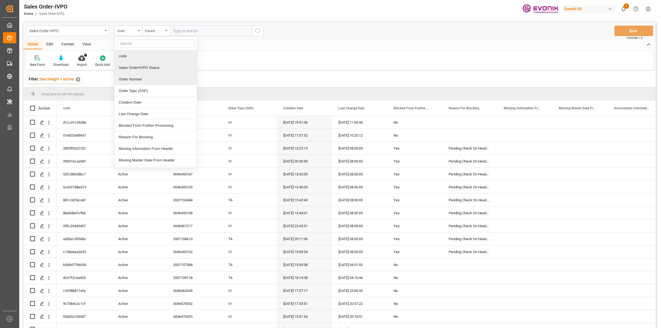
click at [133, 82] on div "Order Number" at bounding box center [156, 80] width 82 height 12
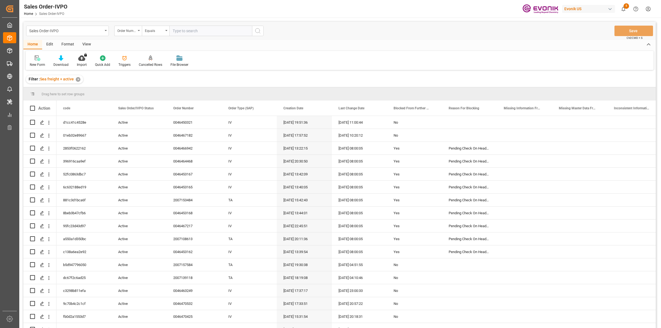
click at [193, 30] on input "text" at bounding box center [210, 31] width 83 height 10
paste input "2007111614"
type input "2007111614"
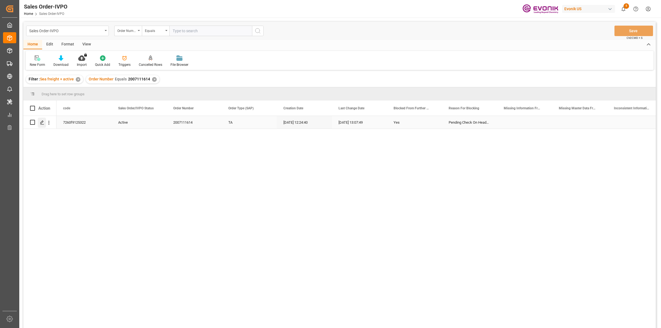
click at [41, 120] on icon "Press SPACE to select this row." at bounding box center [42, 122] width 4 height 4
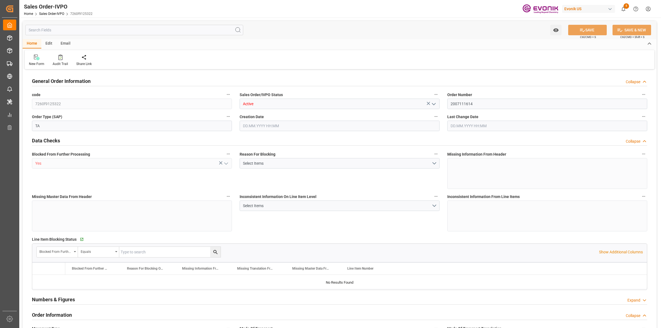
type input "DEBRV"
type input "0"
type input "1"
type input "2"
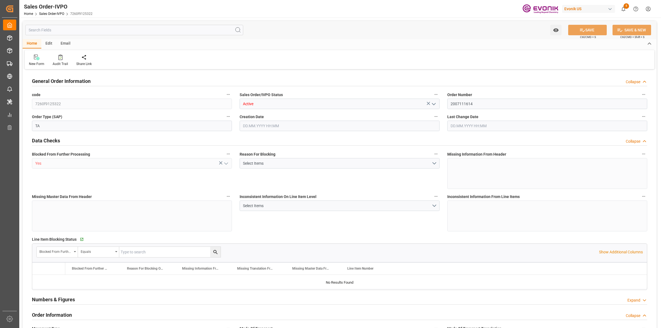
type input "16000"
type input "52.8408"
type input "17000"
type input "30"
type input "[DATE] 12:24"
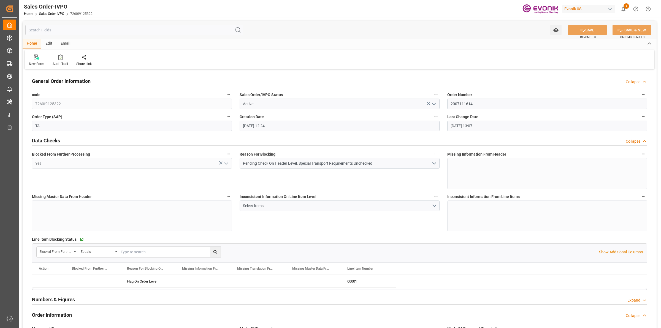
type input "29.08.2025 13:07"
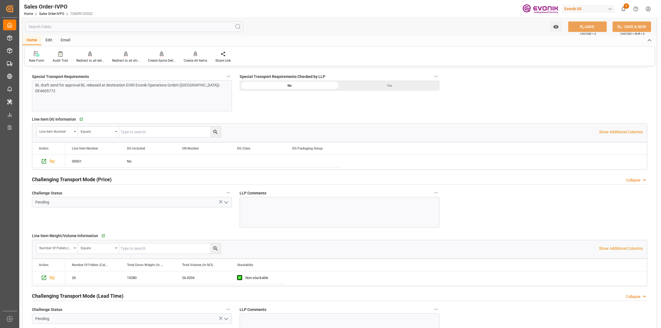
scroll to position [723, 0]
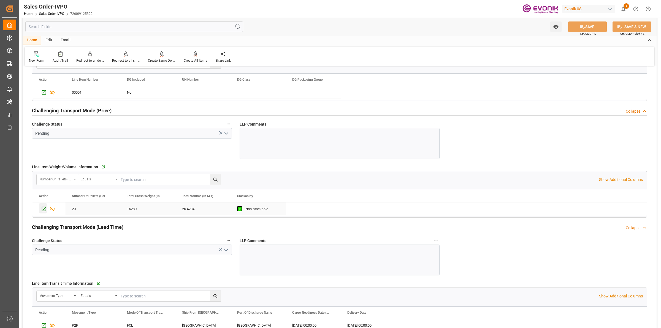
click at [44, 212] on icon "Press SPACE to select this row." at bounding box center [44, 209] width 6 height 6
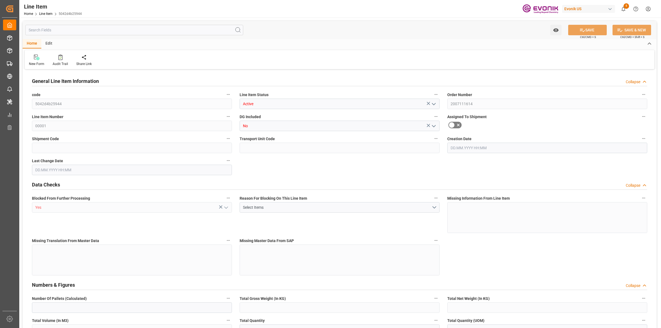
type input "20"
type input "15280"
type input "14000"
type input "26.4204"
type input "80"
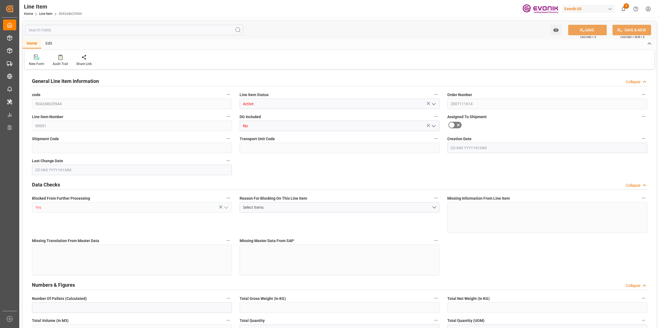
type input "68768"
type input "80"
type input "14000"
type input "15280"
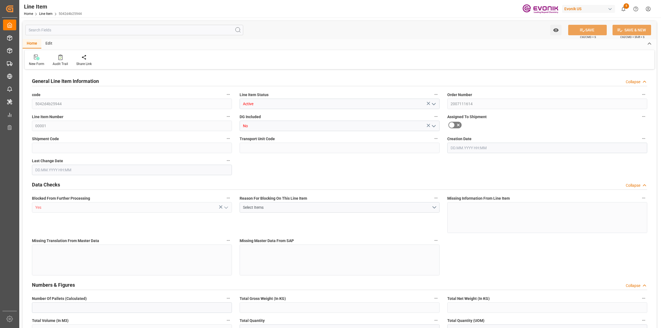
type input "16000"
type input "14000"
type input "26.4204"
type input "26420.4"
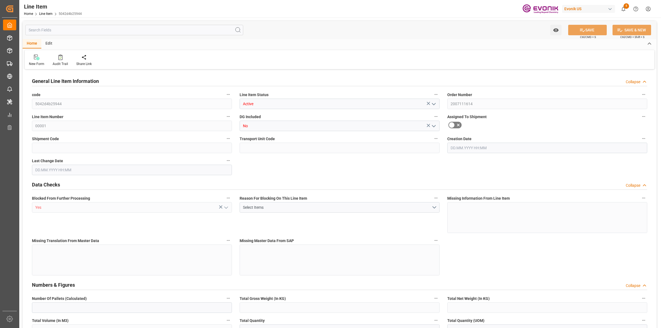
type input "0"
type input "DEBRV"
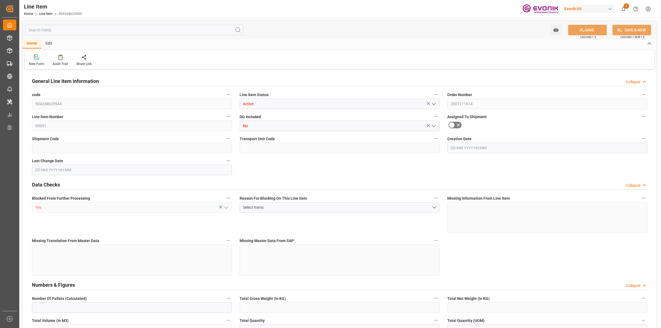
type input "0"
type input "191"
type input "0.2768"
type input "4"
type input "175"
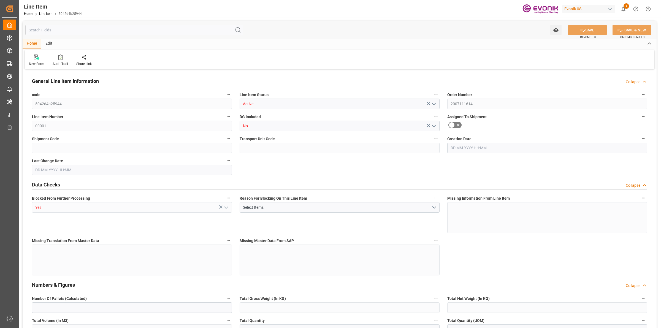
type input "36"
type input "0.208"
type input "55.8"
type input "88.9"
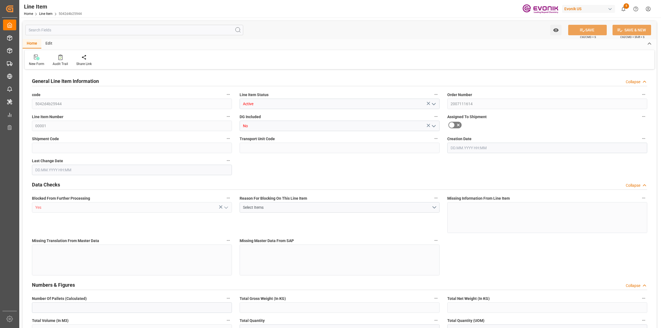
type input "121.9"
type input "14"
type input "191"
type input "276.803"
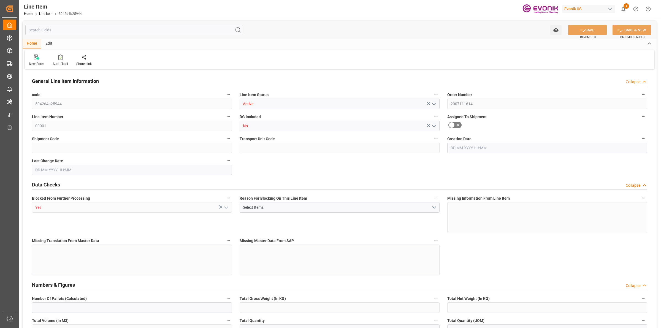
type input "36"
type input "208.035"
type input "558"
type input "889"
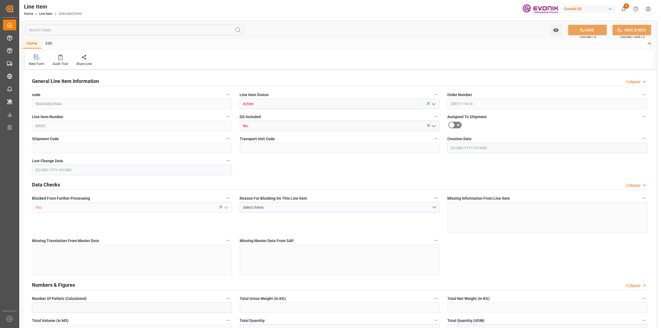
type input "1219"
type input "140"
type input "102.9"
type input "30.5804"
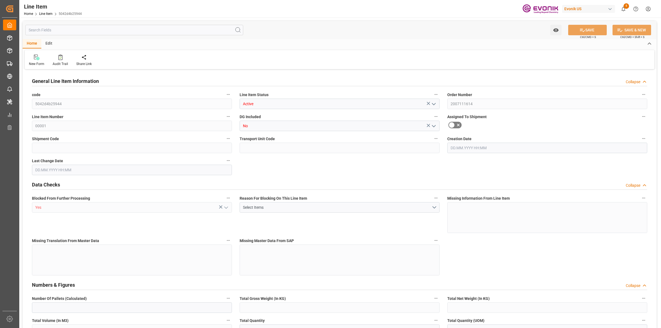
type input "20"
type input "[DATE] 12:24"
type input "[DATE] 08:00"
type input "[DATE]"
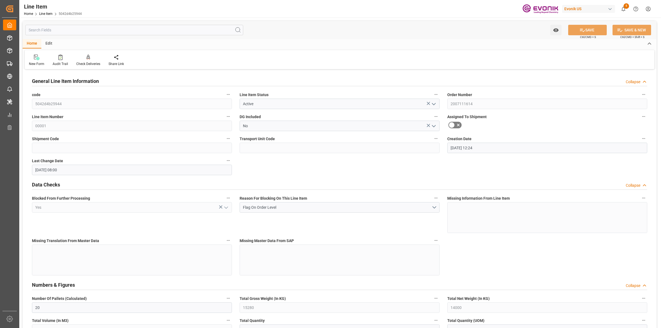
type input "[DATE]"
click at [115, 32] on input "text" at bounding box center [134, 30] width 218 height 10
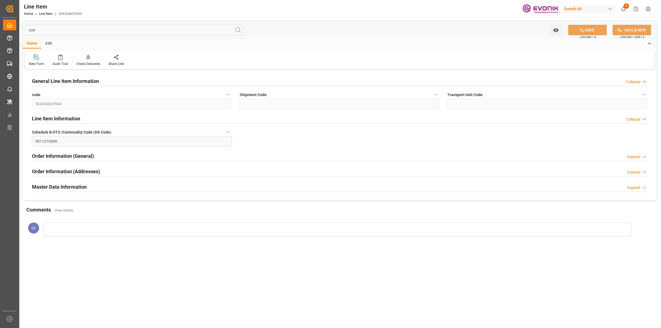
type input "cod"
click at [62, 181] on div "Master Data Information" at bounding box center [59, 186] width 55 height 10
